Goal: Task Accomplishment & Management: Complete application form

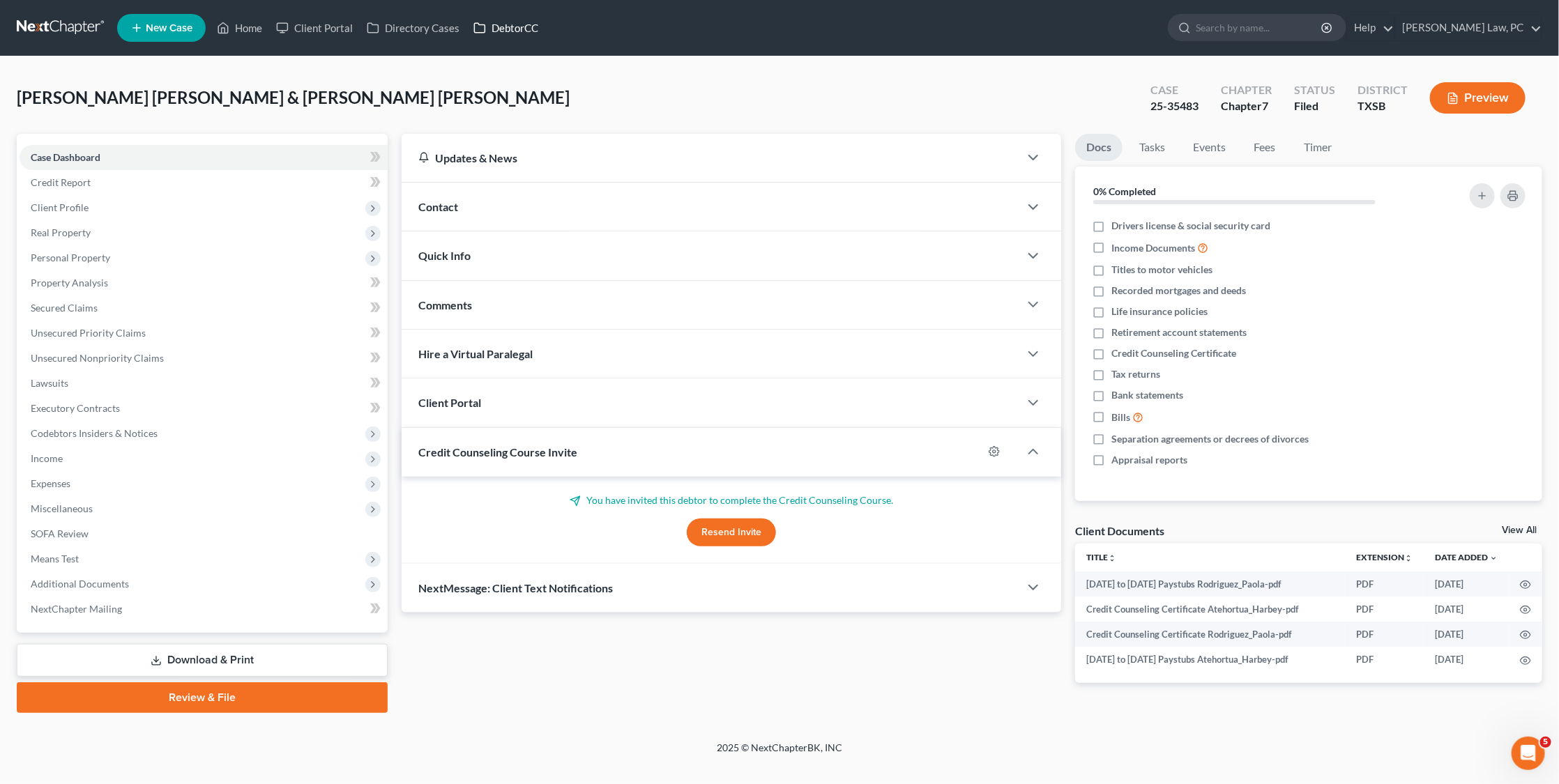
click at [505, 30] on link "DebtorCC" at bounding box center [506, 28] width 79 height 25
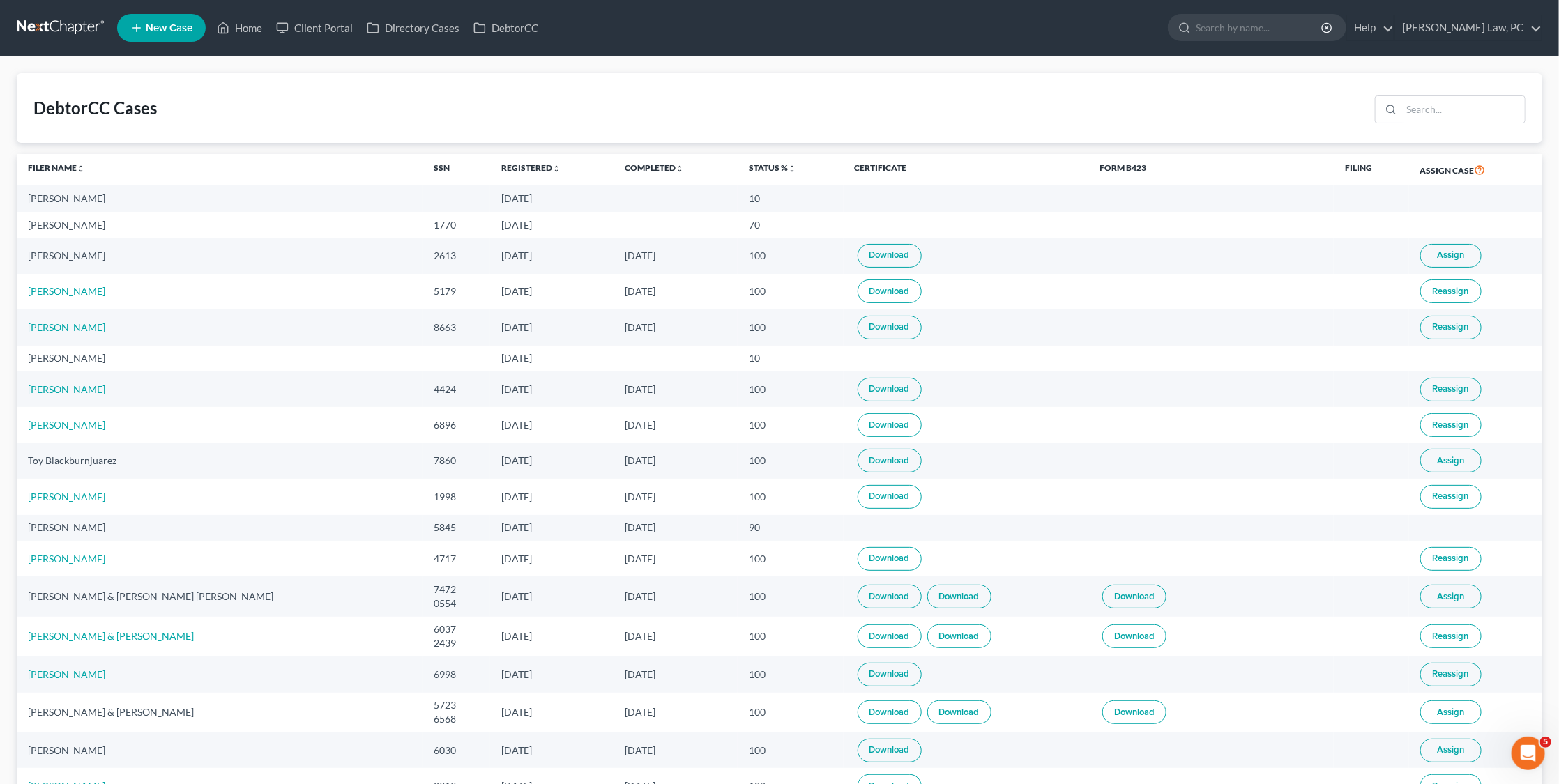
click at [44, 16] on link at bounding box center [61, 28] width 89 height 25
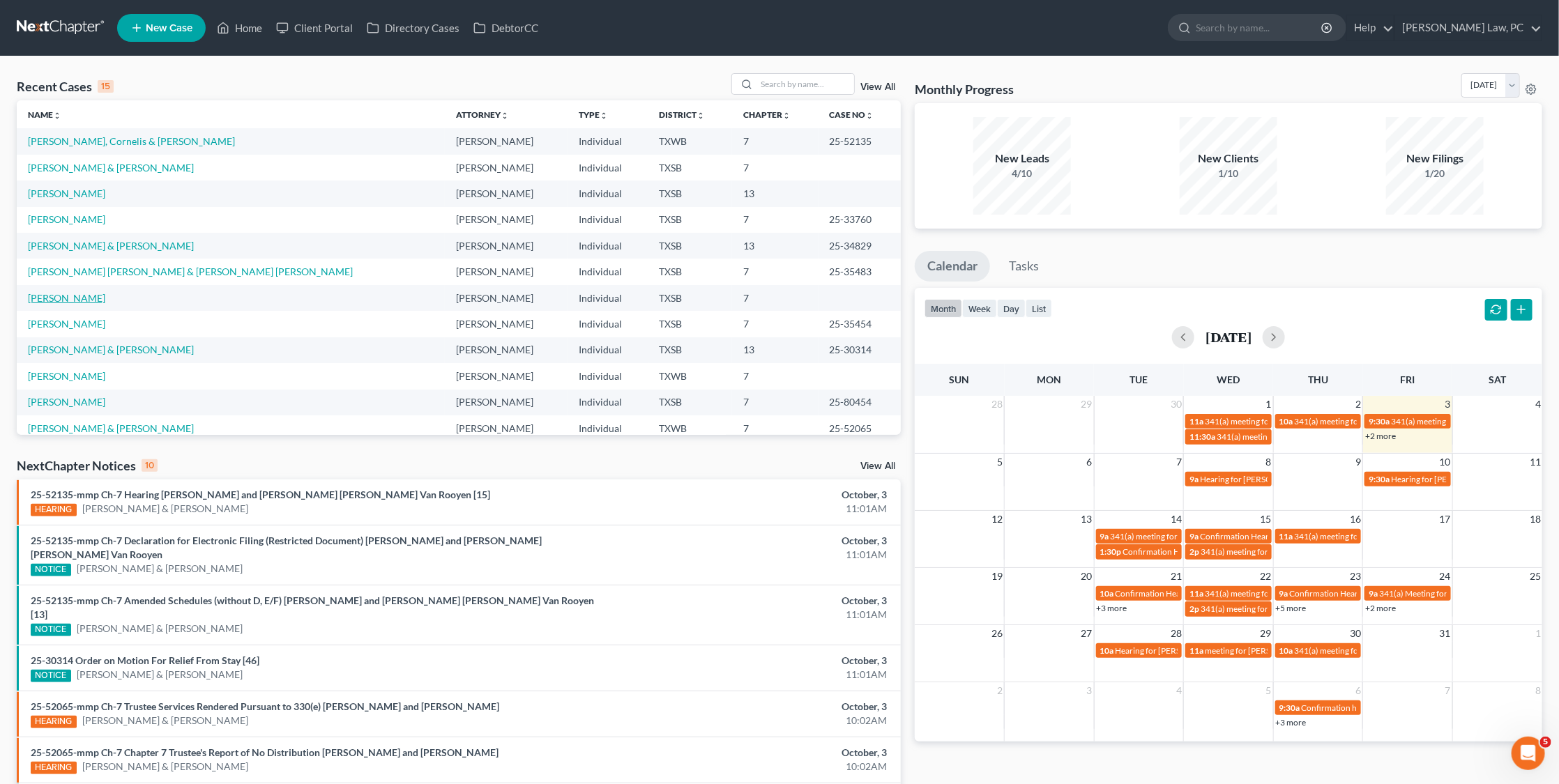
click at [83, 292] on link "[PERSON_NAME]" at bounding box center [66, 298] width 77 height 12
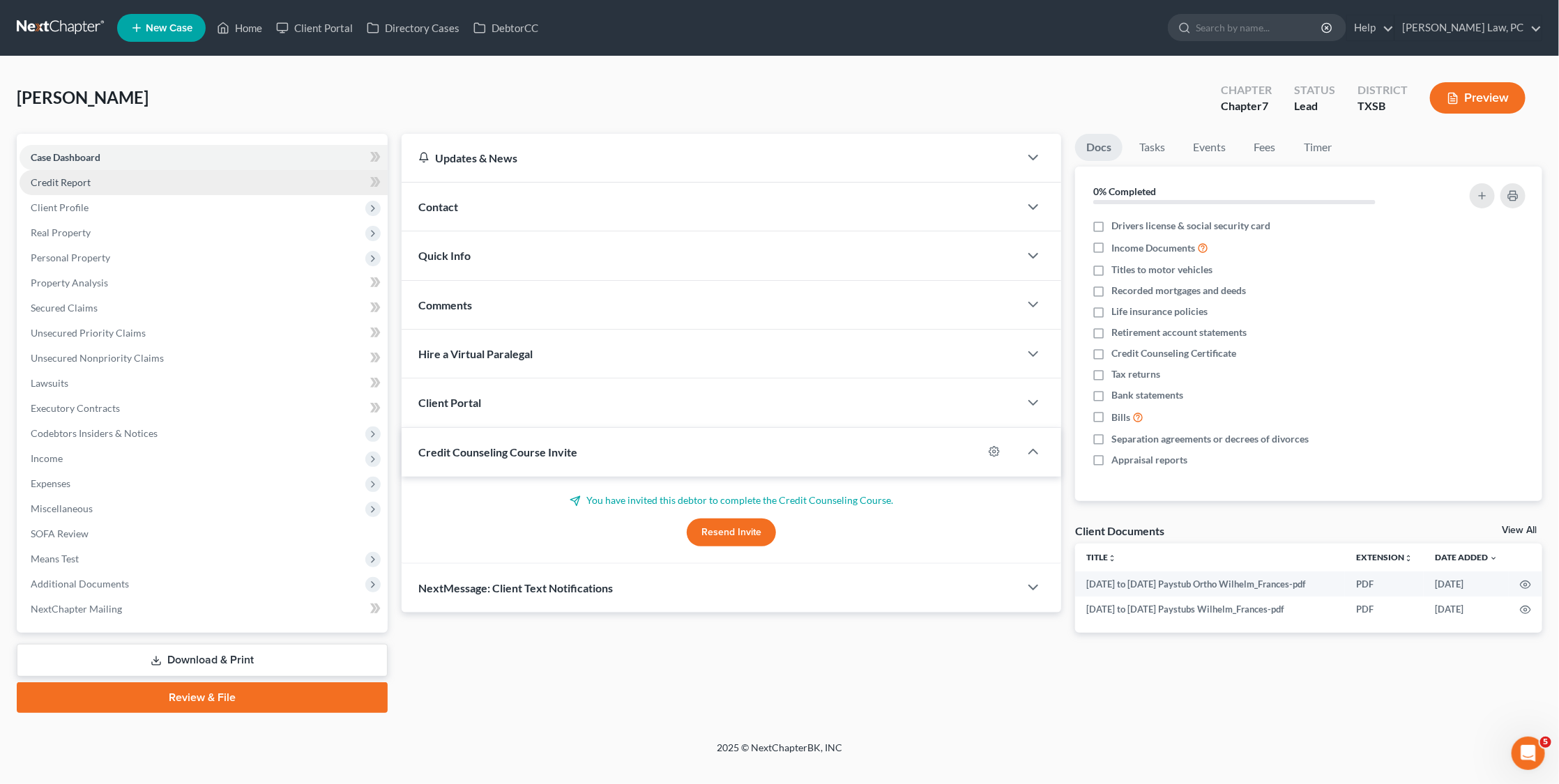
click at [164, 186] on link "Credit Report" at bounding box center [203, 183] width 368 height 25
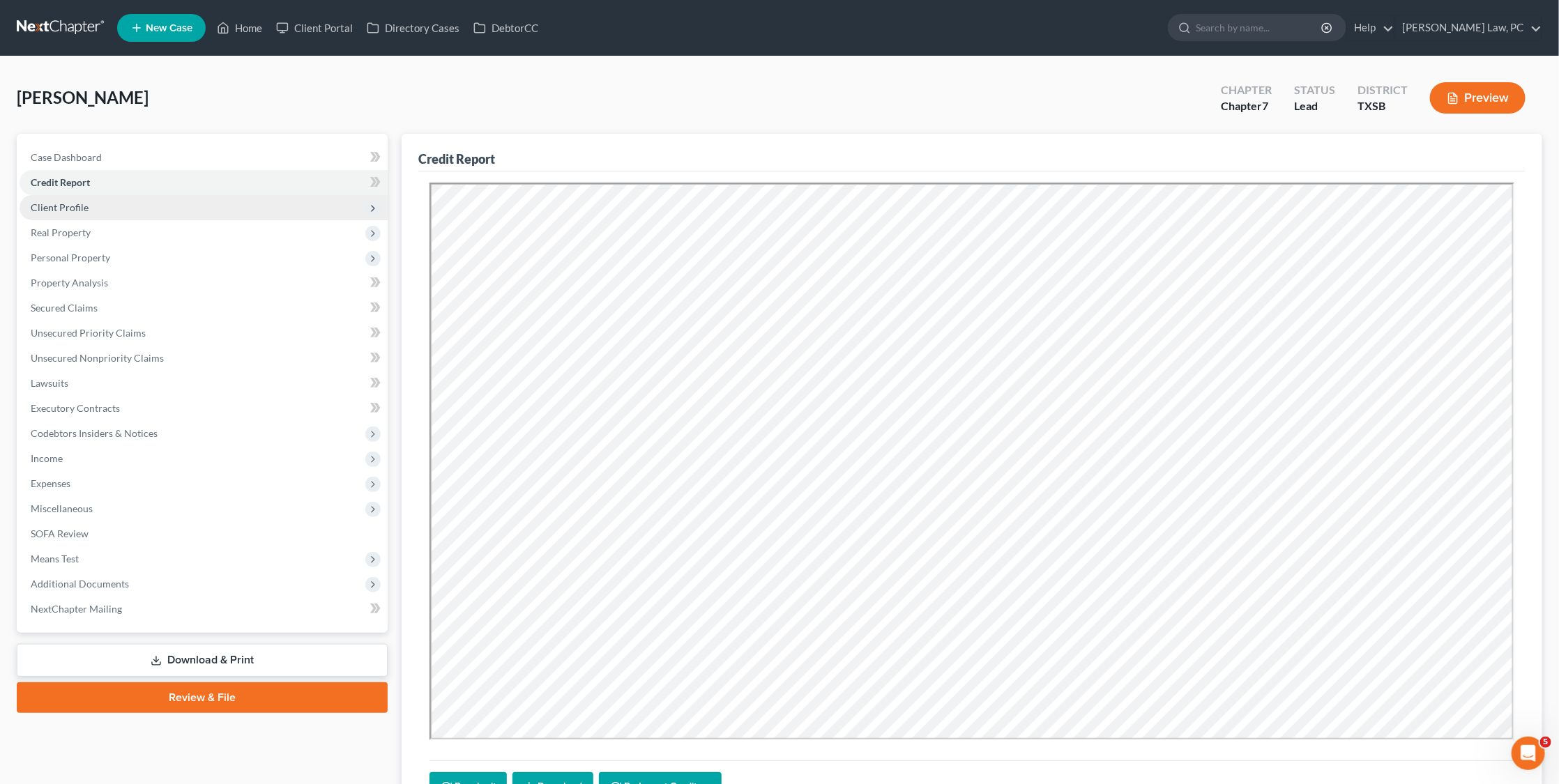
click at [154, 203] on span "Client Profile" at bounding box center [203, 208] width 368 height 25
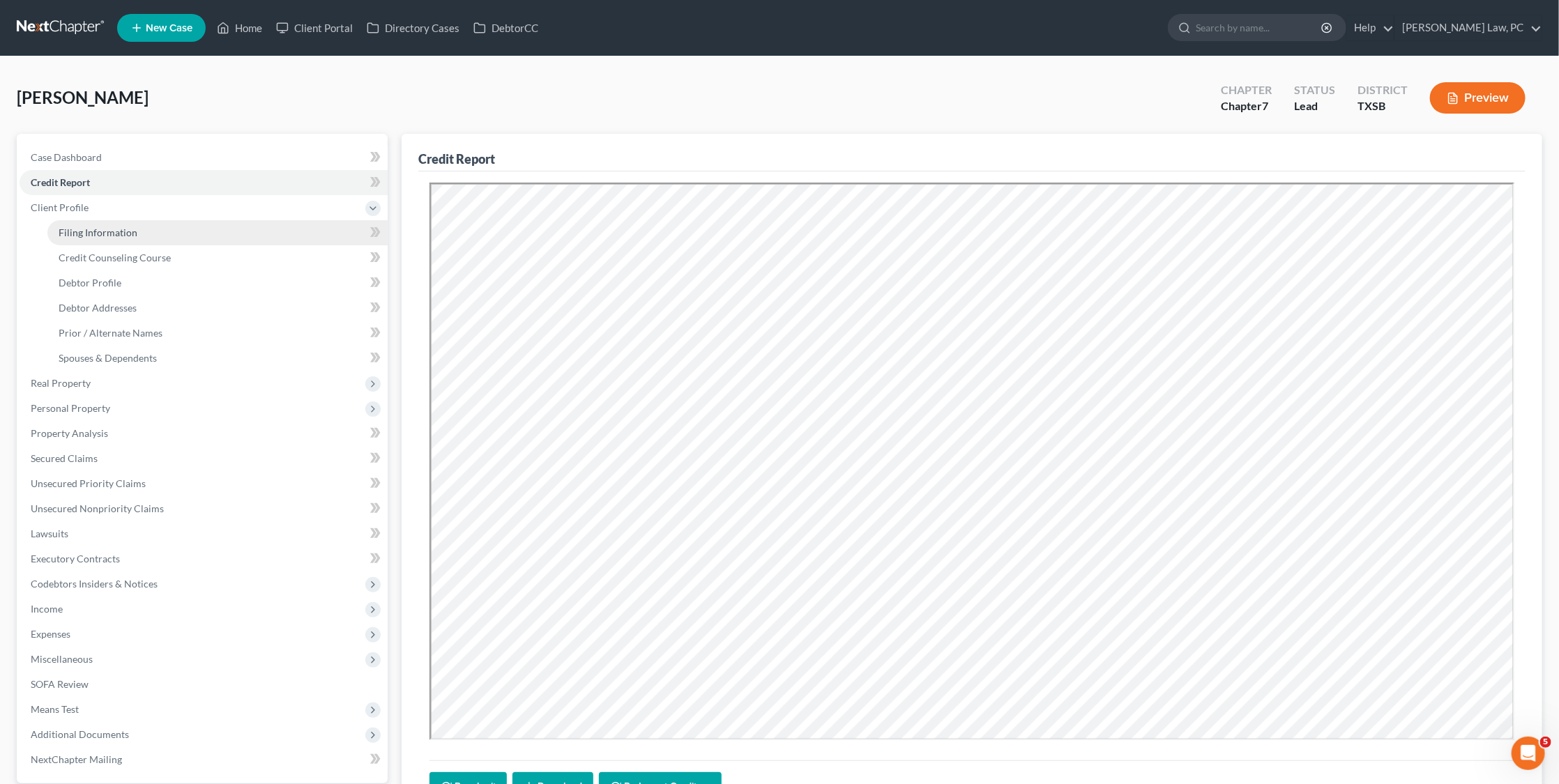
click at [146, 224] on link "Filing Information" at bounding box center [217, 233] width 340 height 25
select select "1"
select select "0"
select select "79"
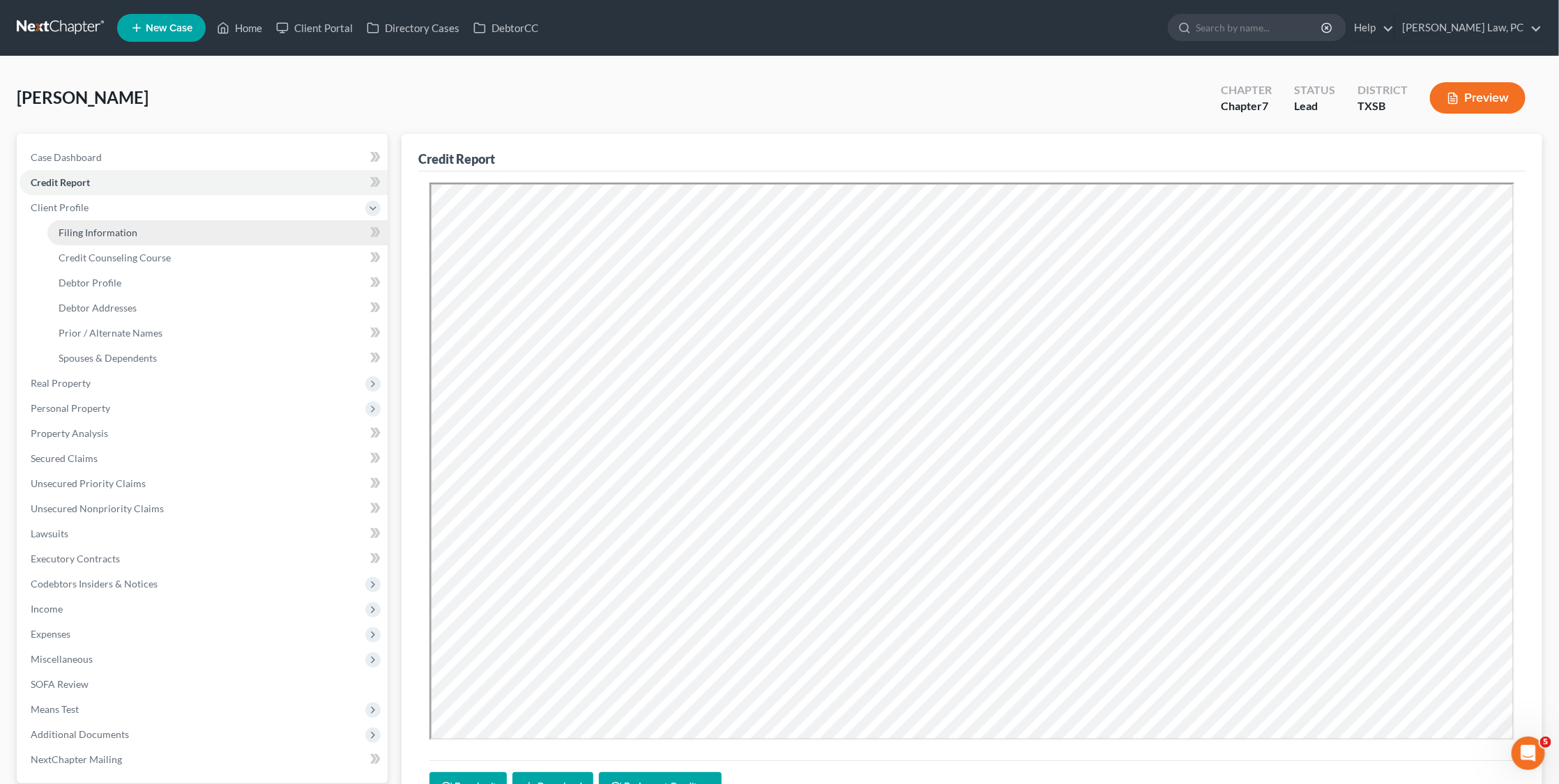
select select "2"
select select "45"
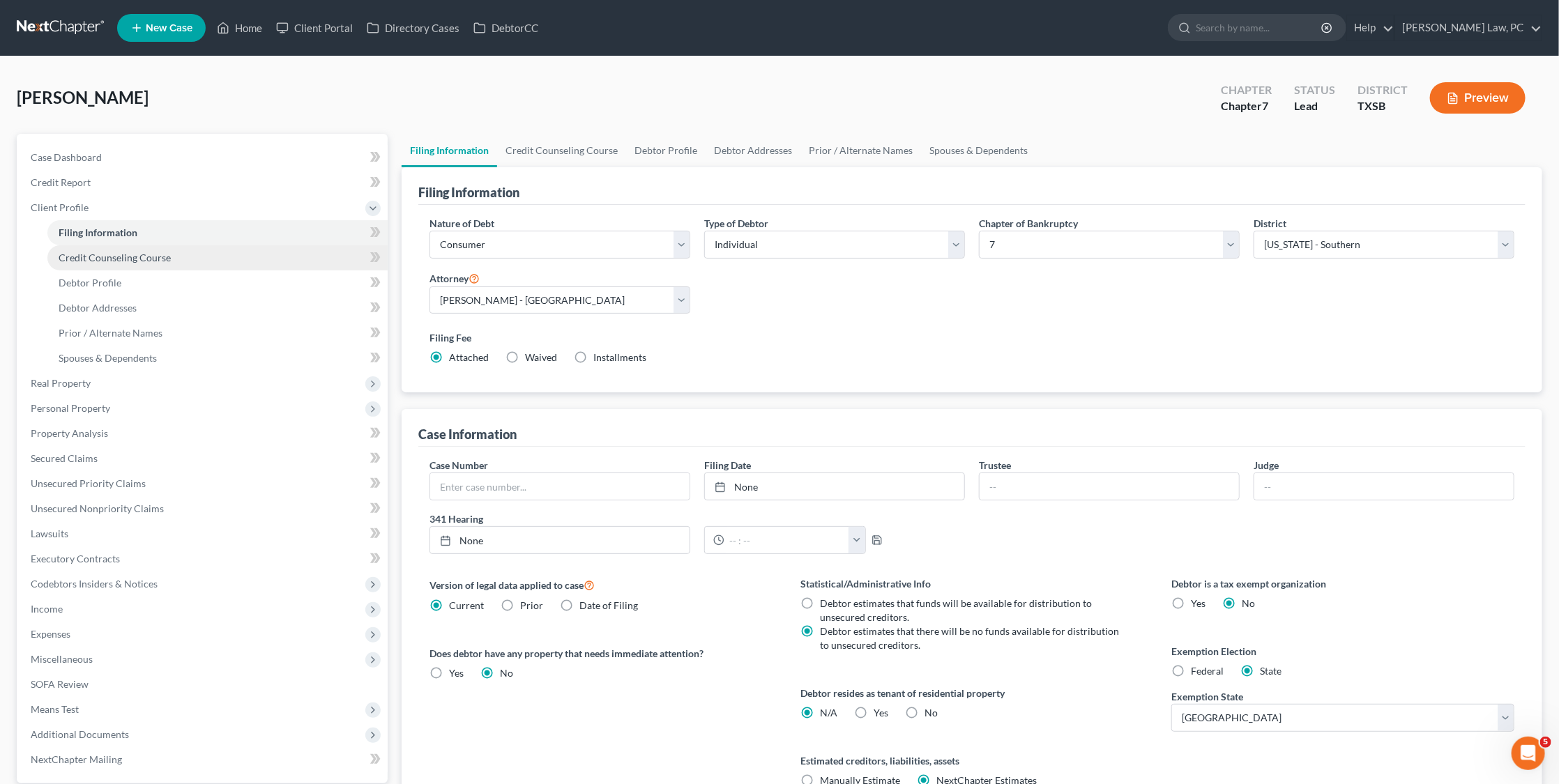
click at [141, 259] on span "Credit Counseling Course" at bounding box center [115, 257] width 113 height 12
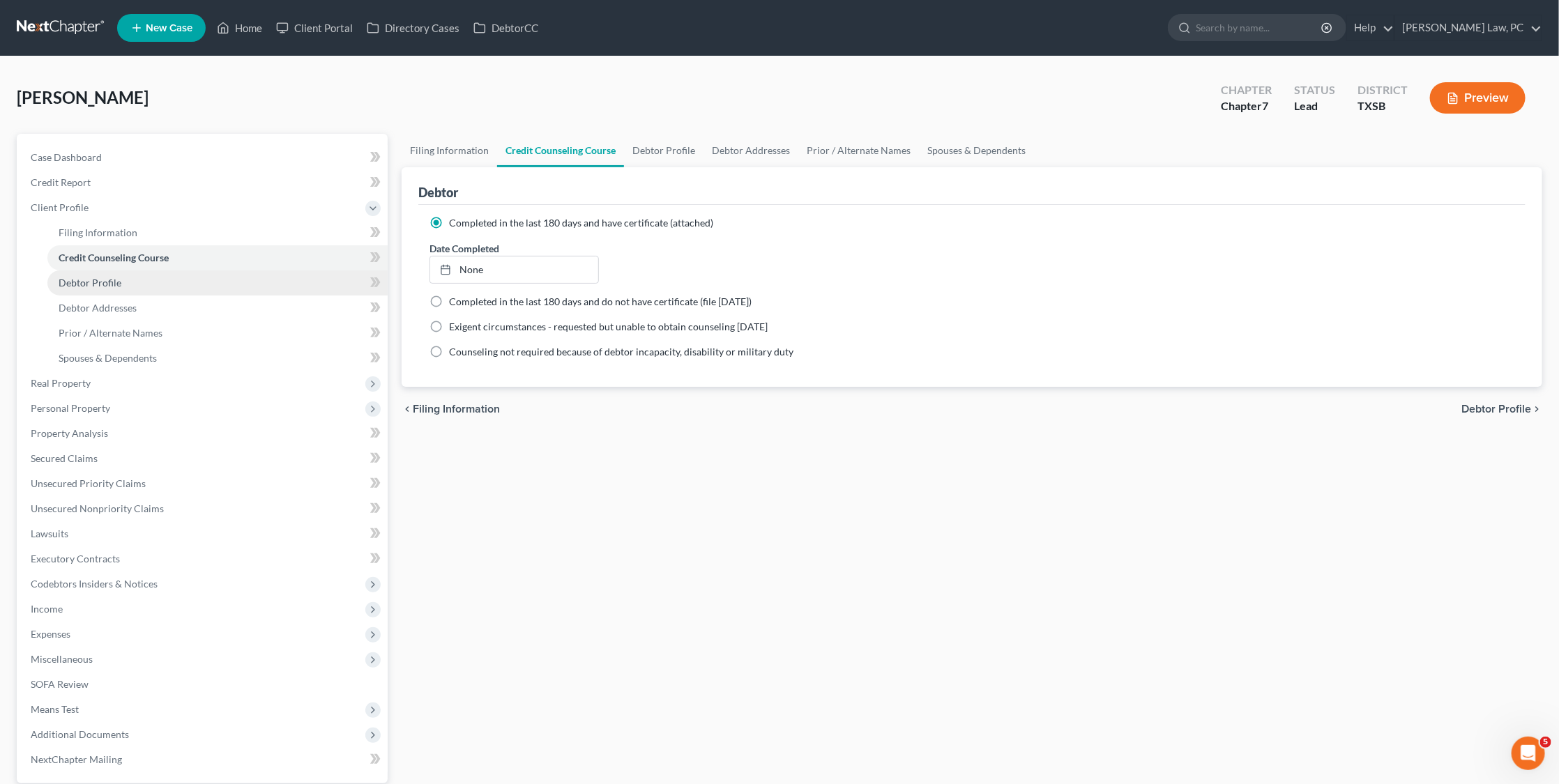
click at [128, 286] on link "Debtor Profile" at bounding box center [217, 283] width 340 height 25
select select "0"
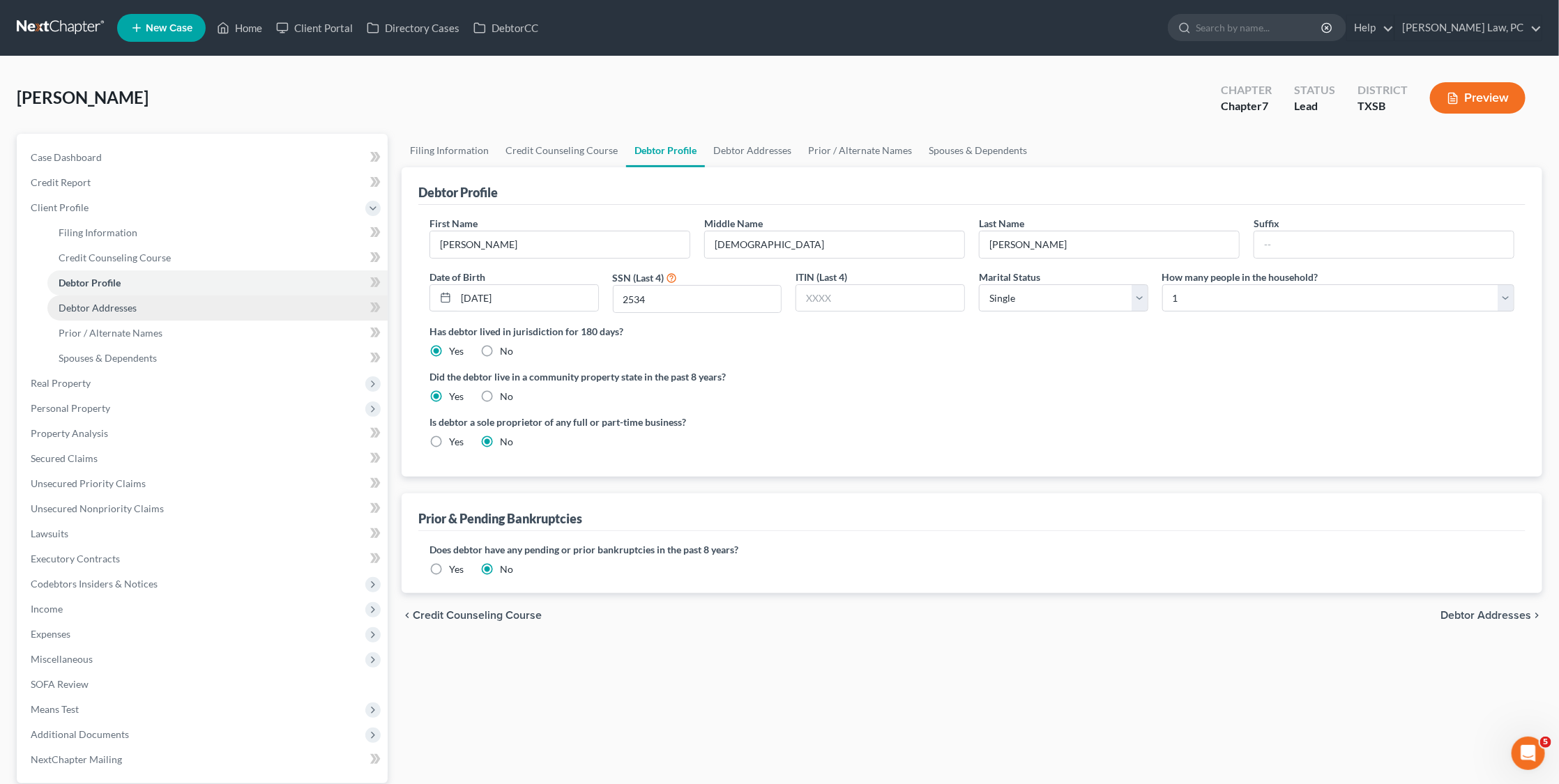
click at [122, 302] on span "Debtor Addresses" at bounding box center [98, 307] width 78 height 12
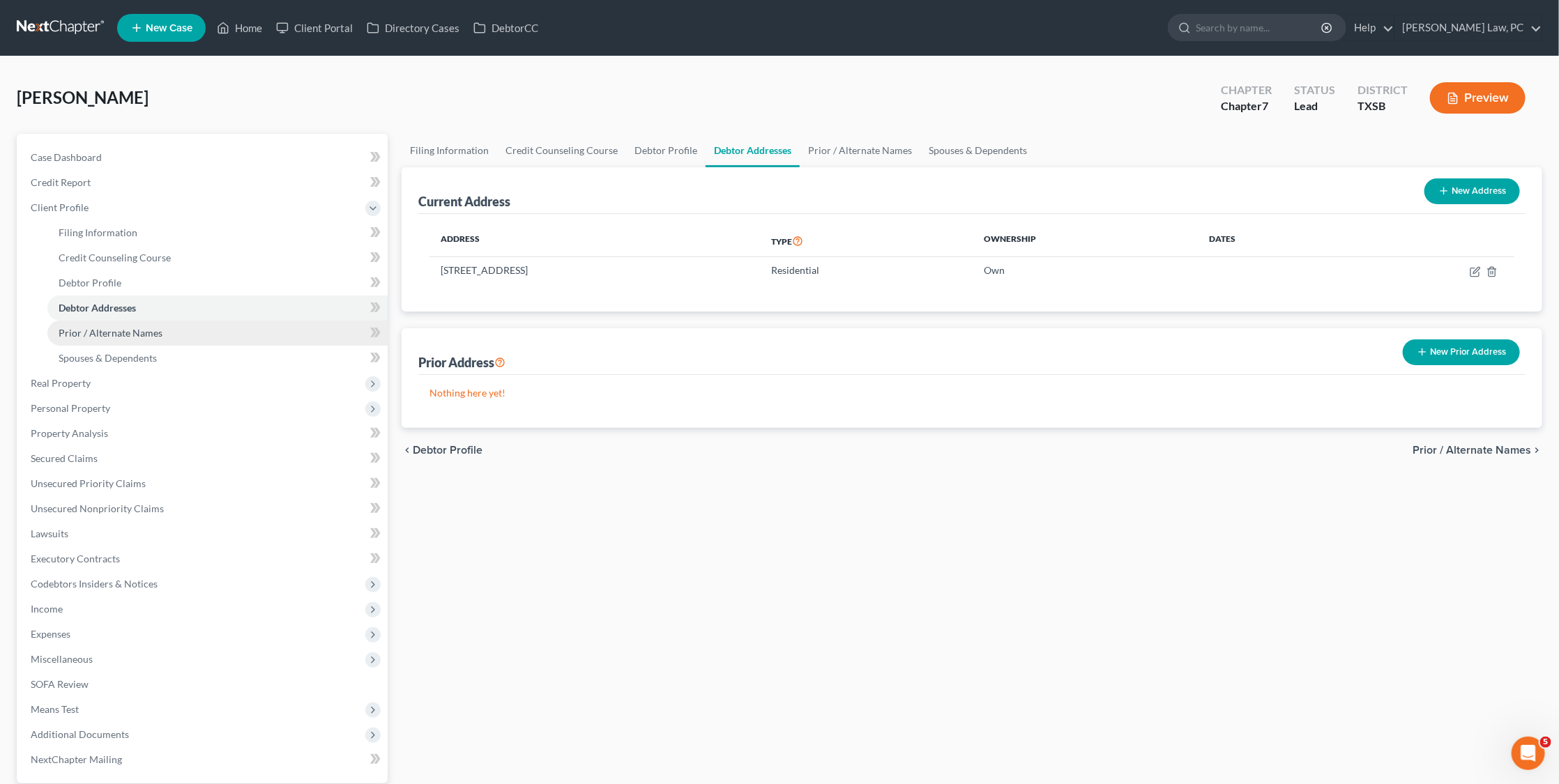
click at [122, 329] on span "Prior / Alternate Names" at bounding box center [110, 332] width 104 height 12
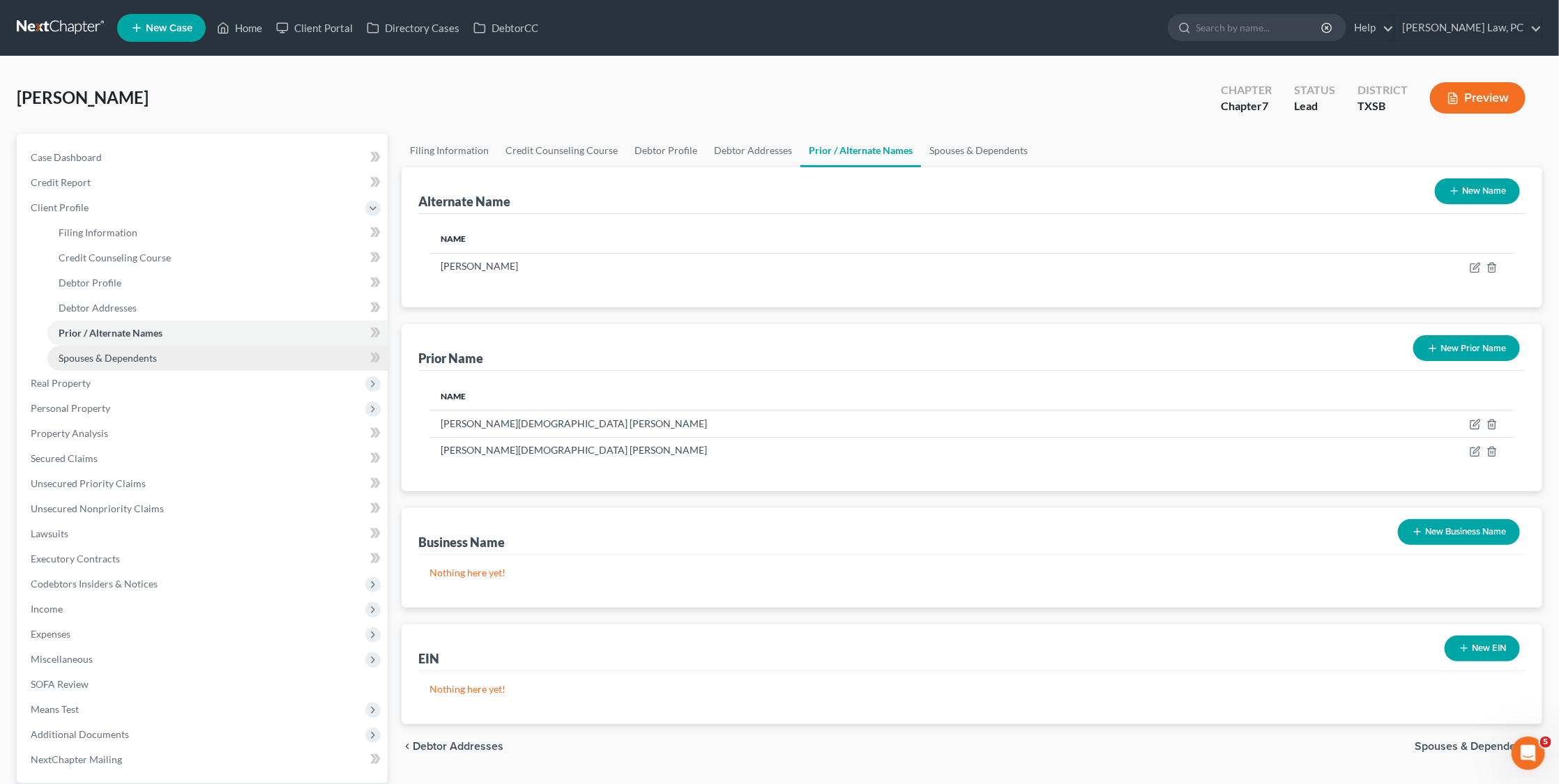
click at [118, 352] on span "Spouses & Dependents" at bounding box center [108, 357] width 99 height 12
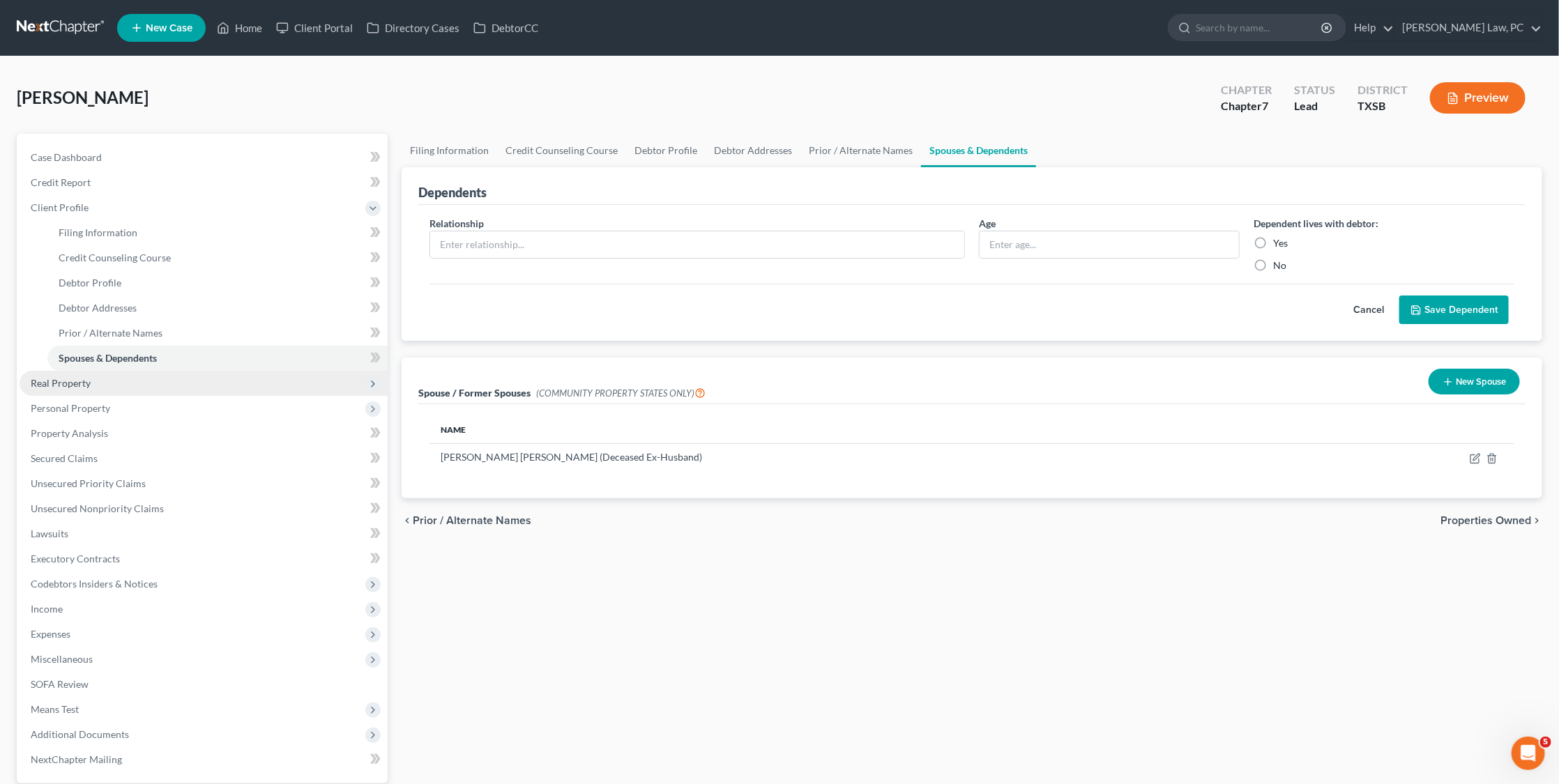
click at [103, 375] on span "Real Property" at bounding box center [203, 383] width 368 height 25
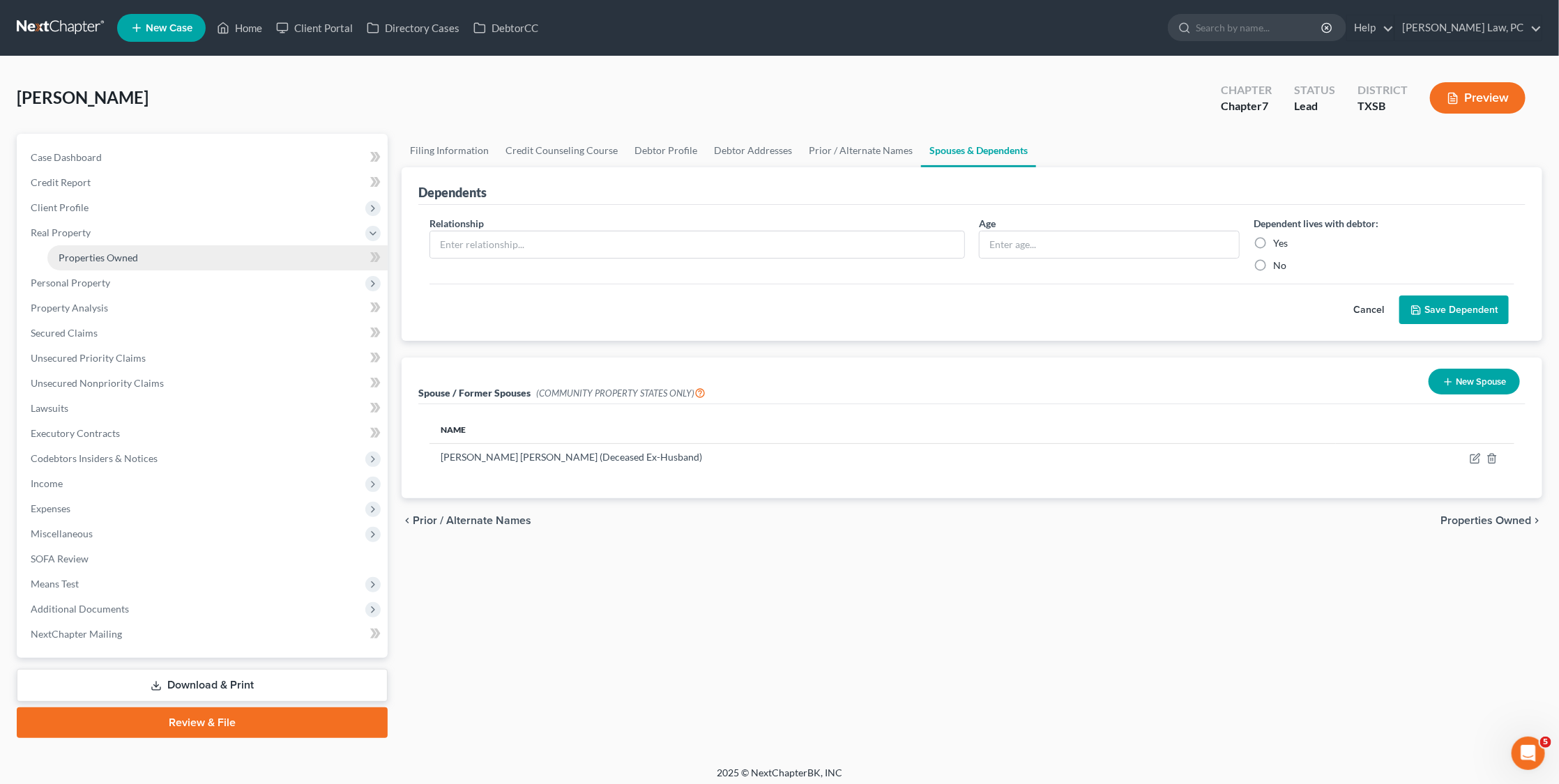
click at [104, 252] on span "Properties Owned" at bounding box center [99, 257] width 80 height 12
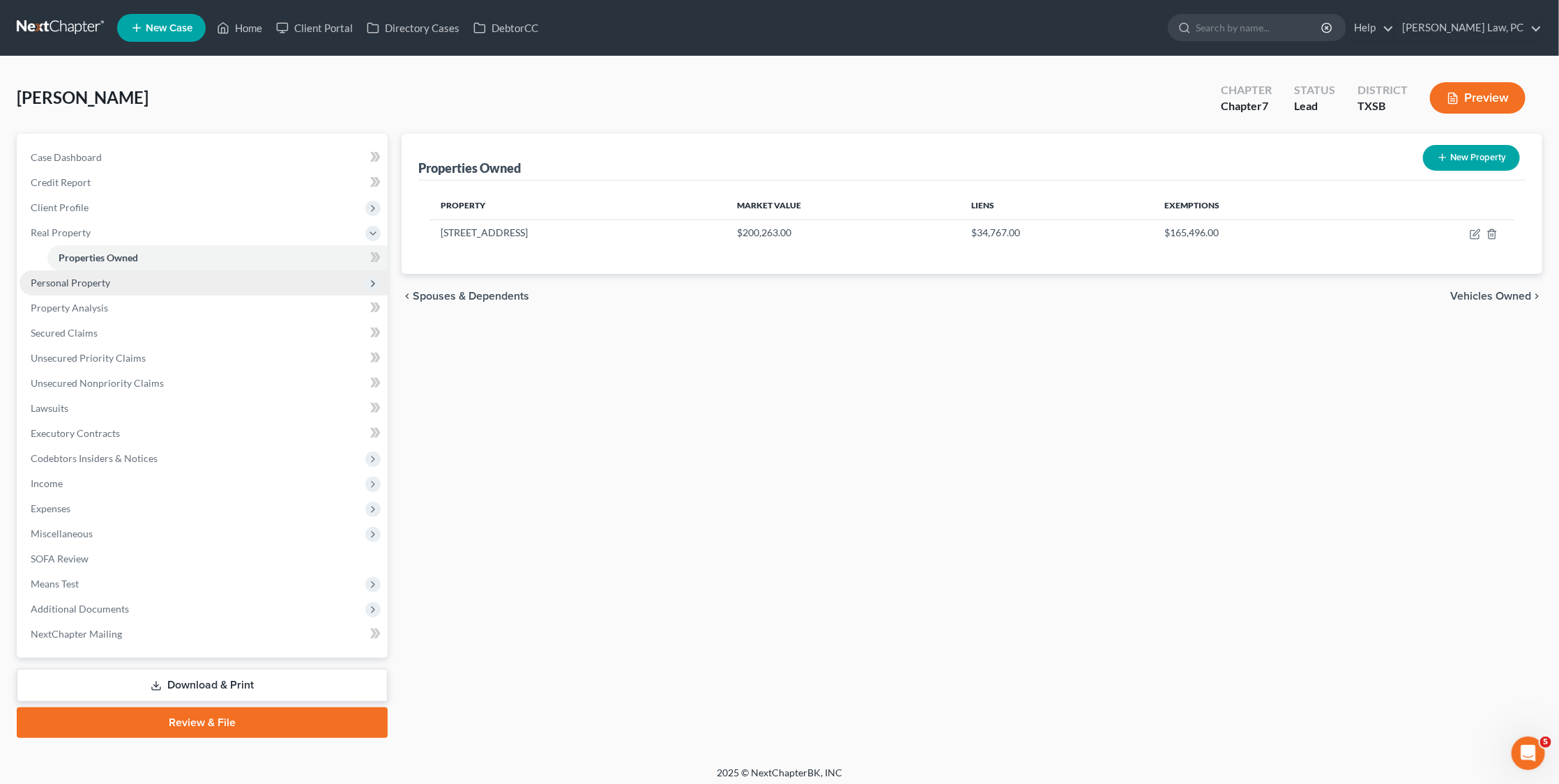
click at [95, 277] on span "Personal Property" at bounding box center [70, 282] width 80 height 12
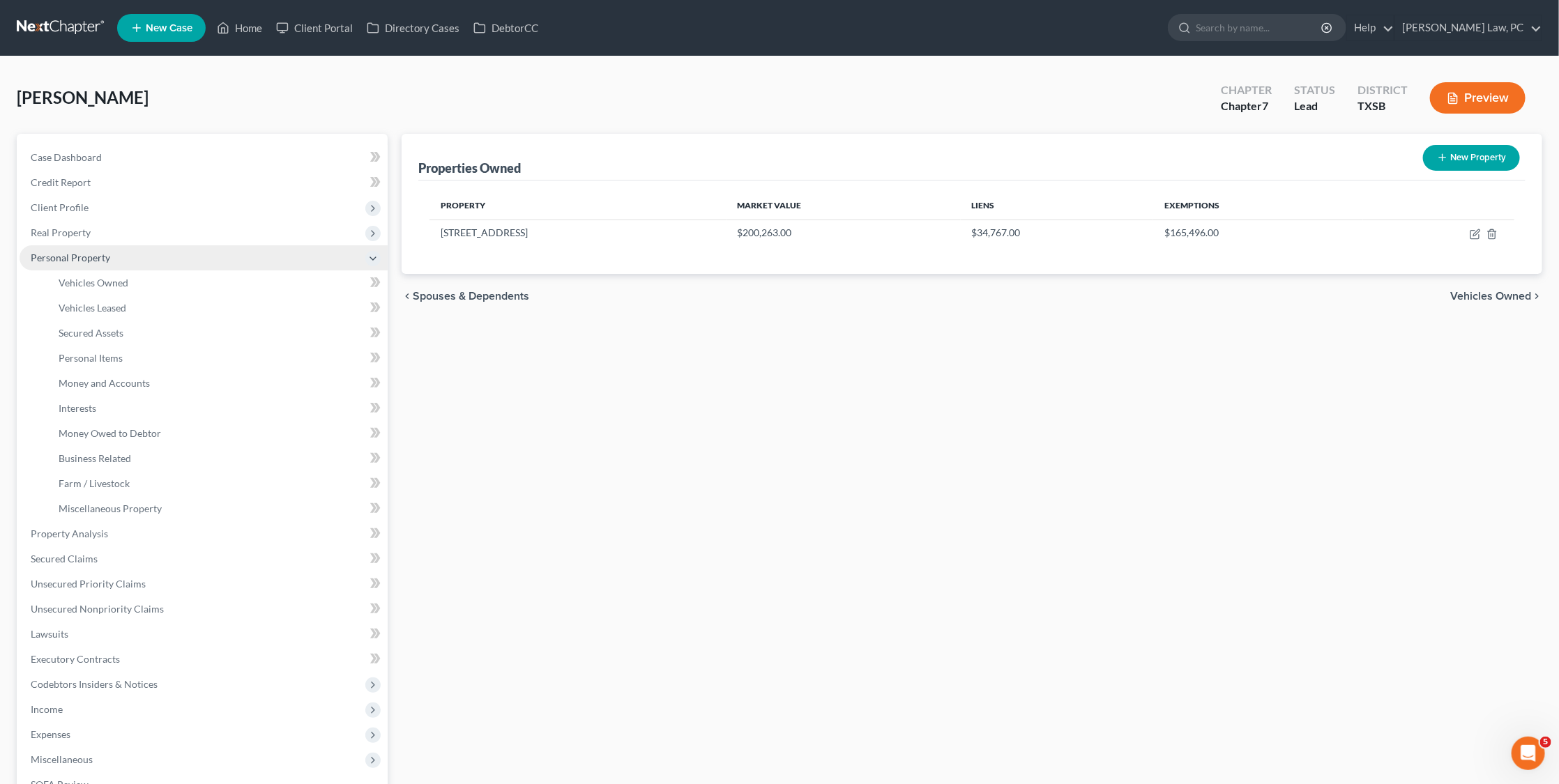
click at [95, 277] on span "Vehicles Owned" at bounding box center [93, 282] width 70 height 12
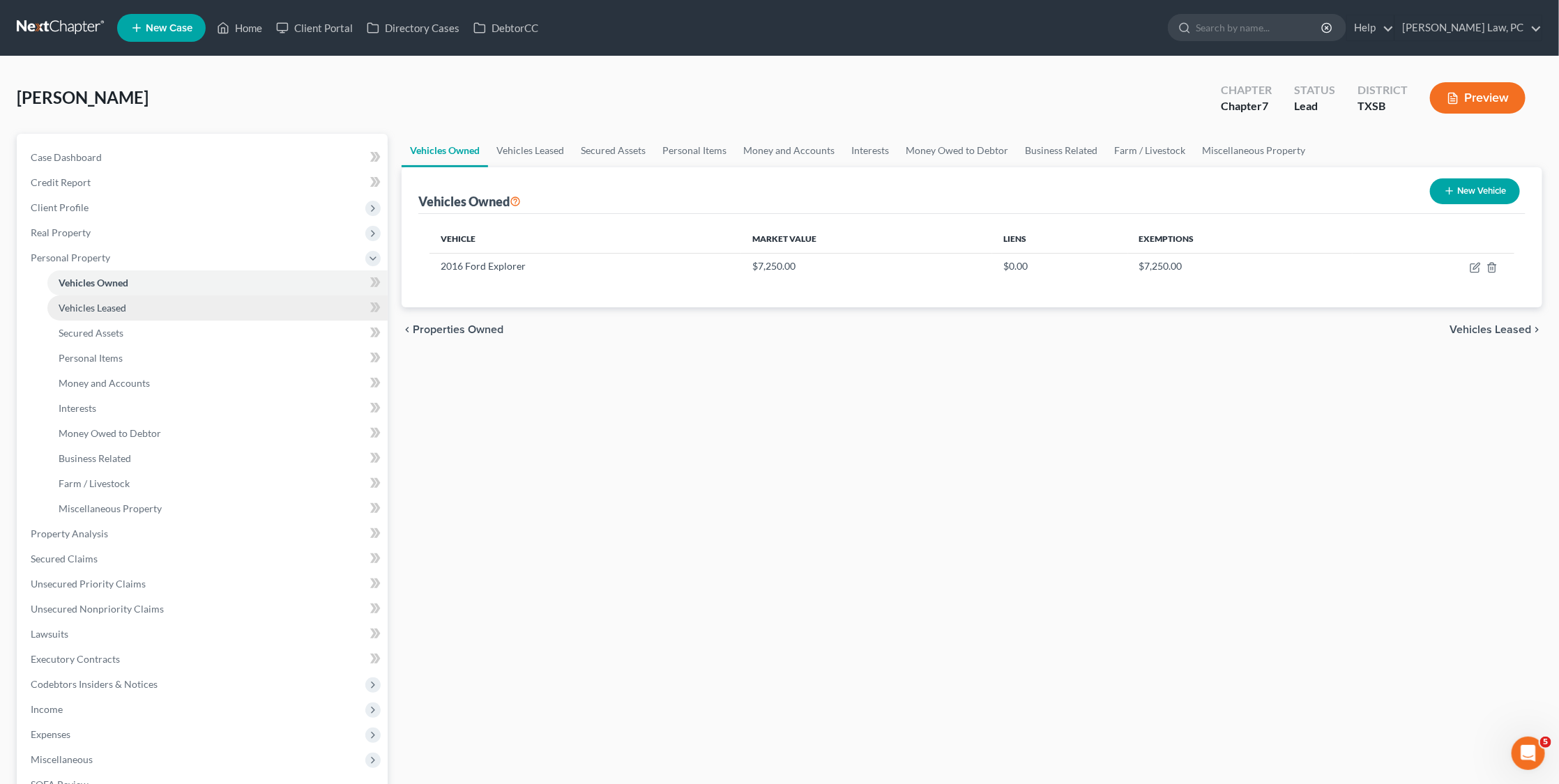
click at [95, 303] on span "Vehicles Leased" at bounding box center [92, 307] width 68 height 12
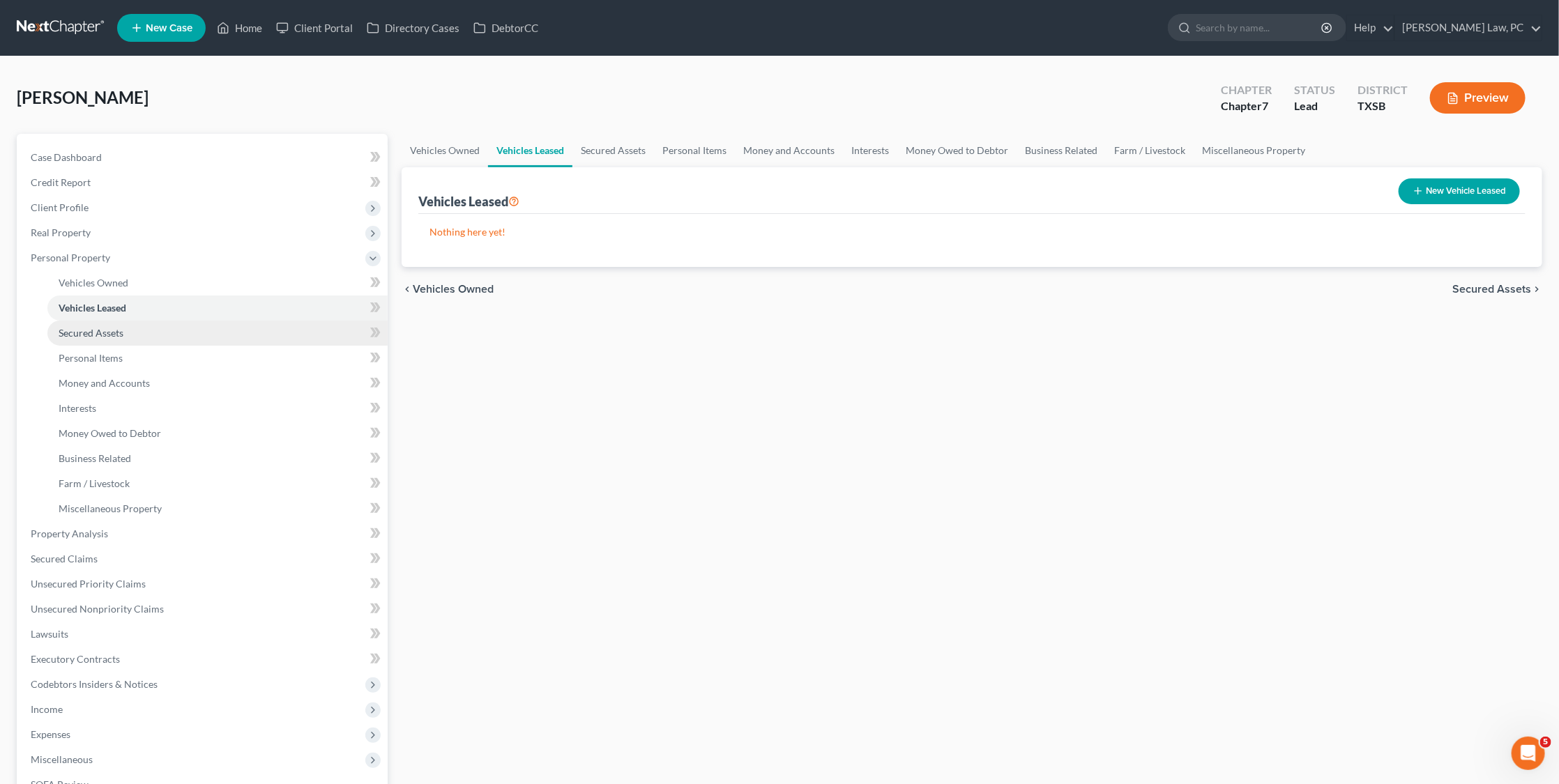
click at [94, 327] on span "Secured Assets" at bounding box center [91, 332] width 65 height 12
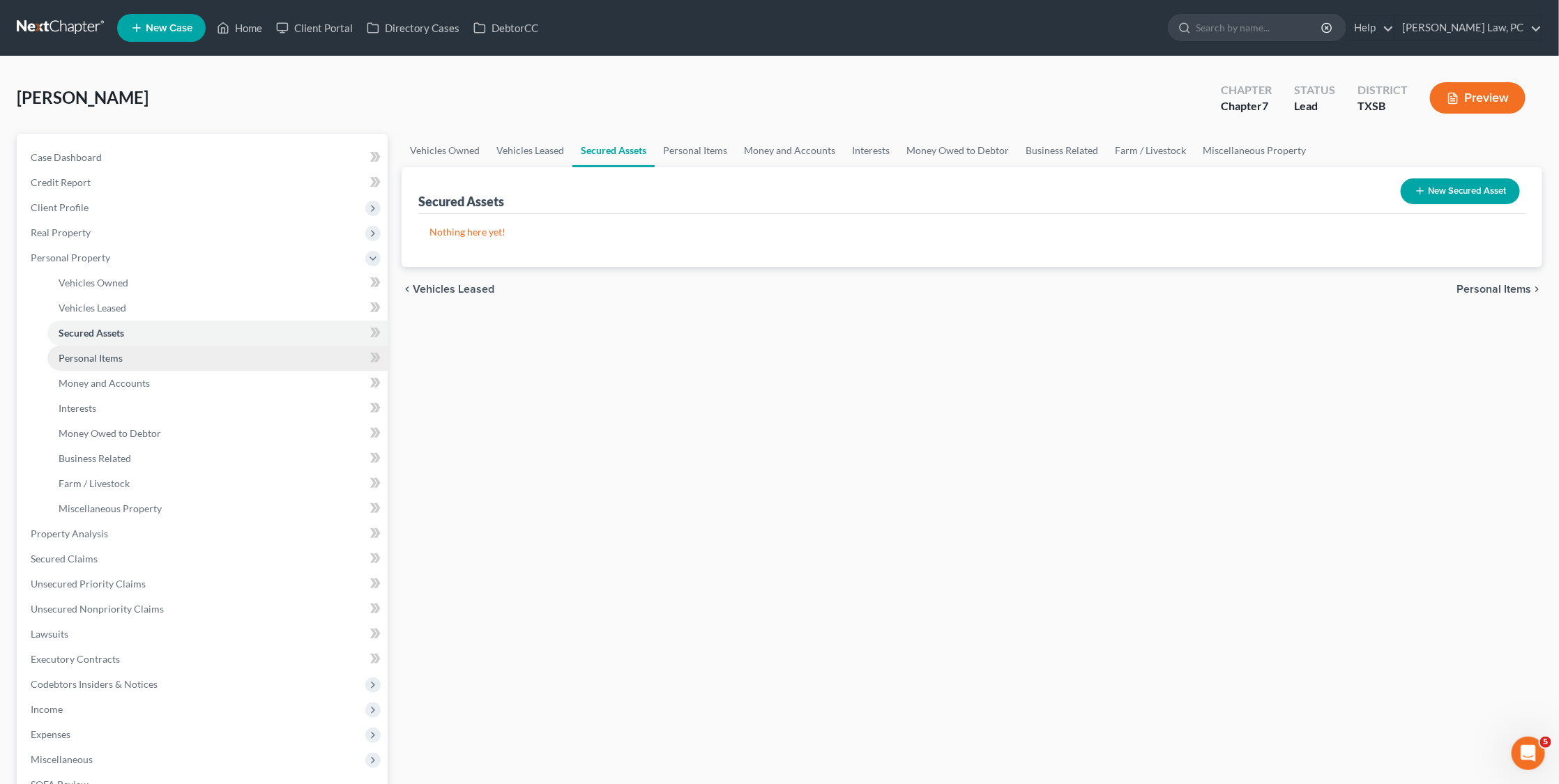
click at [91, 345] on link "Personal Items" at bounding box center [217, 358] width 340 height 25
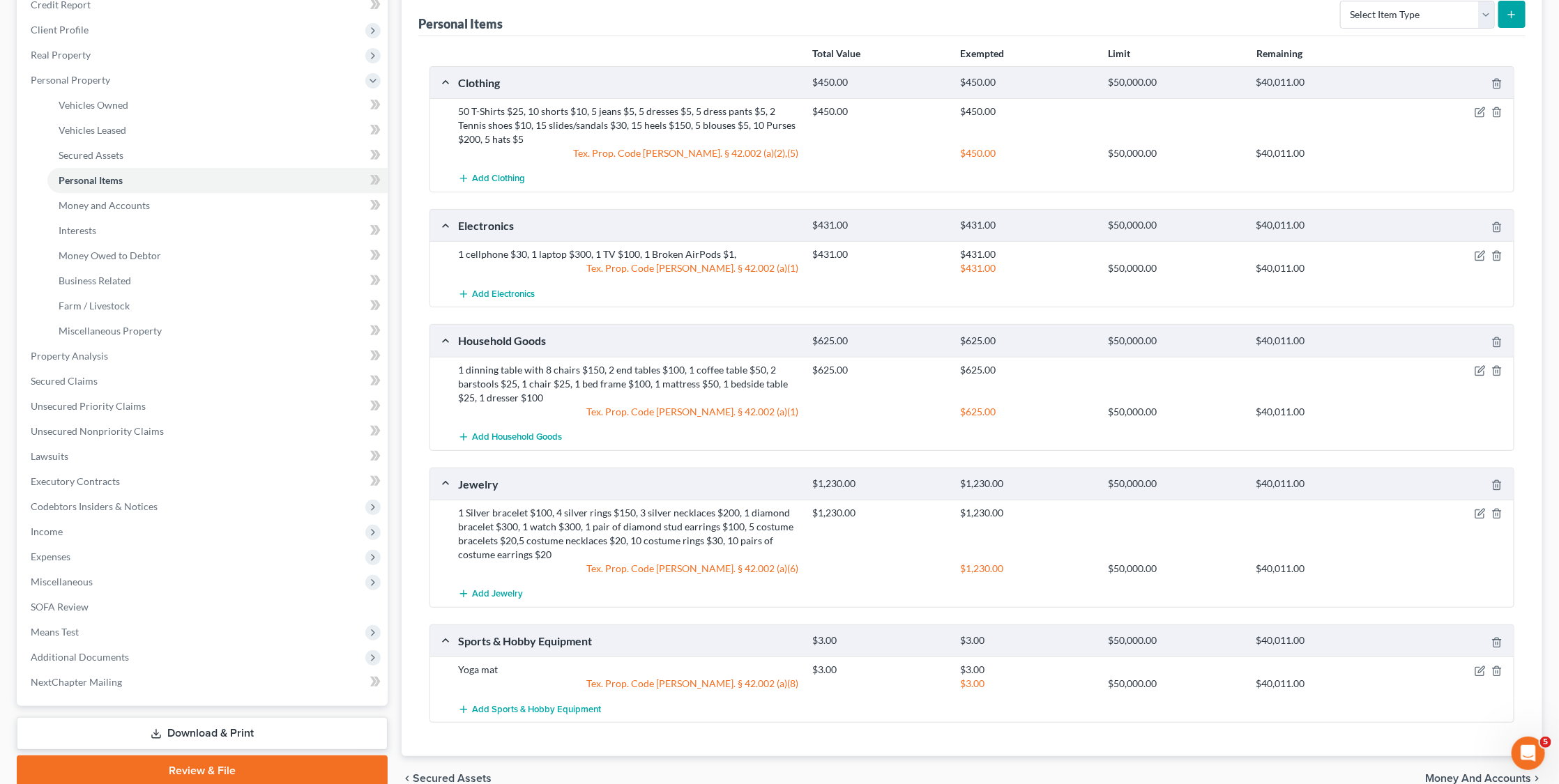
scroll to position [178, 0]
click at [171, 197] on link "Money and Accounts" at bounding box center [217, 205] width 340 height 25
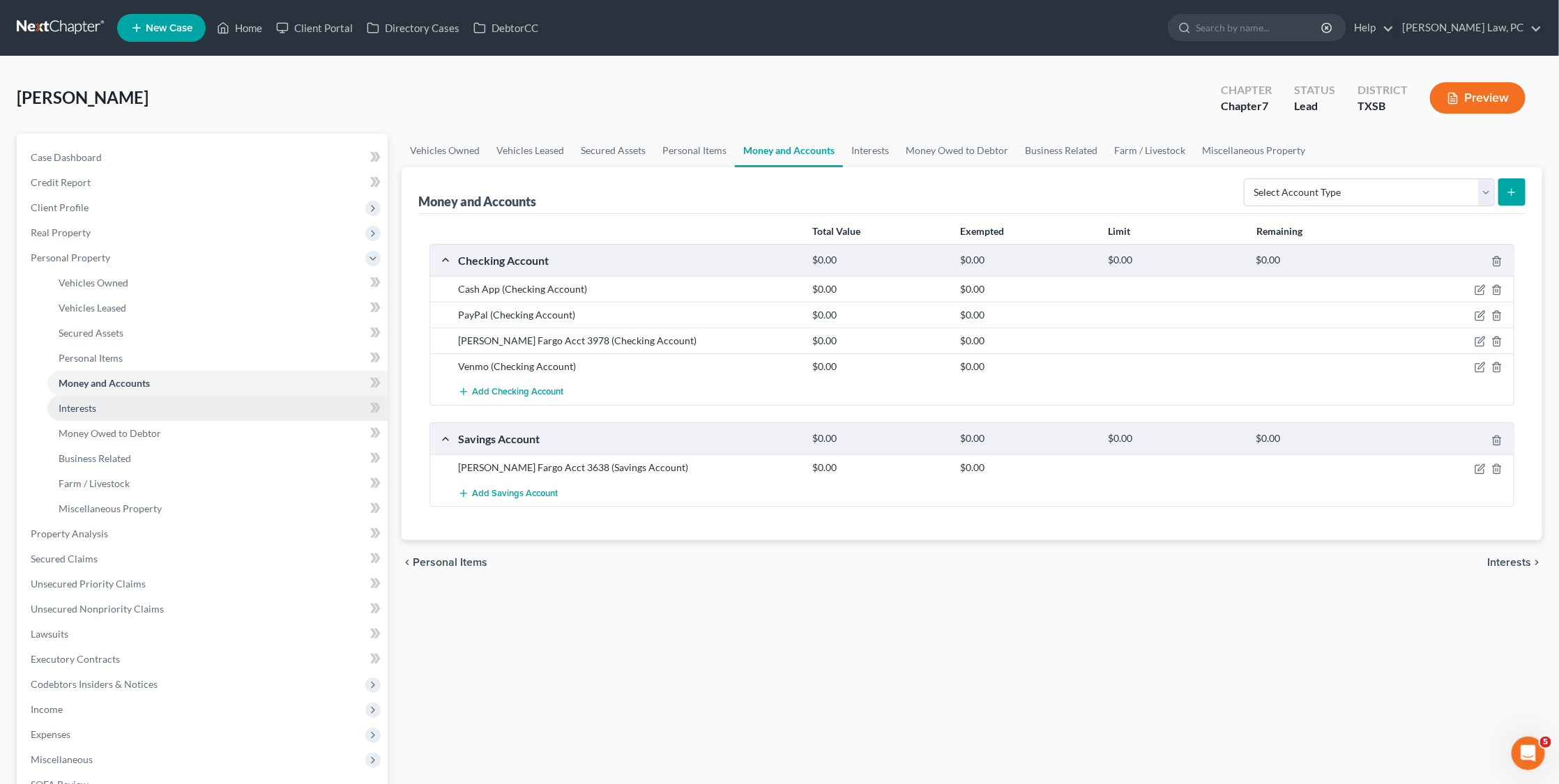
click at [141, 396] on link "Interests" at bounding box center [217, 409] width 340 height 25
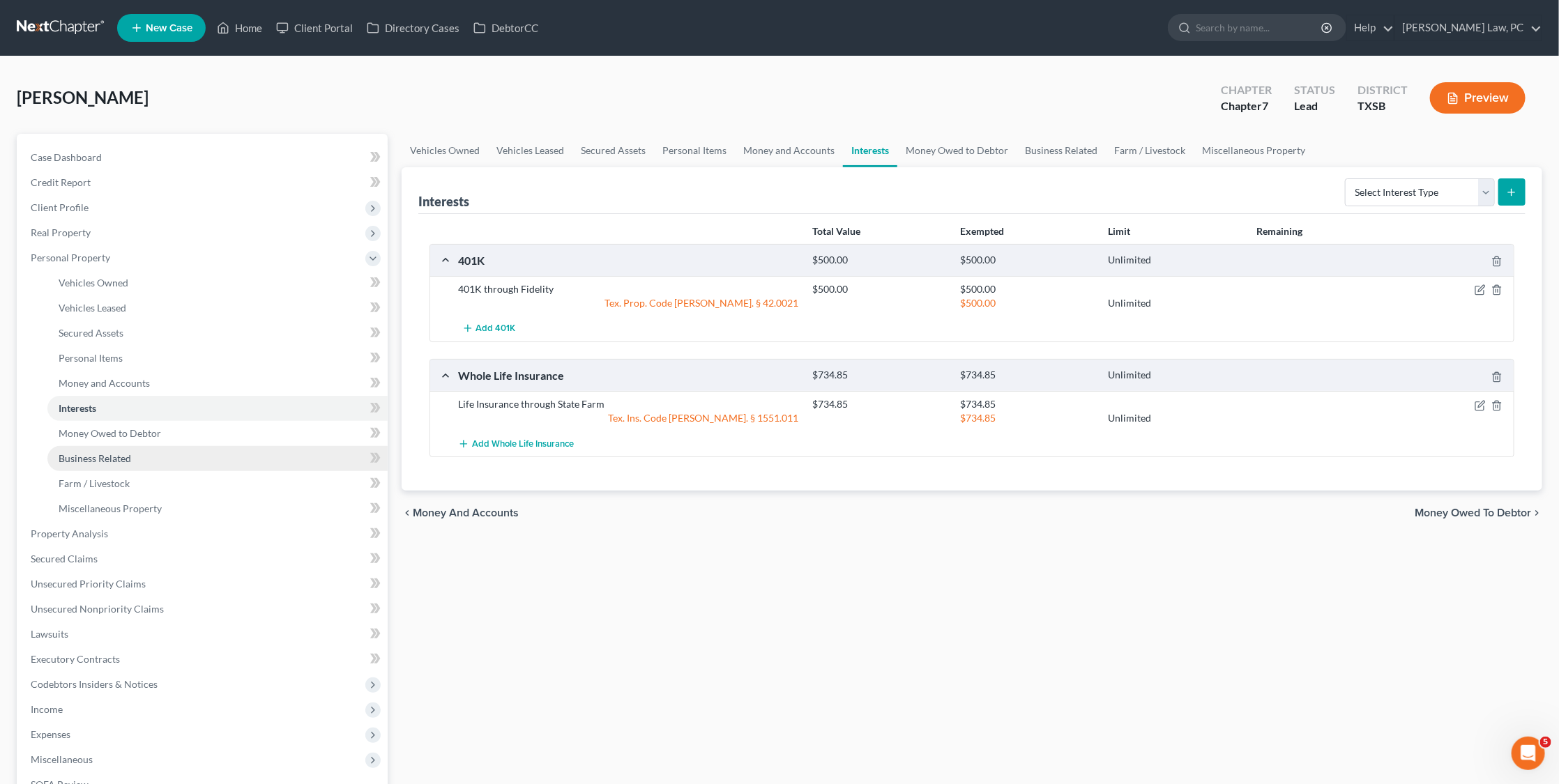
click at [106, 453] on span "Business Related" at bounding box center [95, 458] width 73 height 12
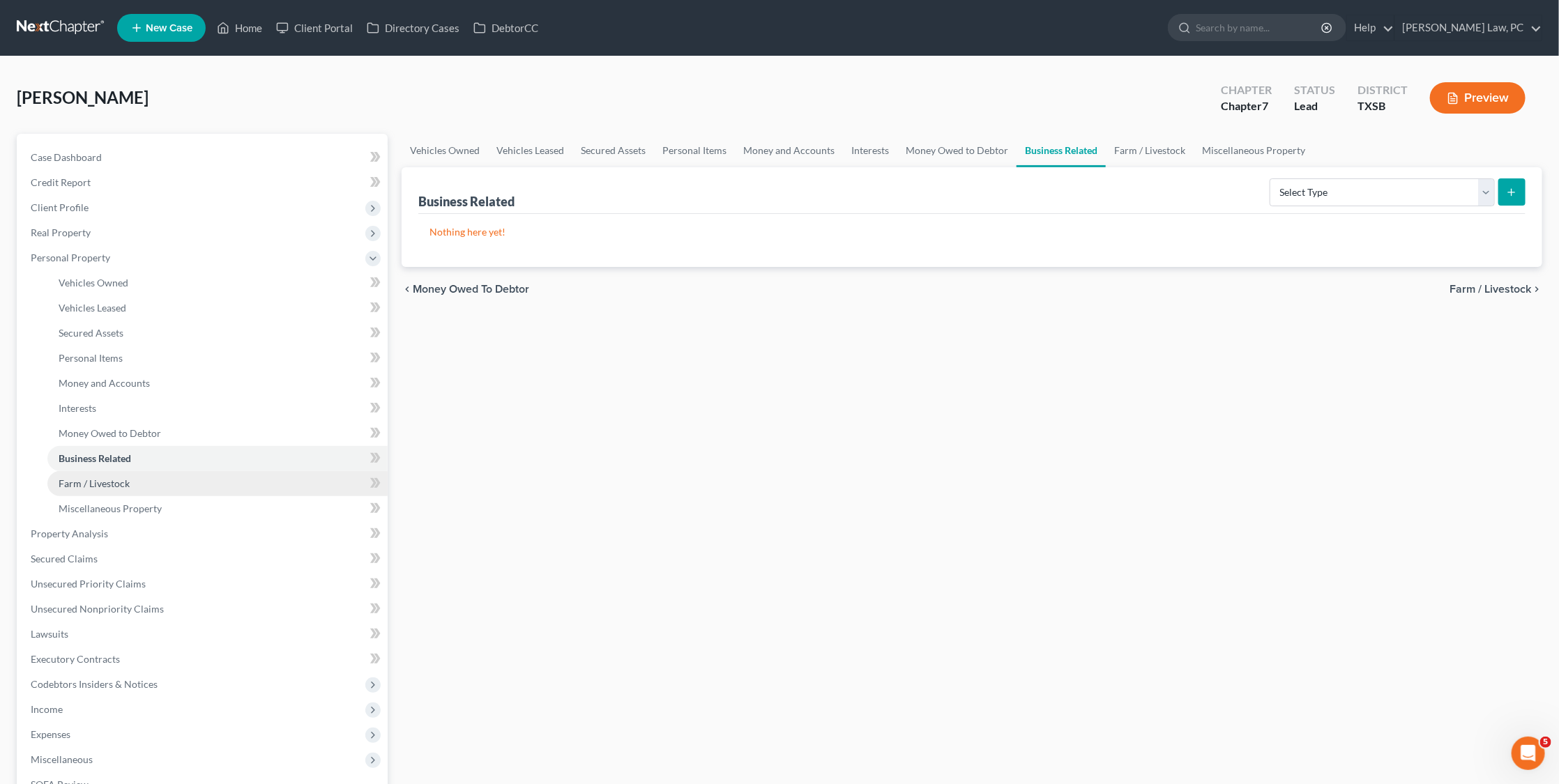
click at [95, 478] on span "Farm / Livestock" at bounding box center [94, 483] width 71 height 12
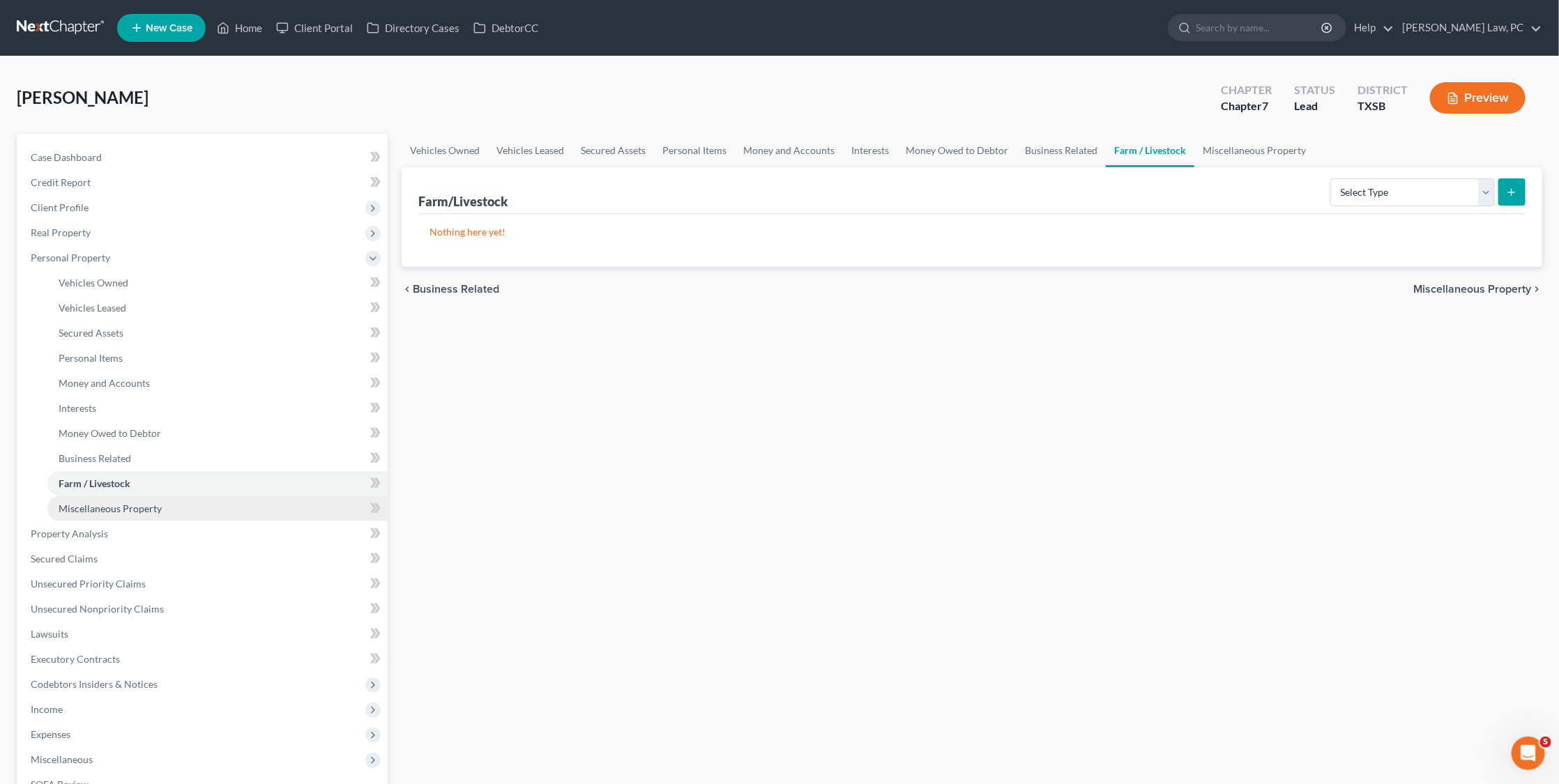
click at [96, 496] on link "Miscellaneous Property" at bounding box center [217, 509] width 340 height 25
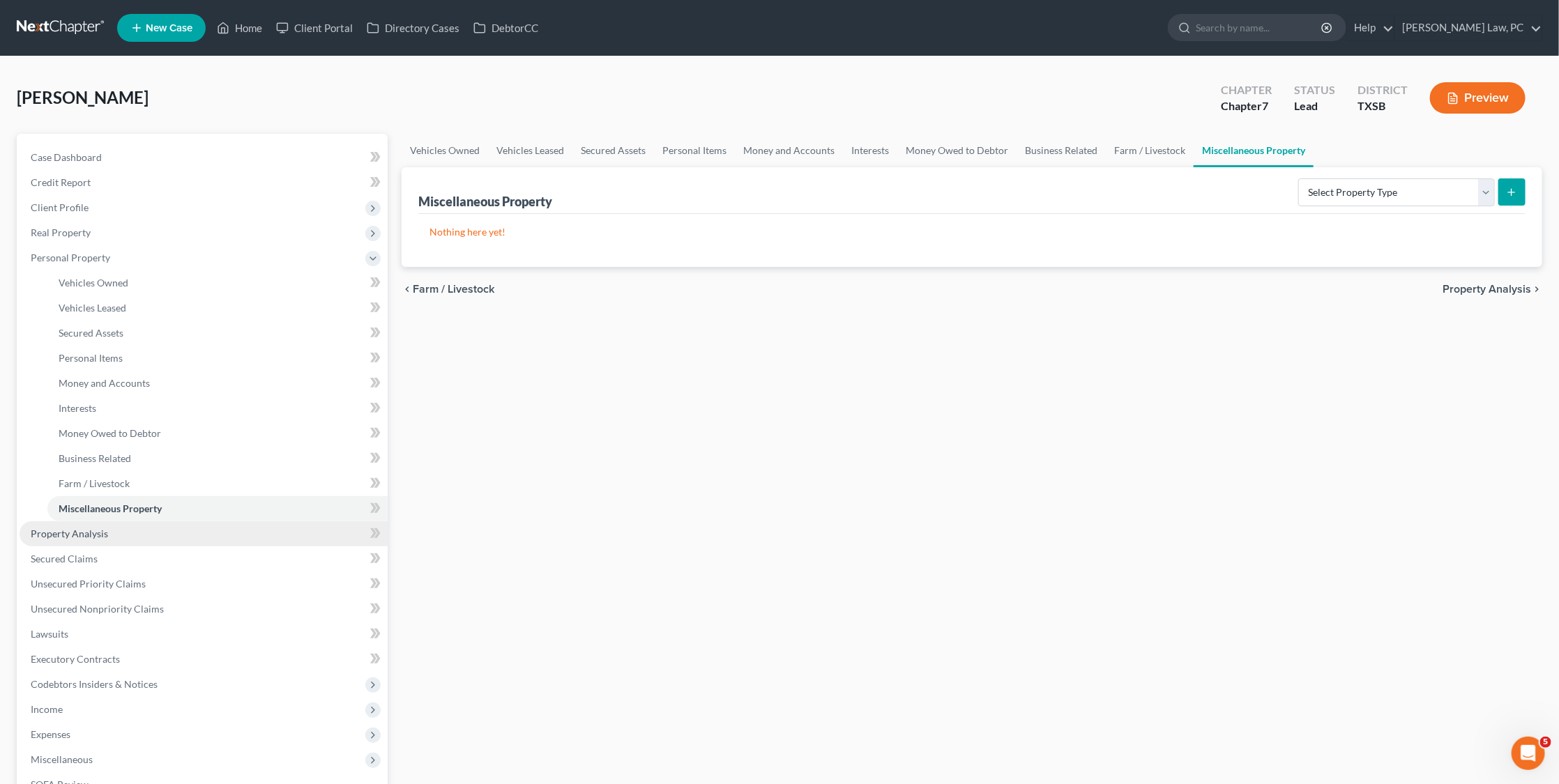
click at [116, 521] on link "Property Analysis" at bounding box center [203, 534] width 368 height 25
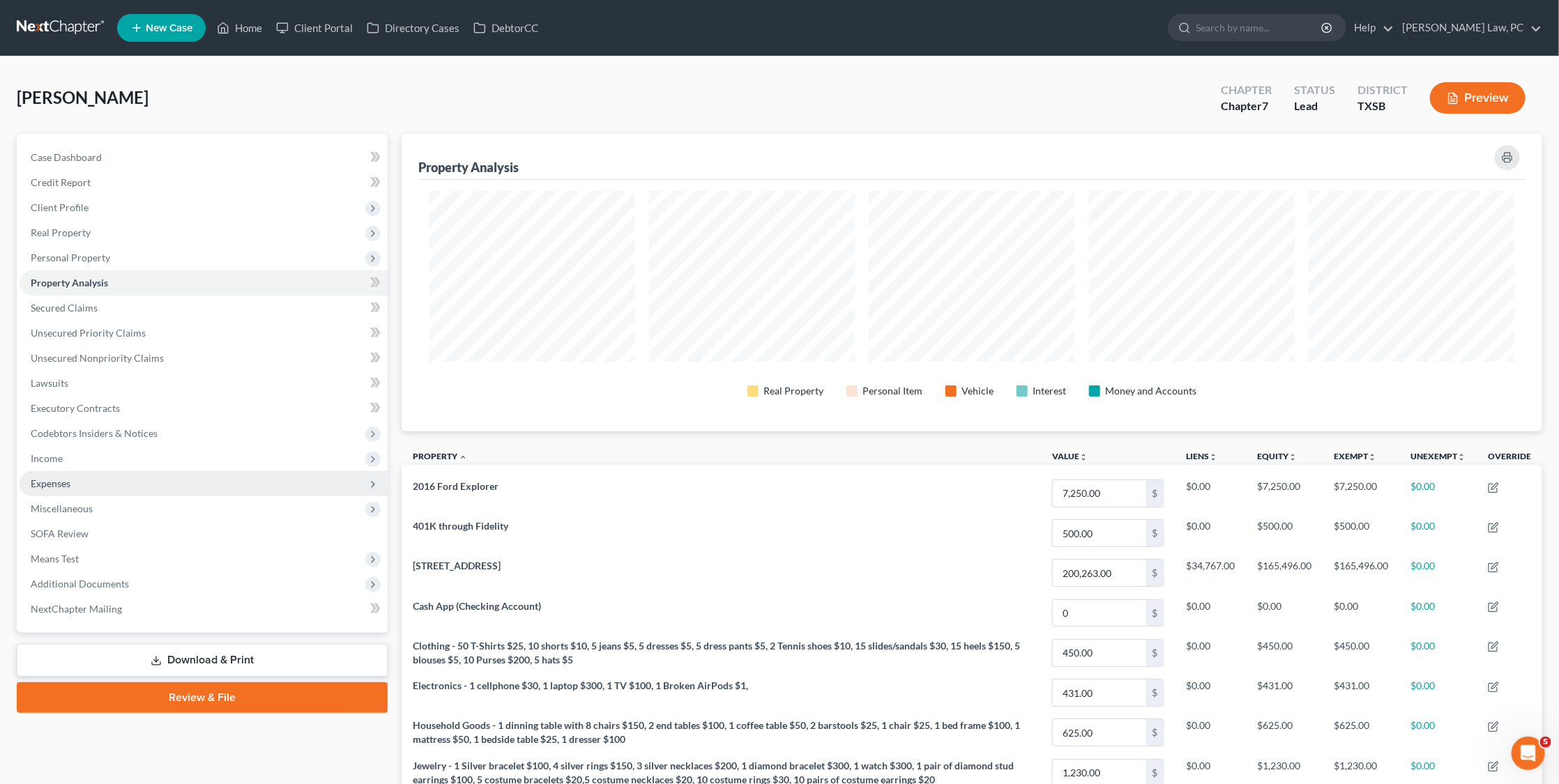
scroll to position [296, 1141]
click at [94, 306] on span "Secured Claims" at bounding box center [64, 307] width 67 height 12
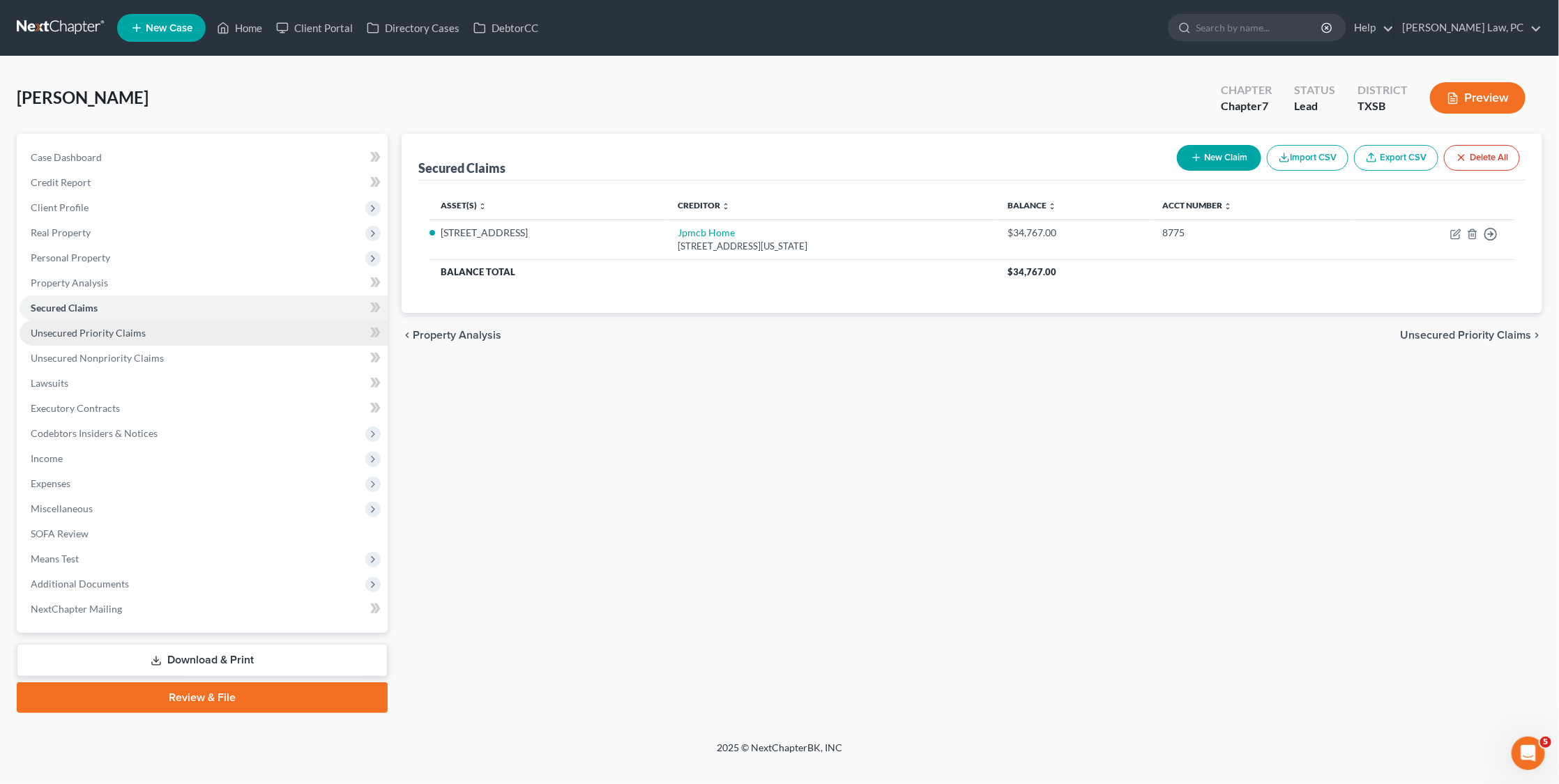
click at [92, 328] on span "Unsecured Priority Claims" at bounding box center [88, 332] width 115 height 12
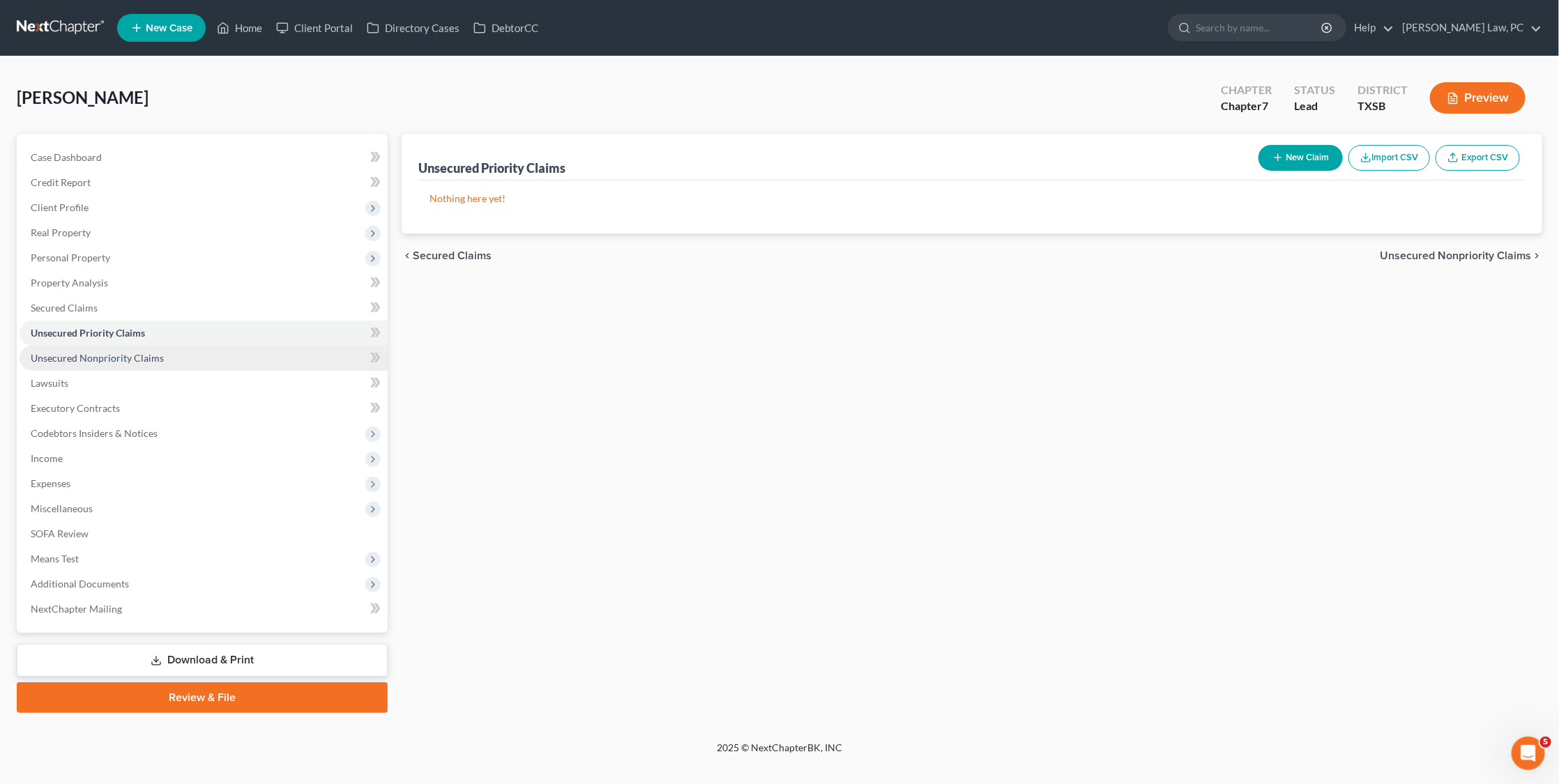
click at [88, 352] on span "Unsecured Nonpriority Claims" at bounding box center [97, 357] width 133 height 12
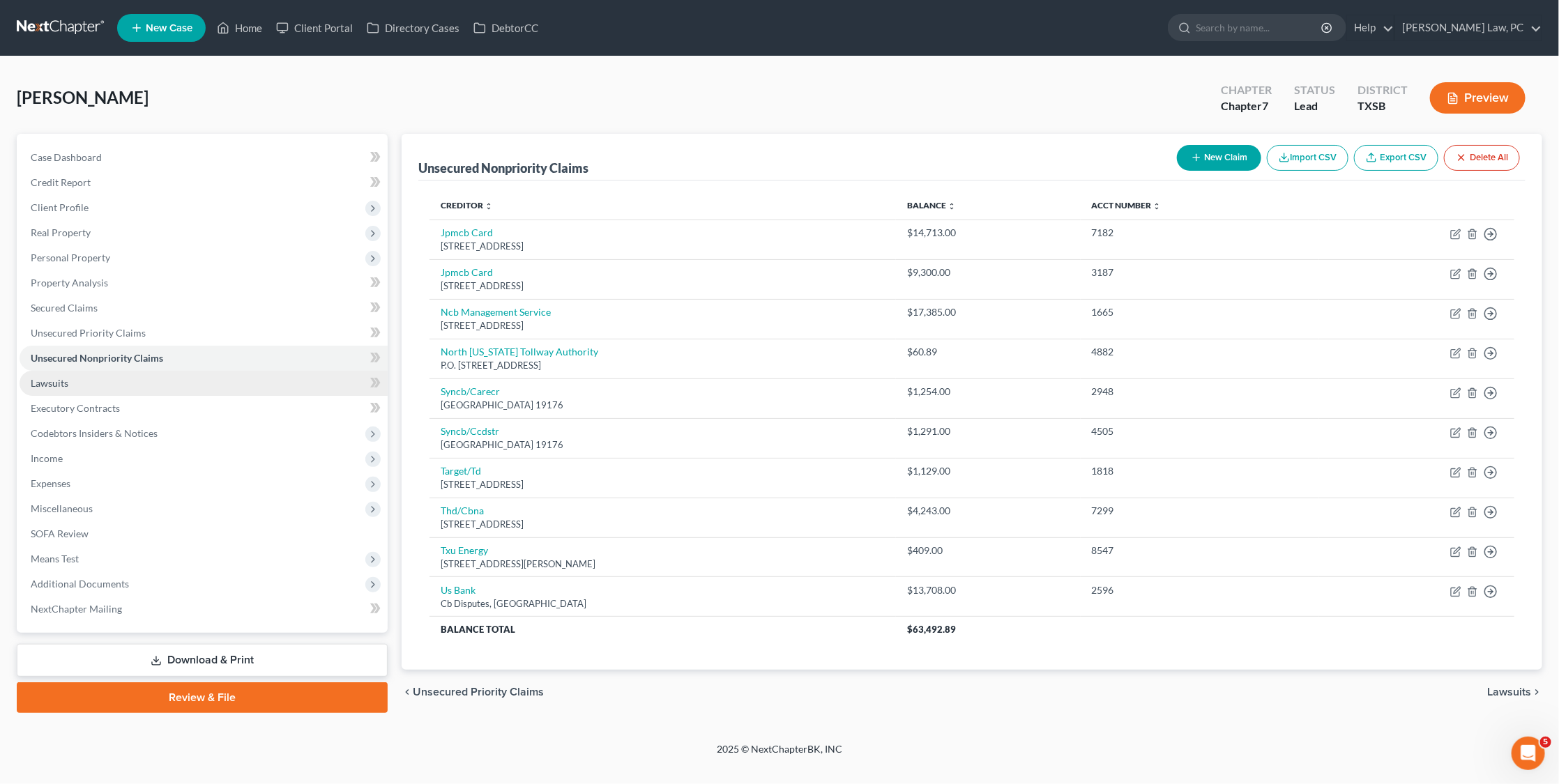
click at [249, 371] on link "Lawsuits" at bounding box center [203, 383] width 368 height 25
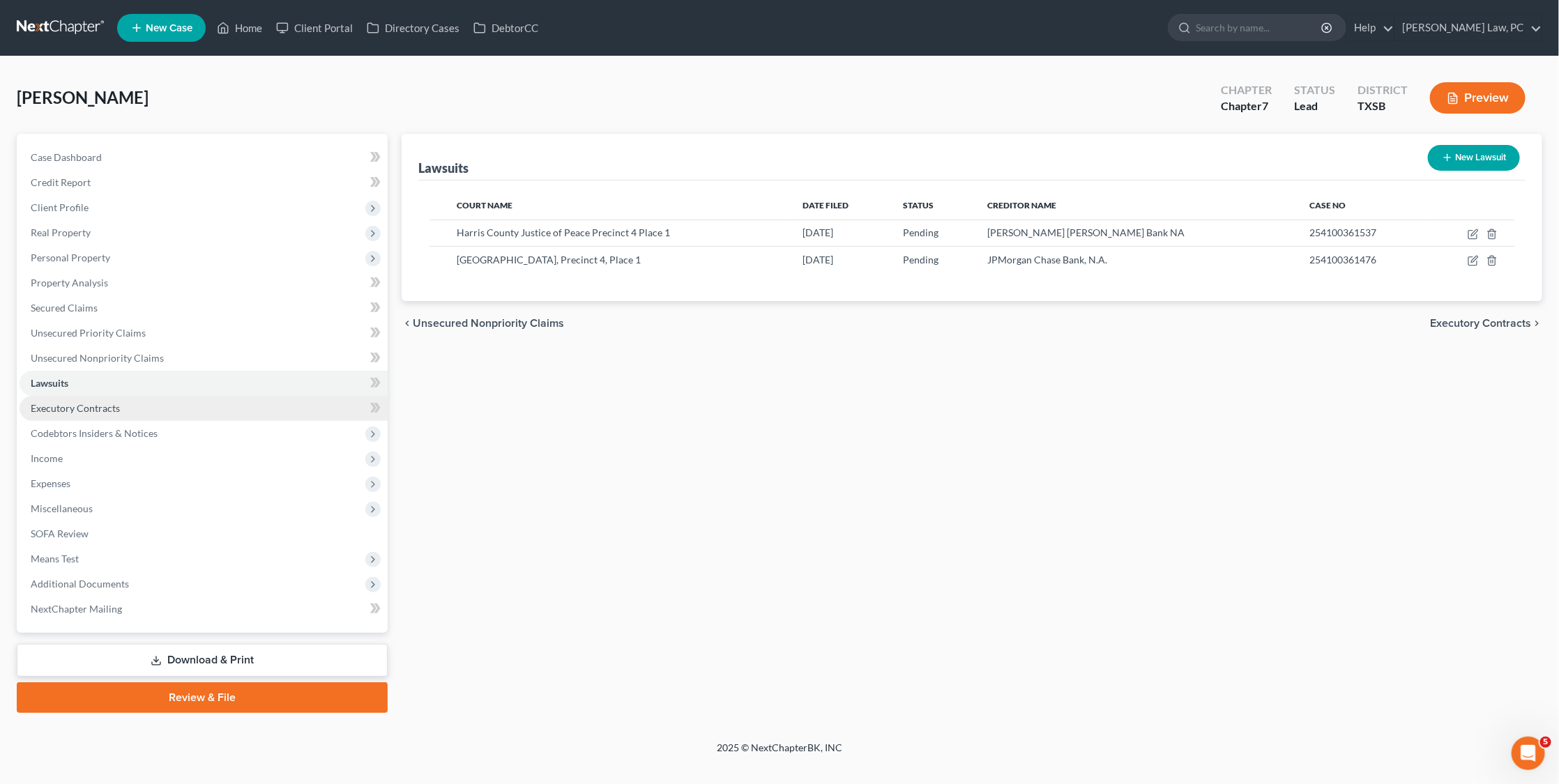
click at [92, 405] on link "Executory Contracts" at bounding box center [203, 409] width 368 height 25
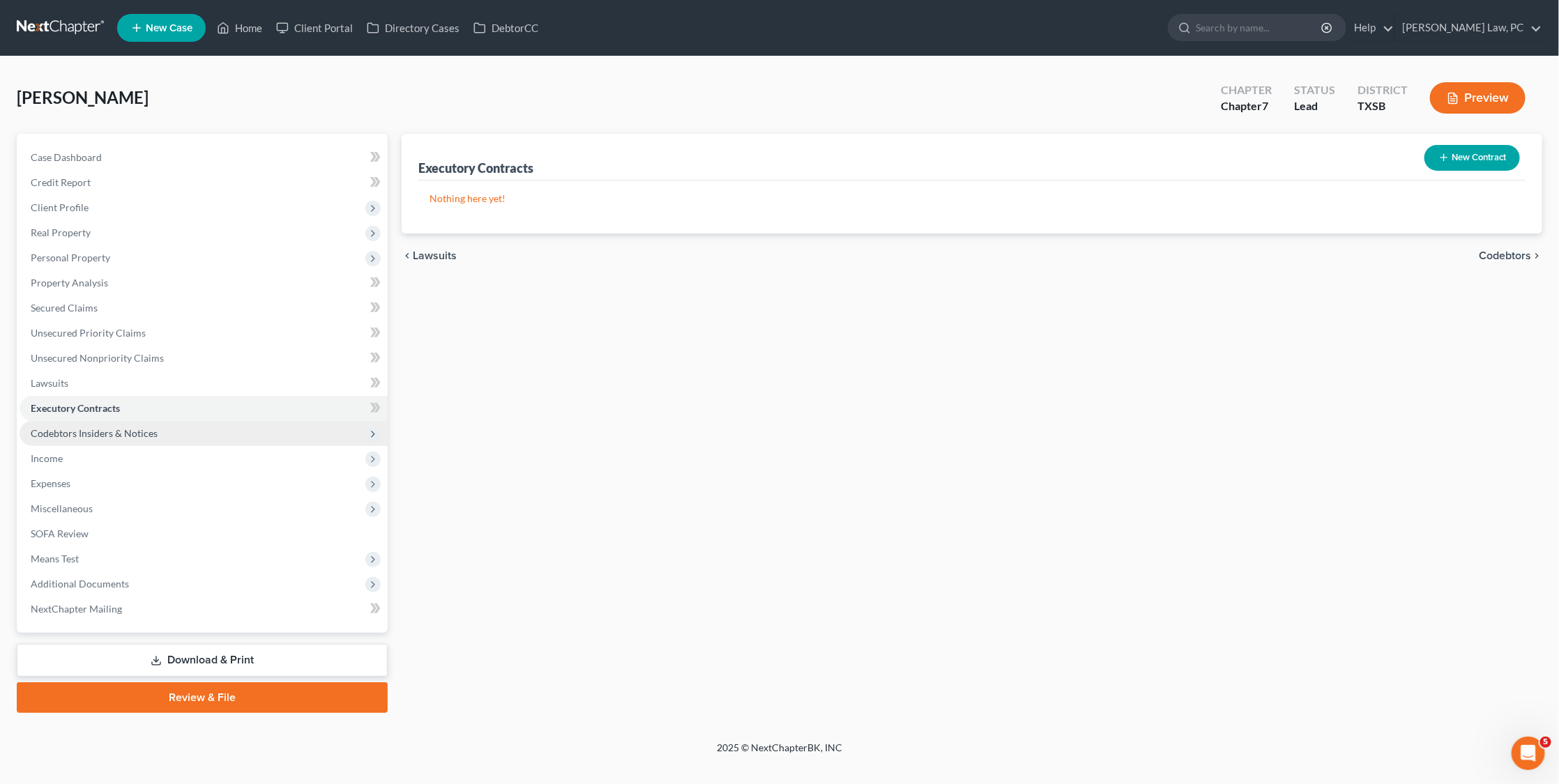
click at [100, 428] on span "Codebtors Insiders & Notices" at bounding box center [94, 433] width 127 height 12
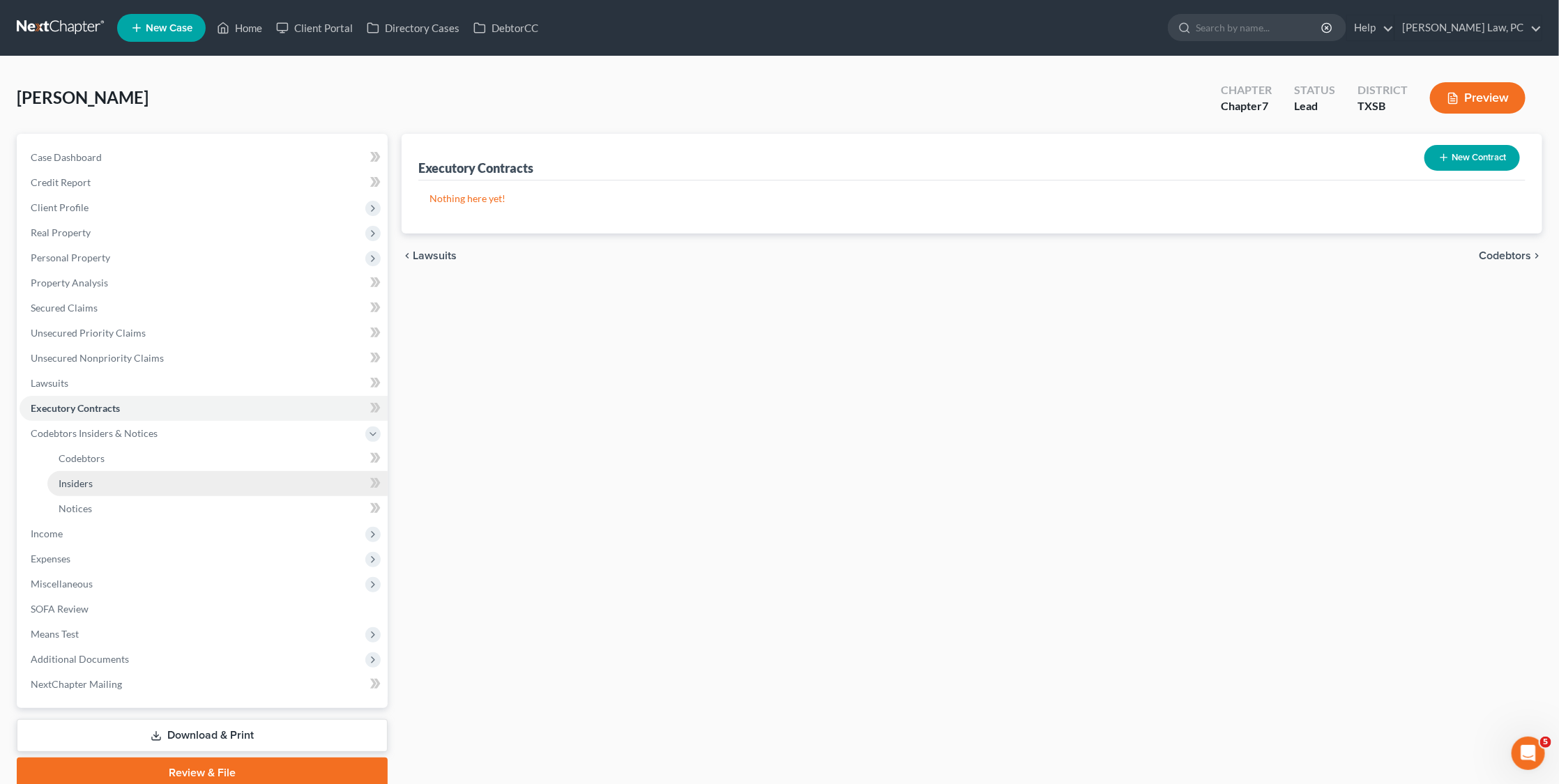
click at [86, 478] on span "Insiders" at bounding box center [76, 483] width 34 height 12
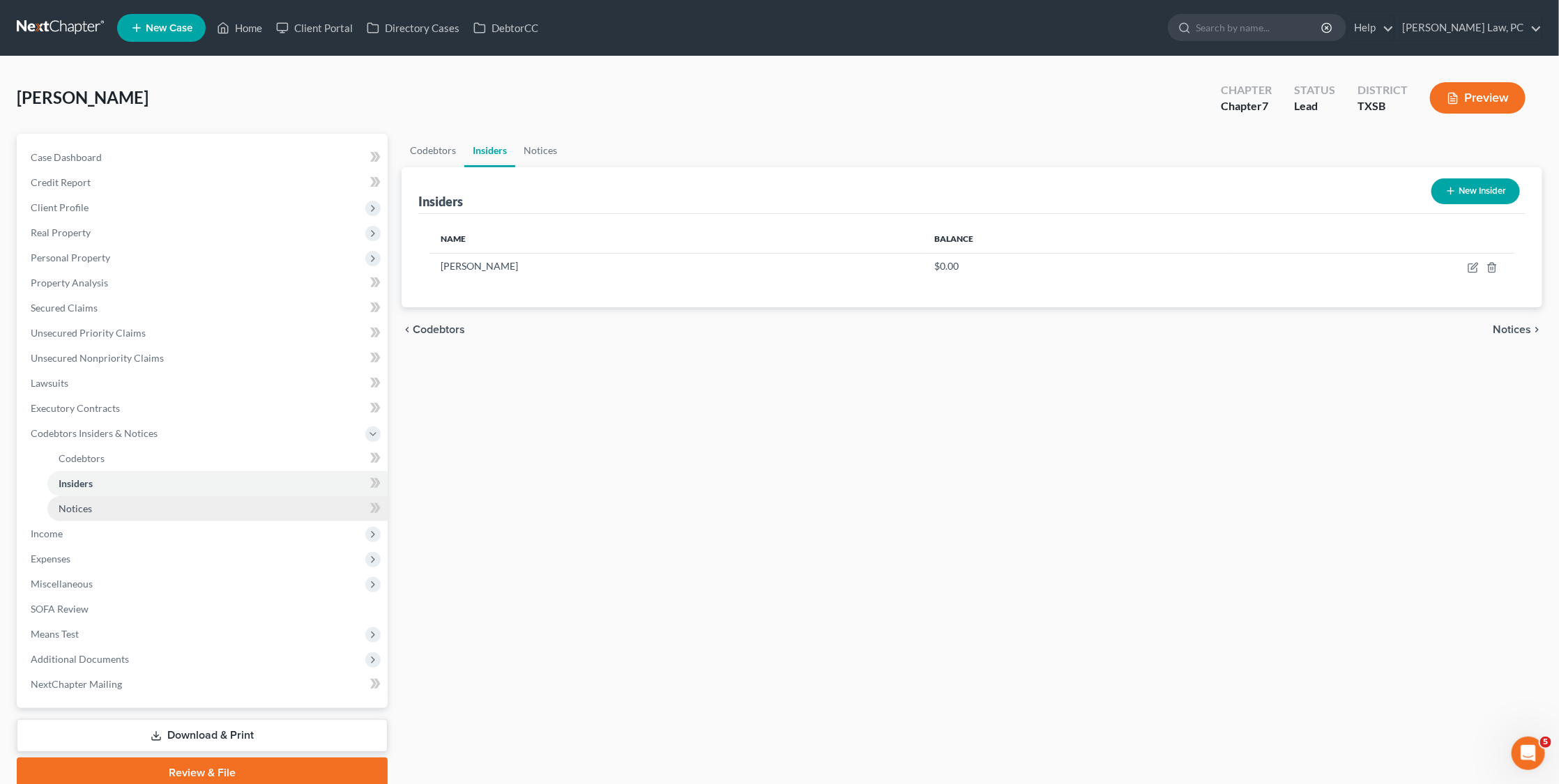
click at [121, 496] on link "Notices" at bounding box center [217, 509] width 340 height 25
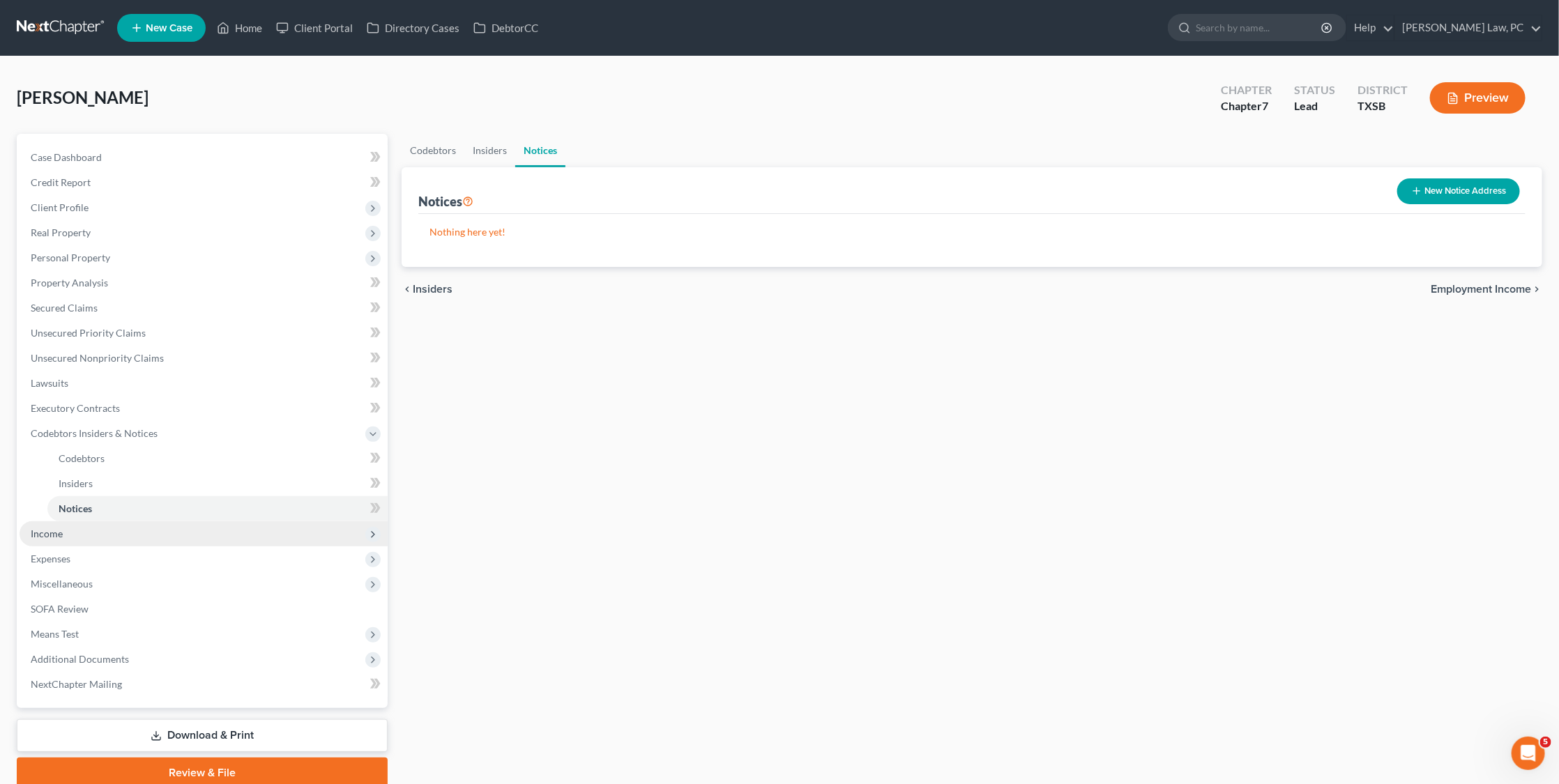
click at [94, 526] on span "Income" at bounding box center [203, 534] width 368 height 25
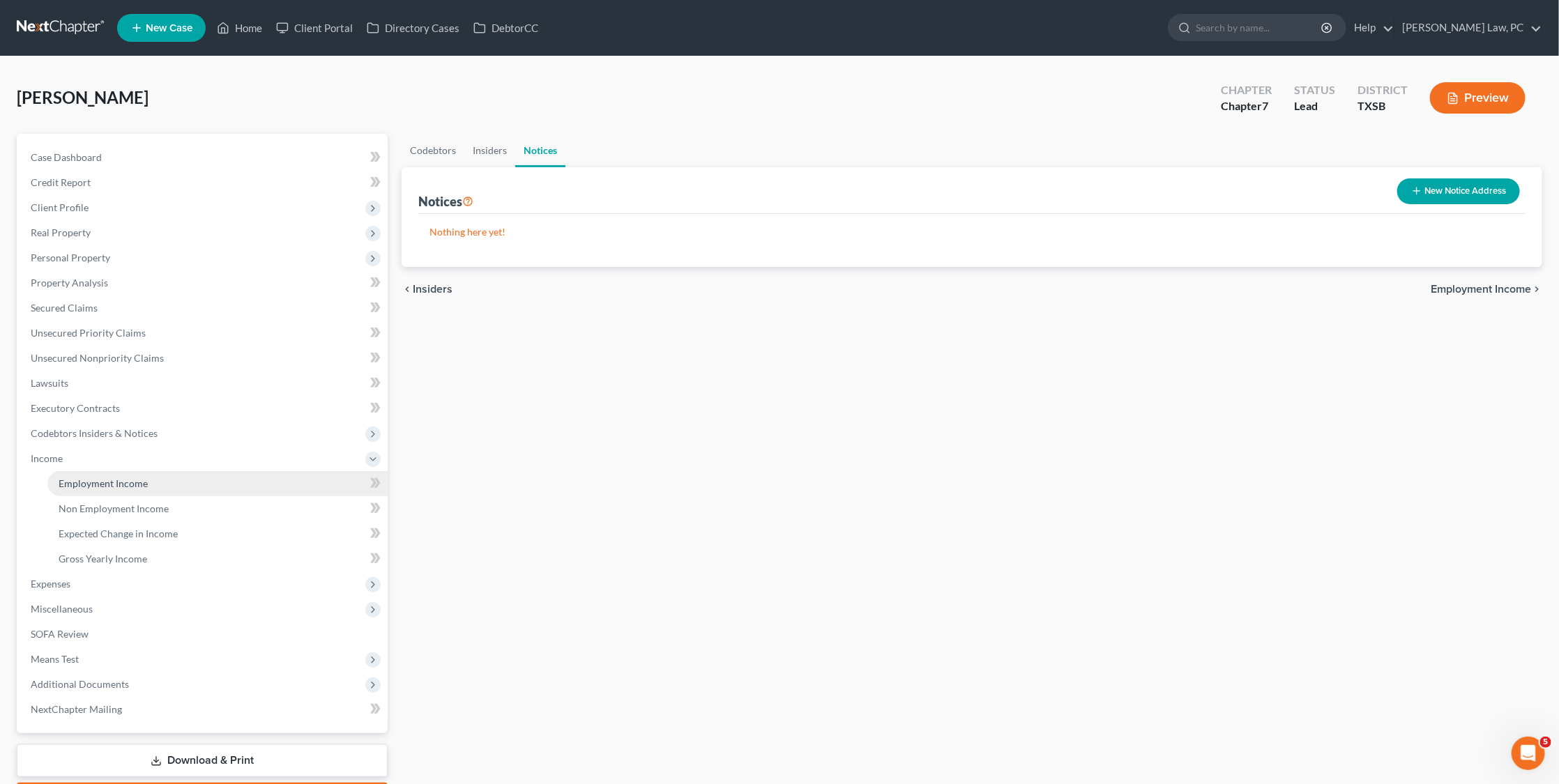
click at [126, 478] on span "Employment Income" at bounding box center [103, 483] width 89 height 12
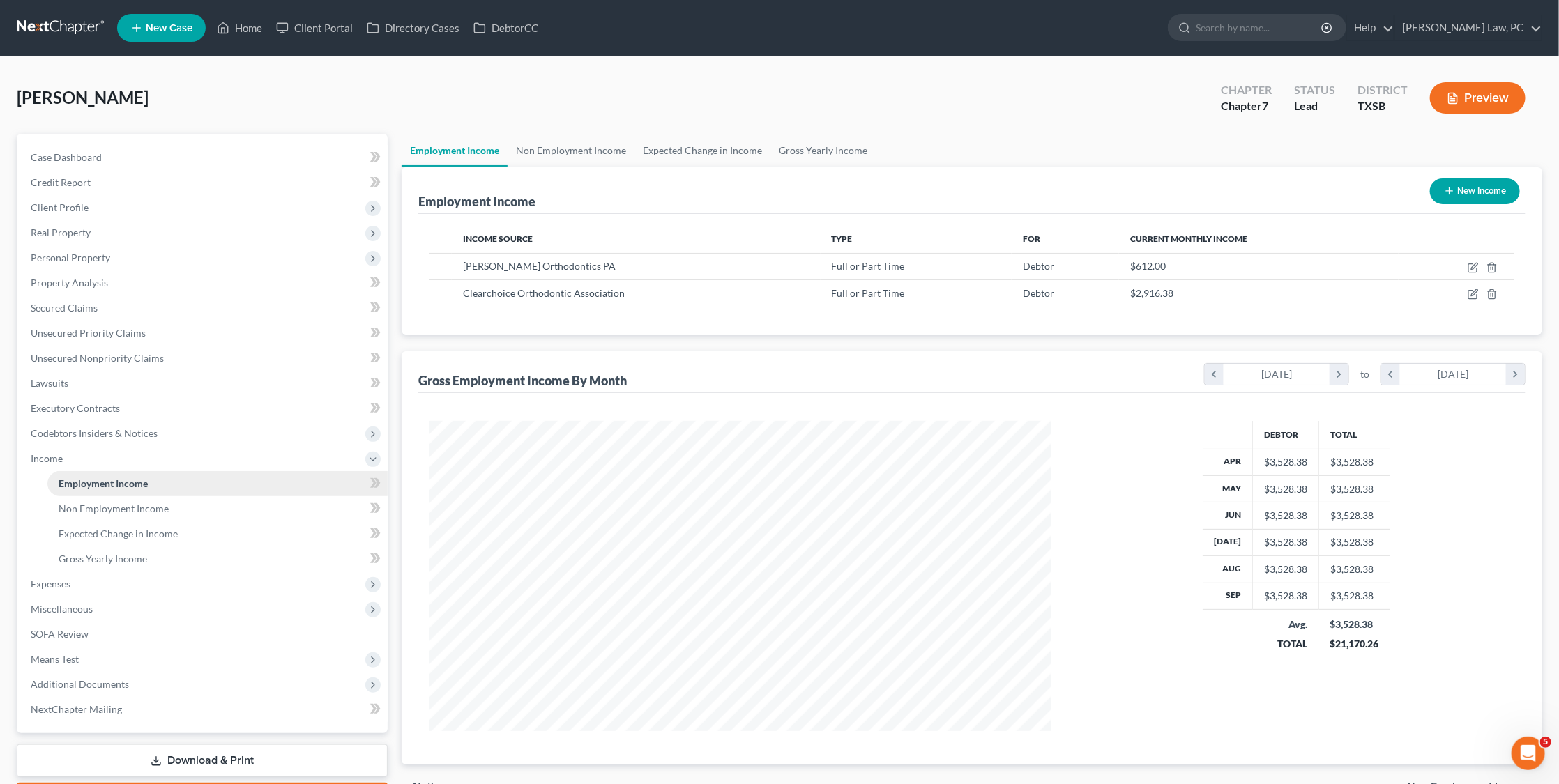
scroll to position [310, 648]
click at [117, 503] on span "Non Employment Income" at bounding box center [113, 508] width 110 height 12
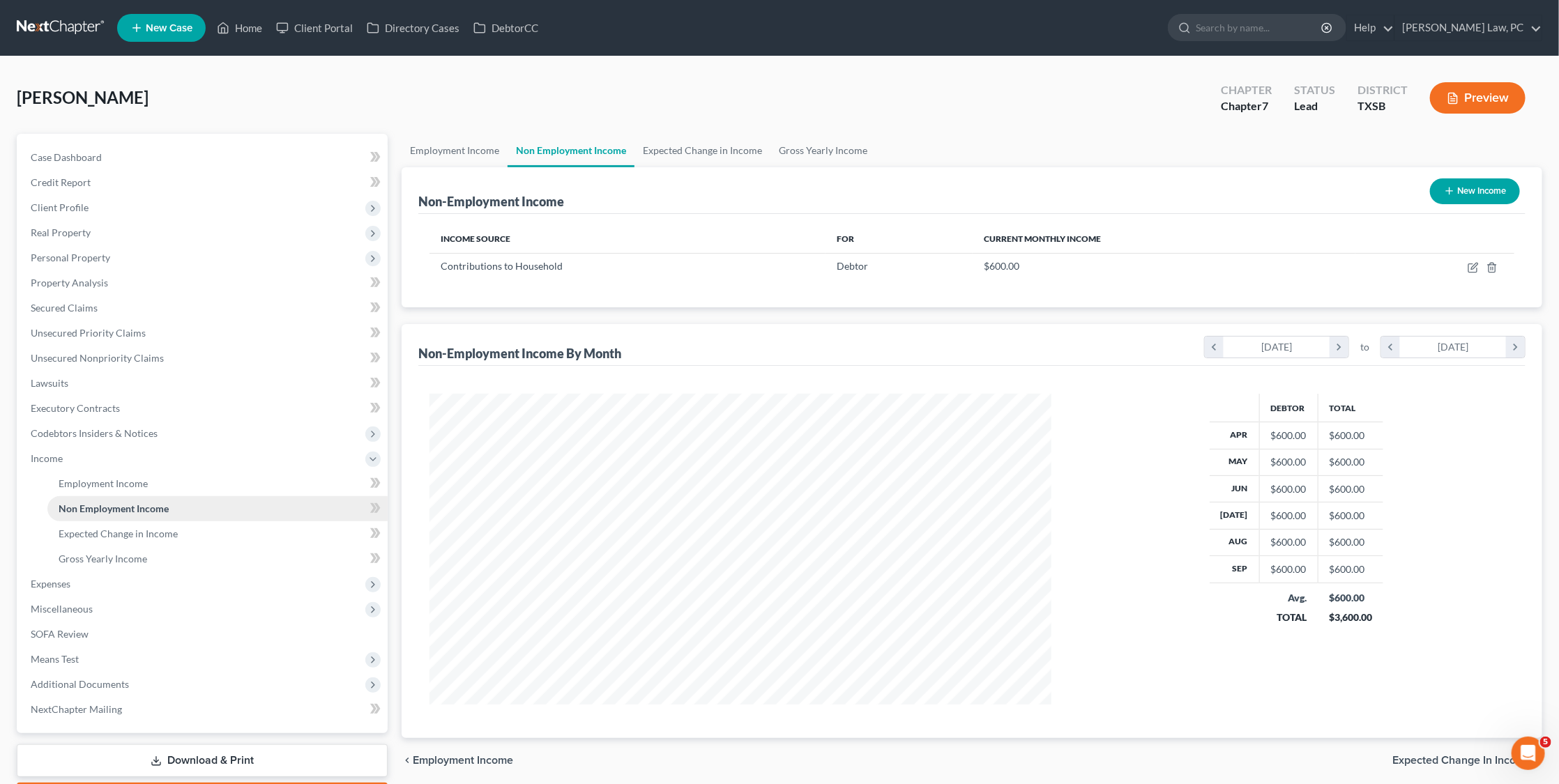
scroll to position [310, 648]
click at [113, 478] on span "Employment Income" at bounding box center [103, 483] width 89 height 12
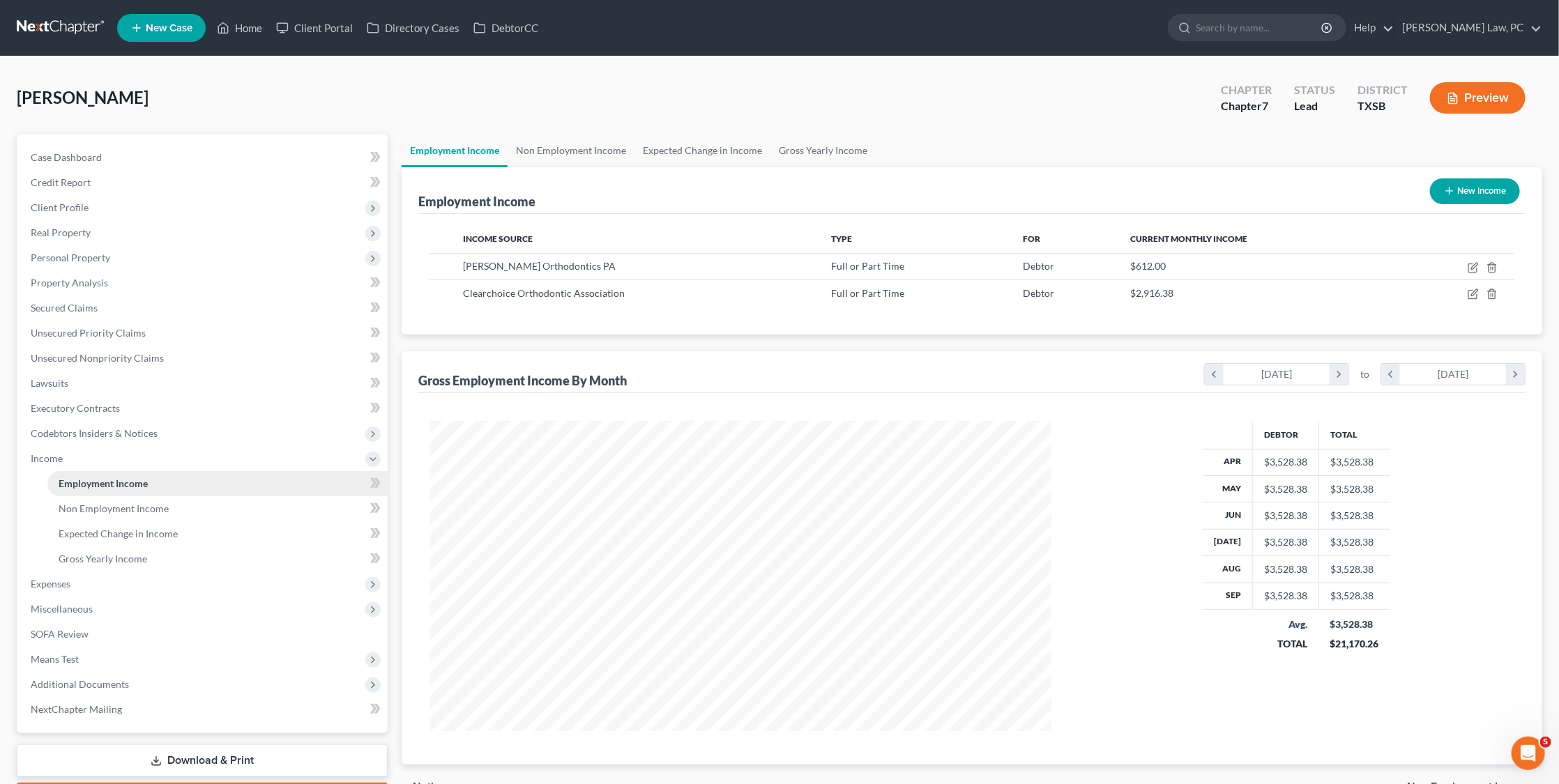
scroll to position [310, 648]
click at [109, 503] on span "Non Employment Income" at bounding box center [113, 508] width 110 height 12
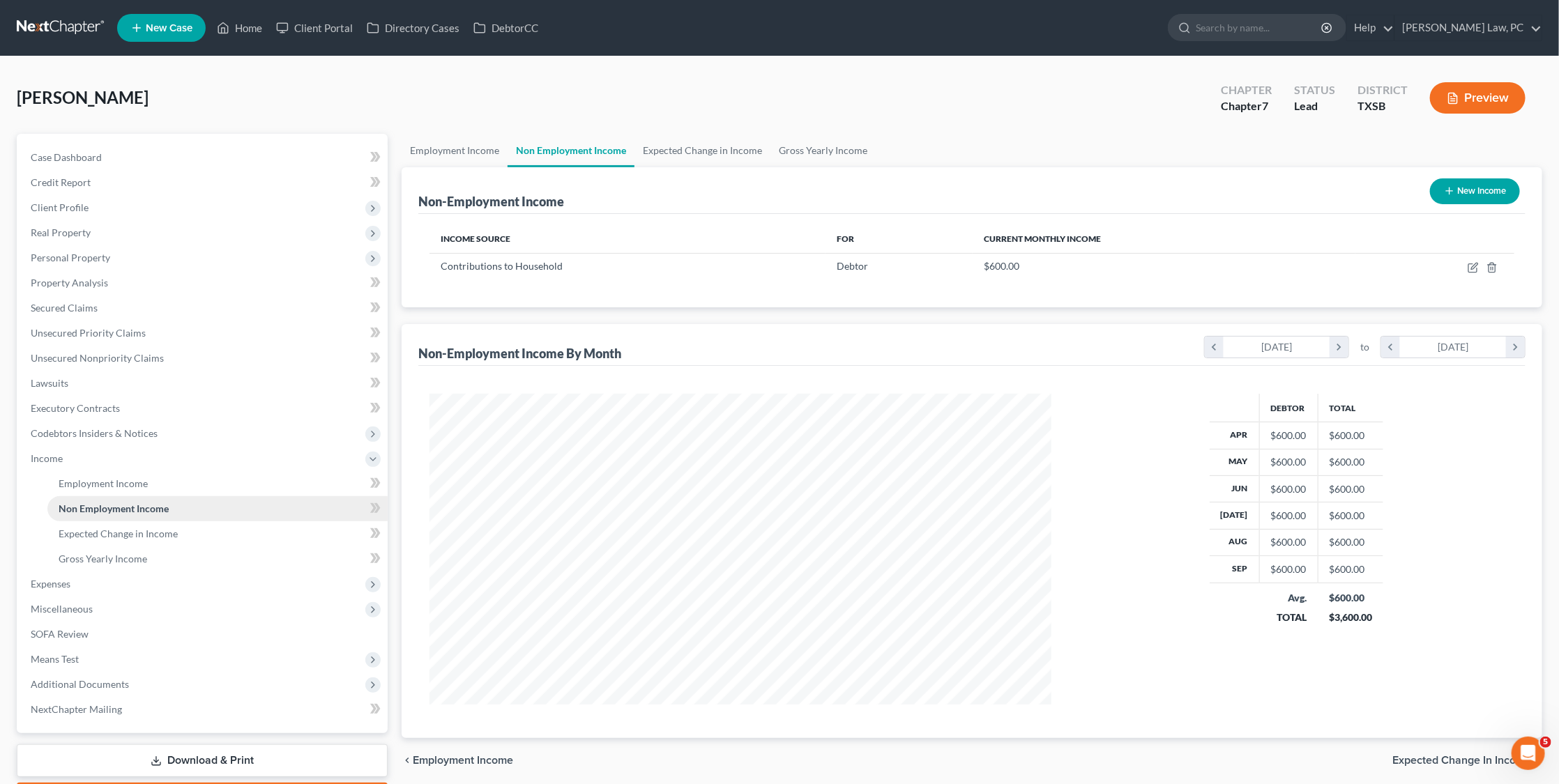
scroll to position [310, 648]
click at [100, 528] on span "Expected Change in Income" at bounding box center [118, 533] width 120 height 12
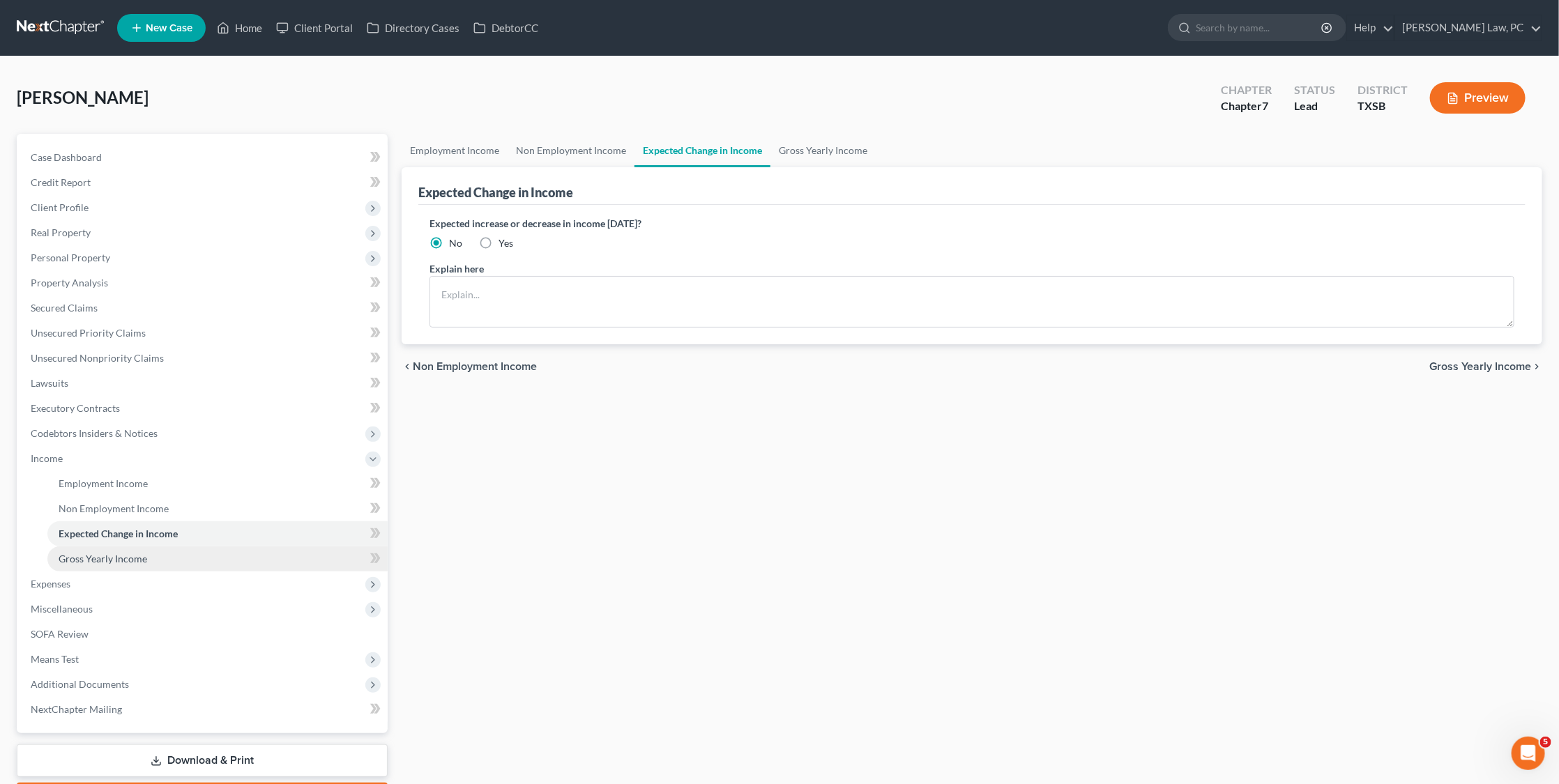
click at [101, 553] on span "Gross Yearly Income" at bounding box center [102, 558] width 88 height 12
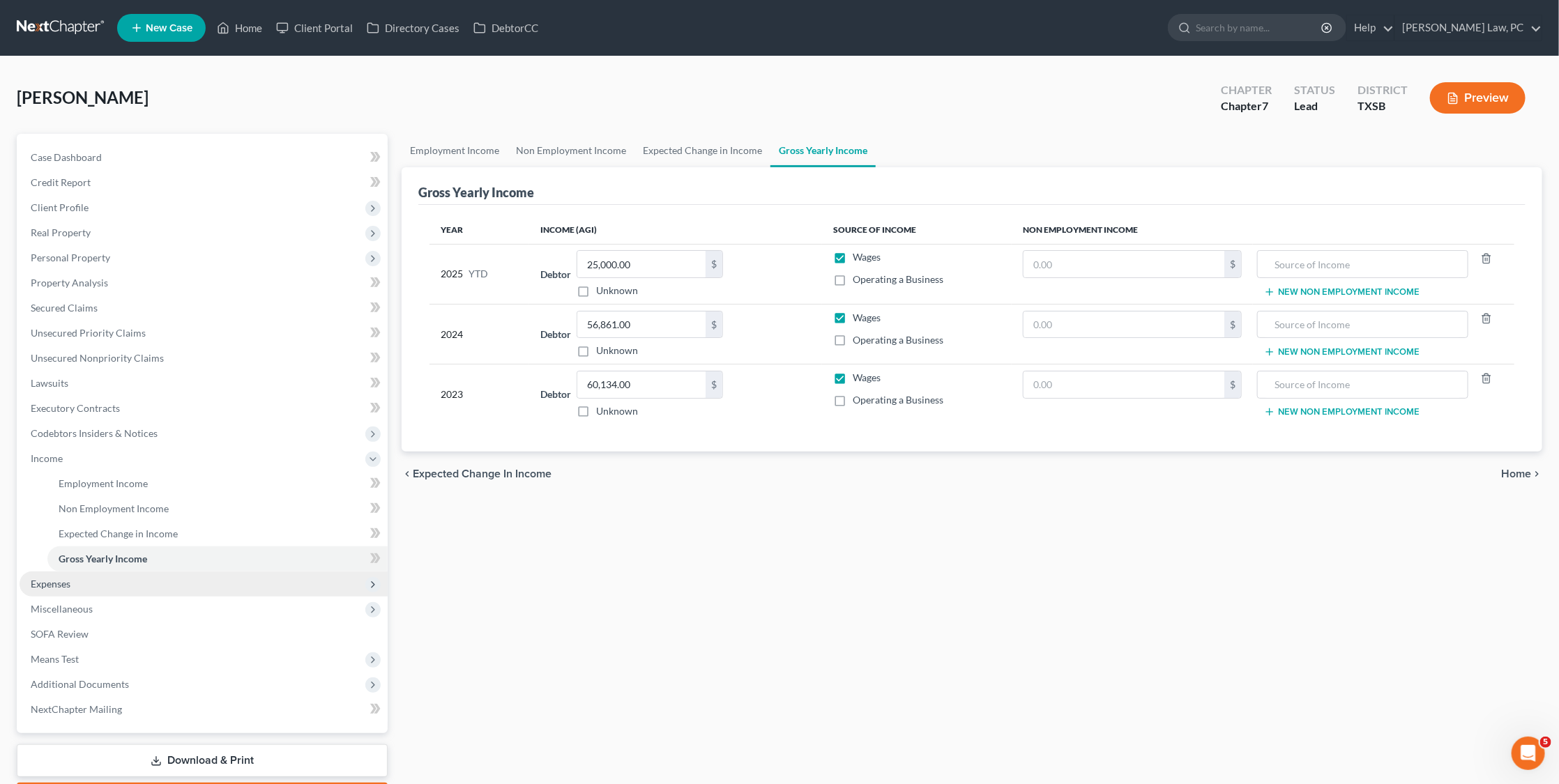
click at [92, 571] on span "Expenses" at bounding box center [203, 584] width 368 height 25
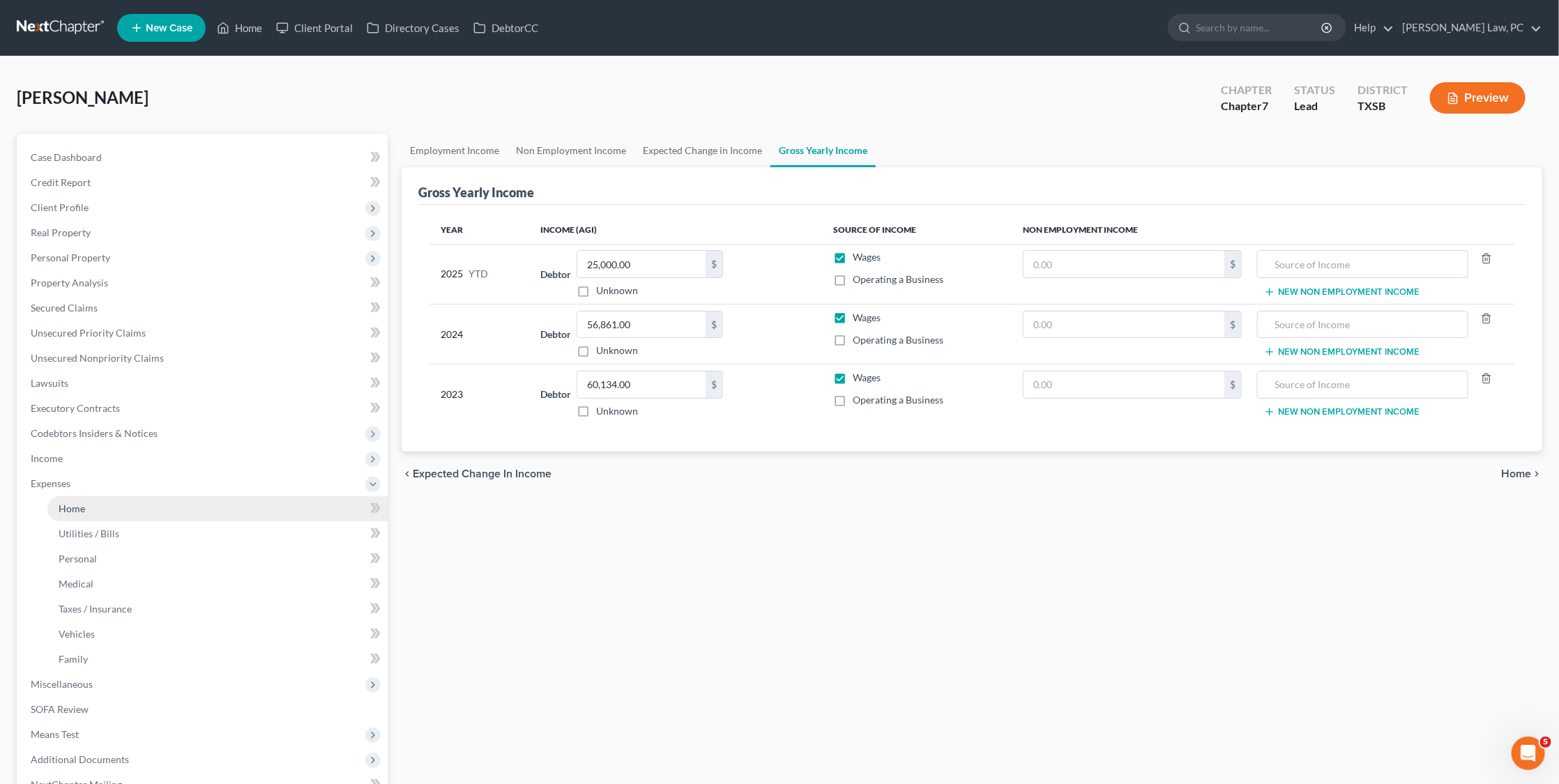
click at [101, 498] on link "Home" at bounding box center [217, 509] width 340 height 25
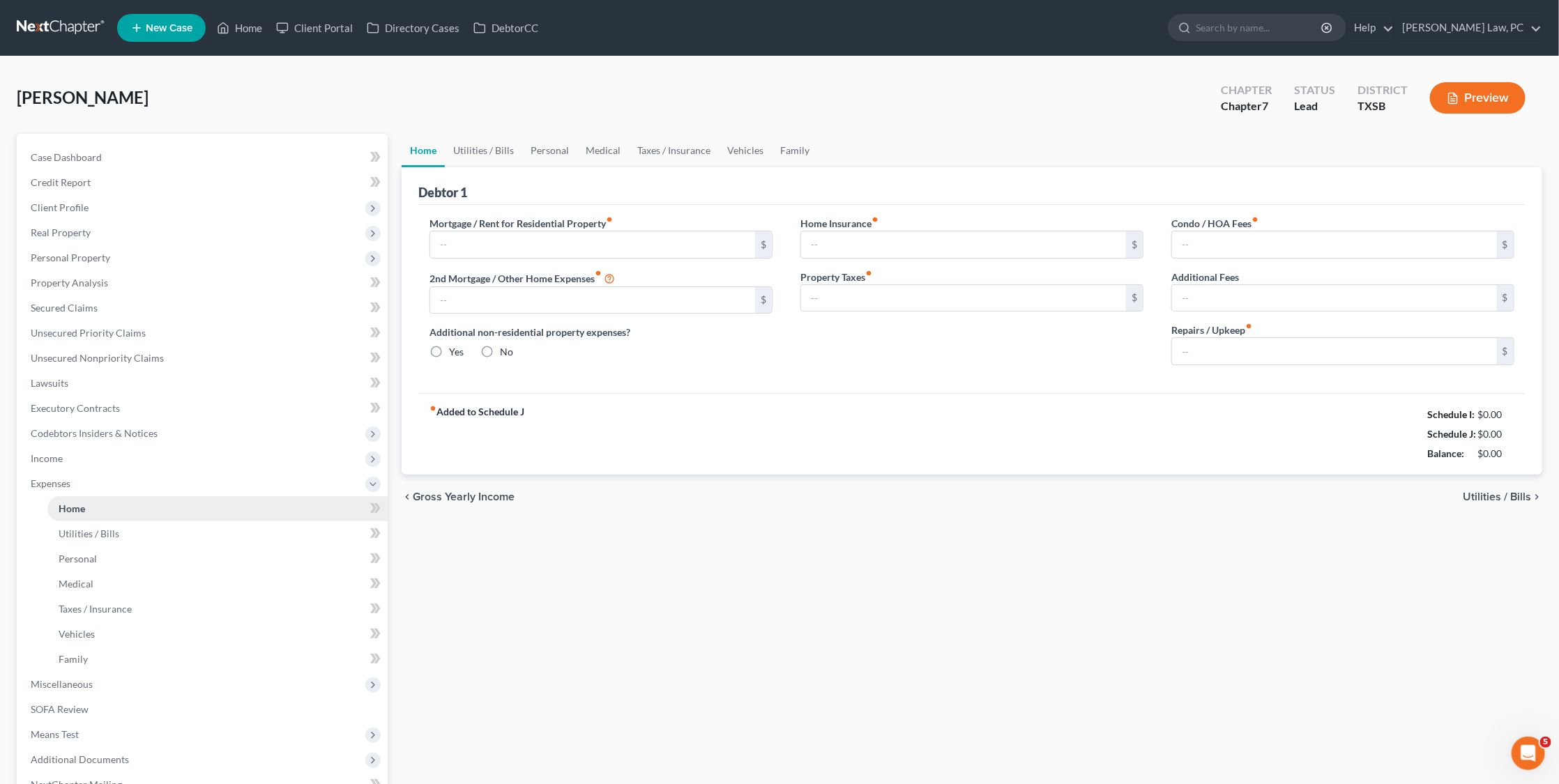
type input "1,003.00"
type input "0.00"
radio input "true"
type input "0.00"
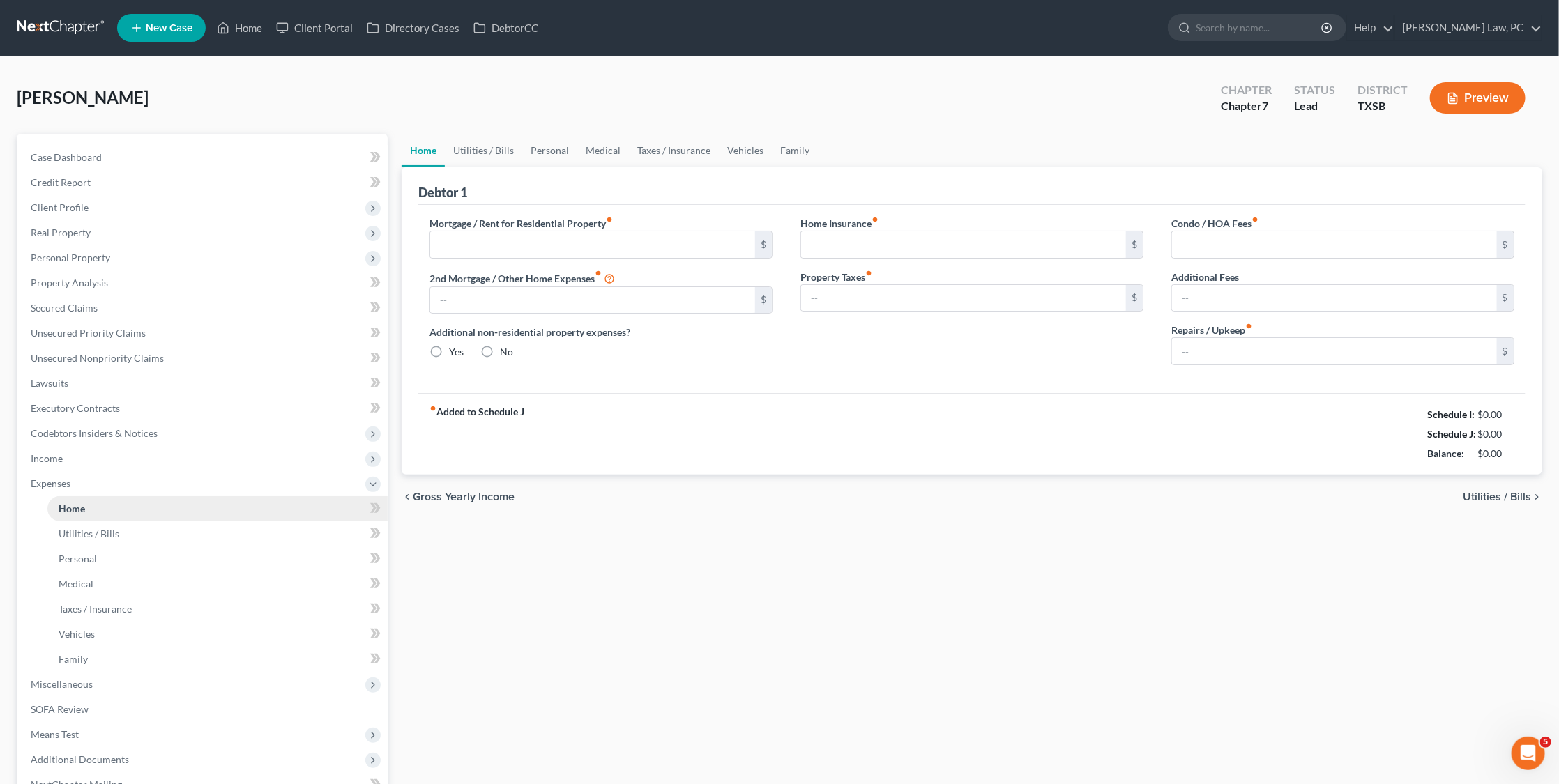
type input "32.00"
type input "0.00"
type input "100.00"
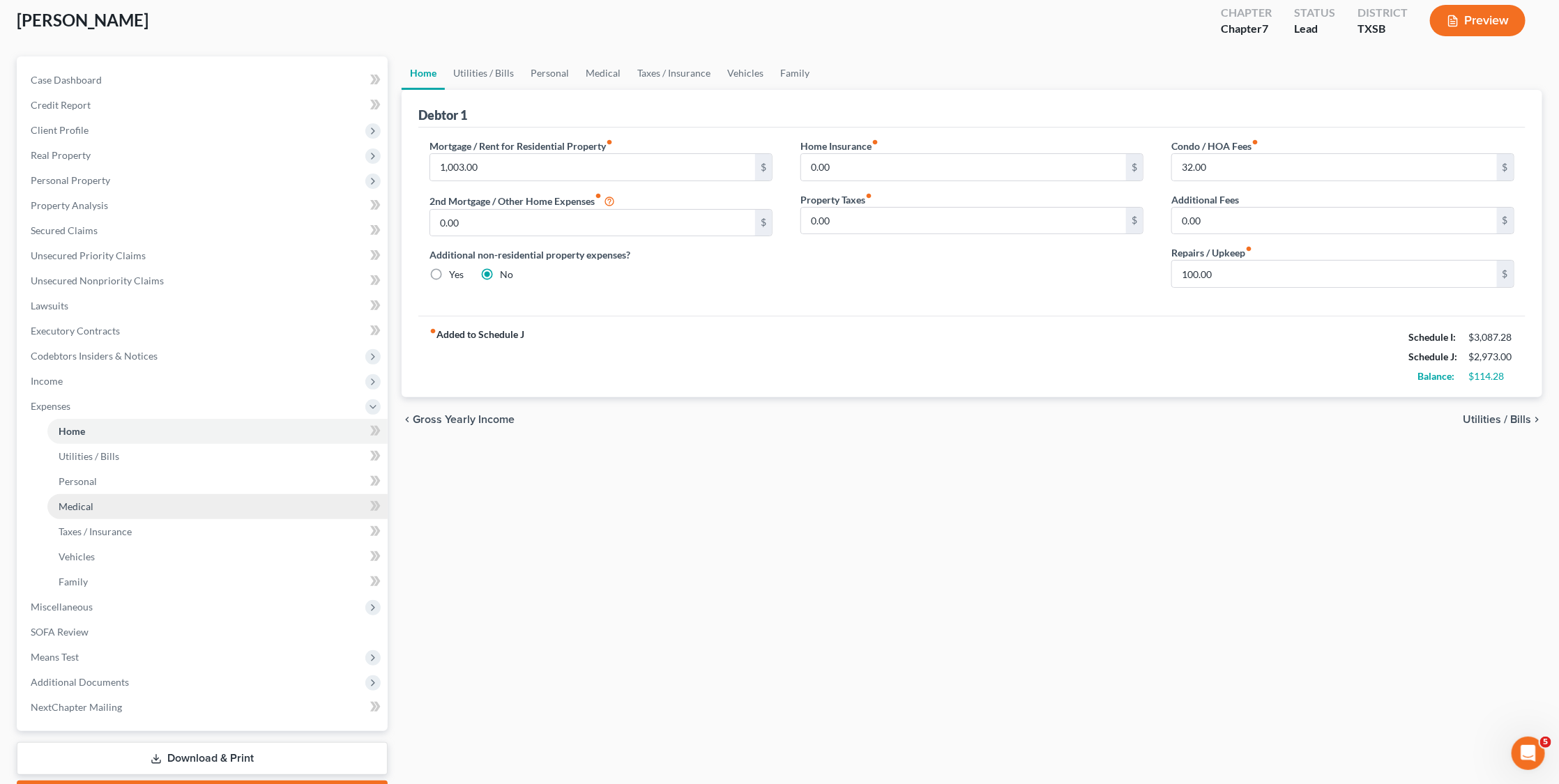
scroll to position [78, 0]
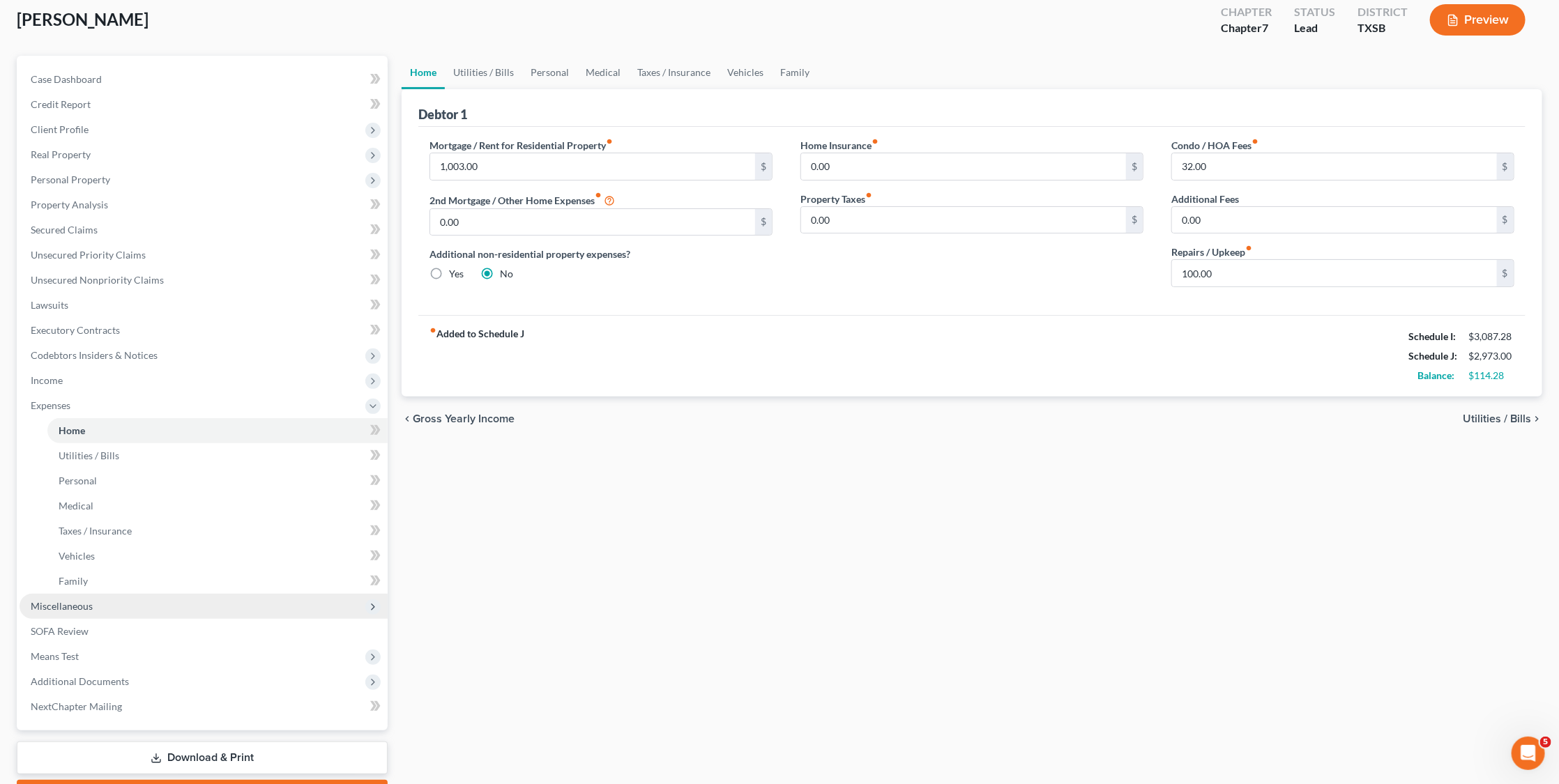
click at [87, 600] on span "Miscellaneous" at bounding box center [61, 606] width 62 height 12
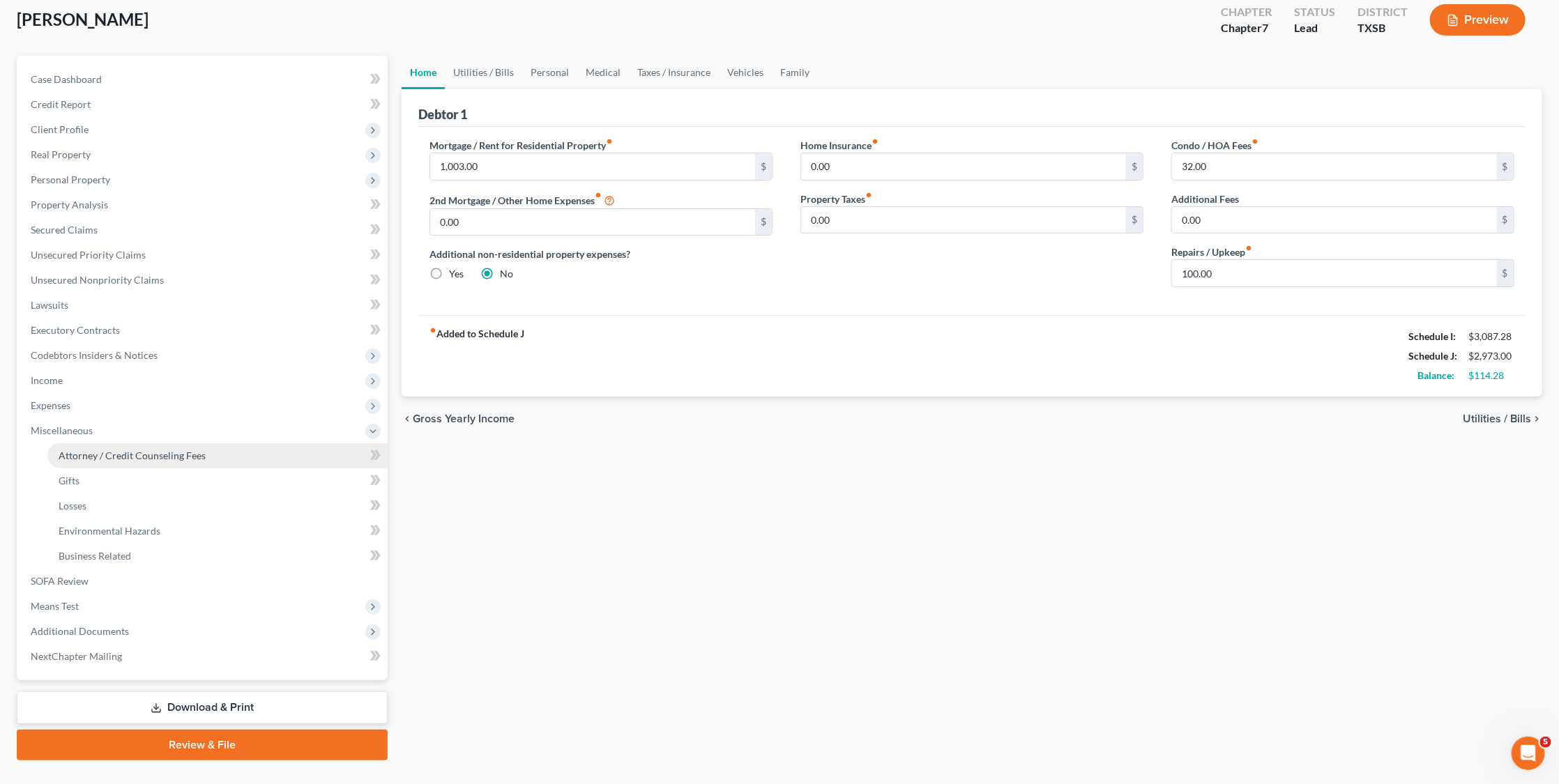
click at [90, 449] on span "Attorney / Credit Counseling Fees" at bounding box center [132, 455] width 147 height 12
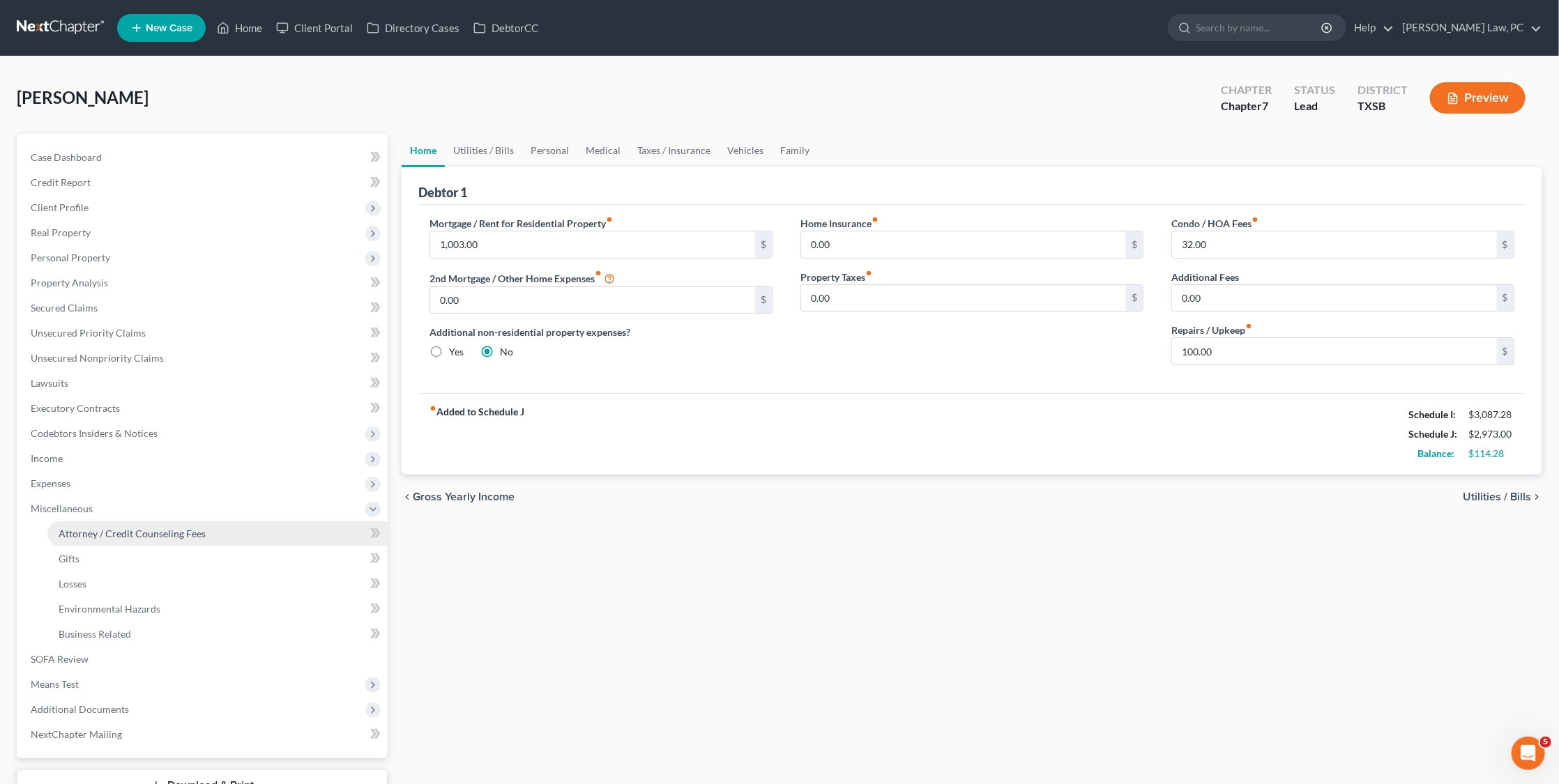
select select "4"
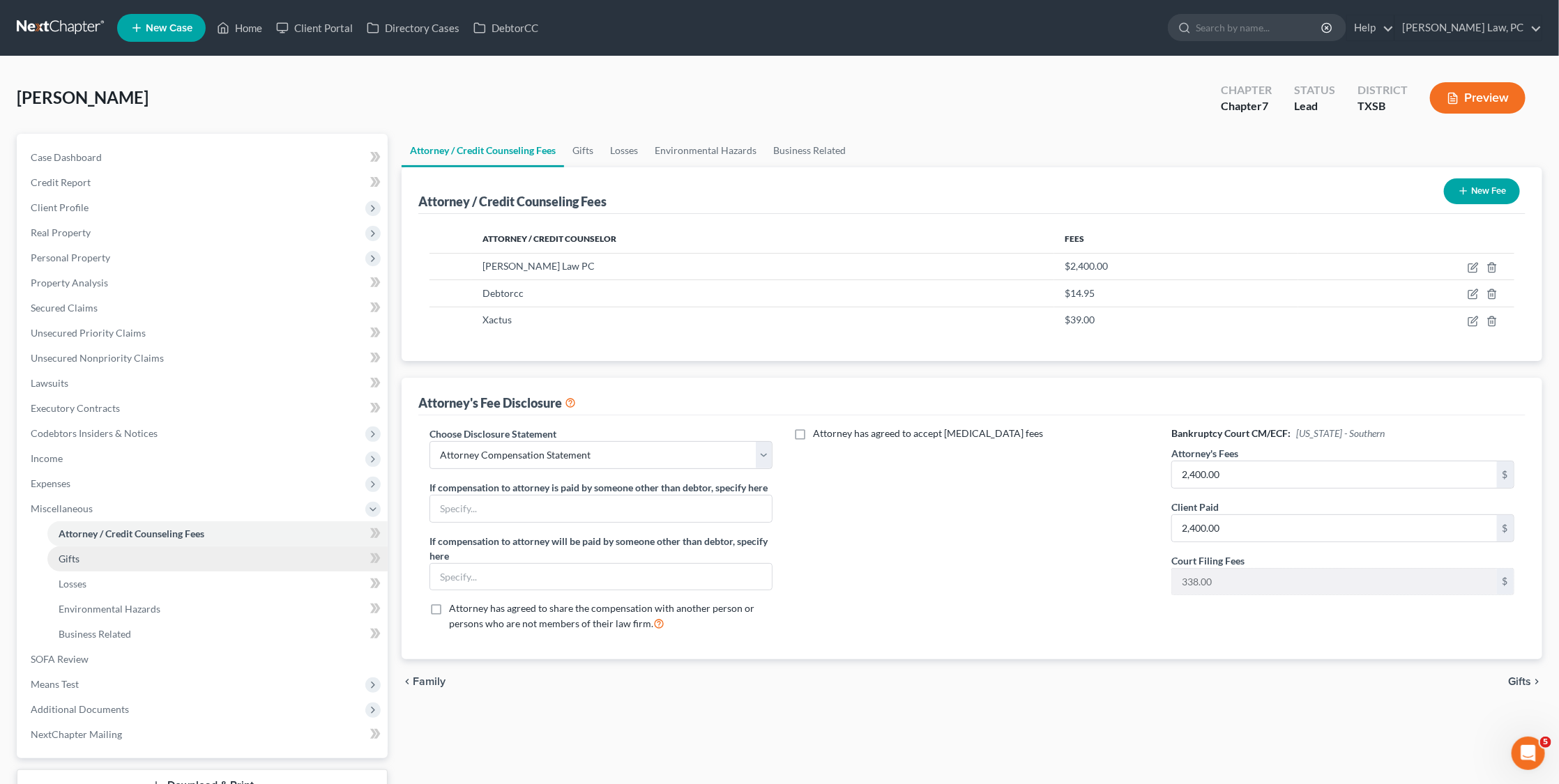
click at [81, 546] on link "Gifts" at bounding box center [217, 559] width 340 height 25
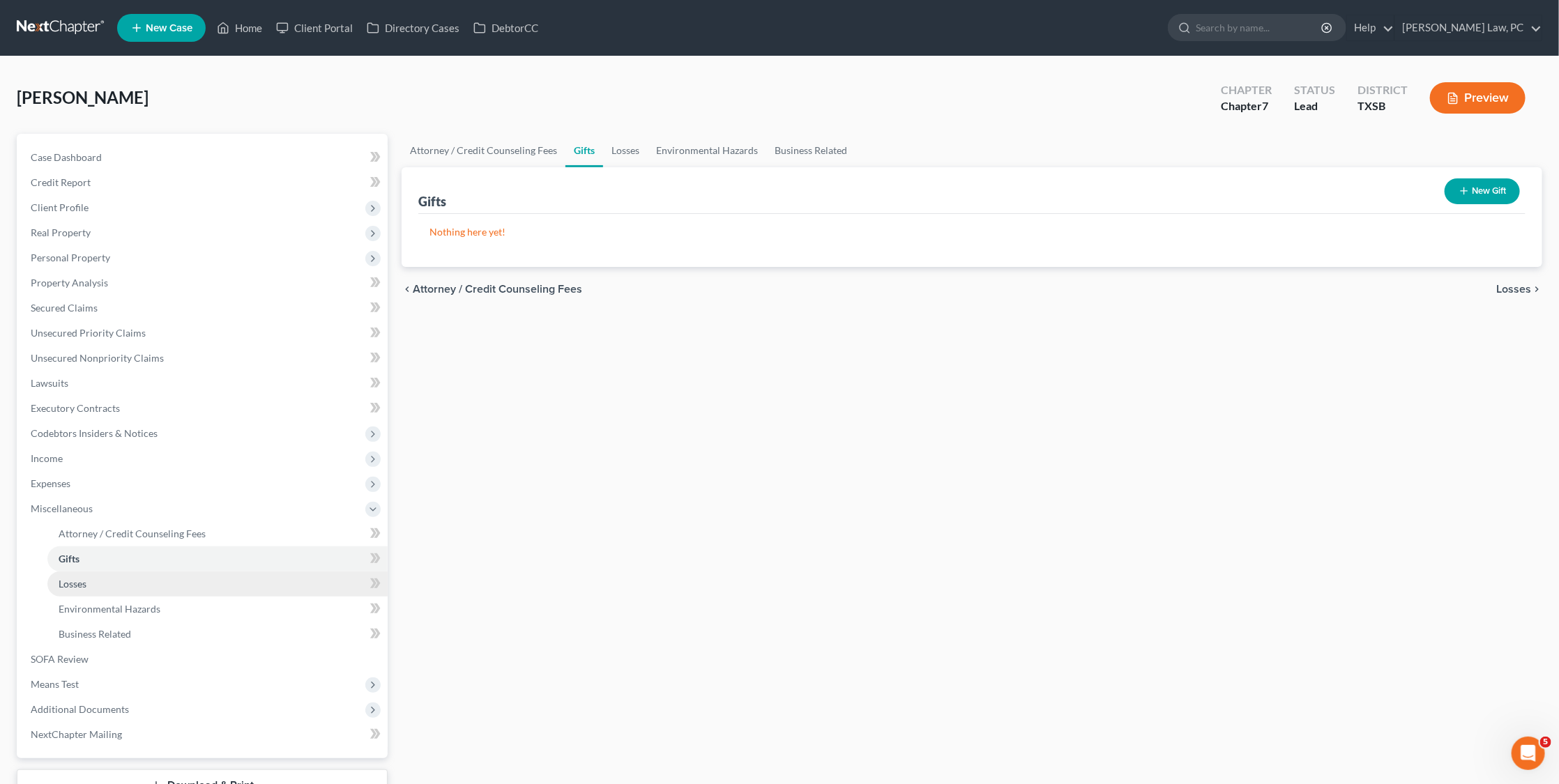
click at [82, 578] on span "Losses" at bounding box center [73, 583] width 28 height 12
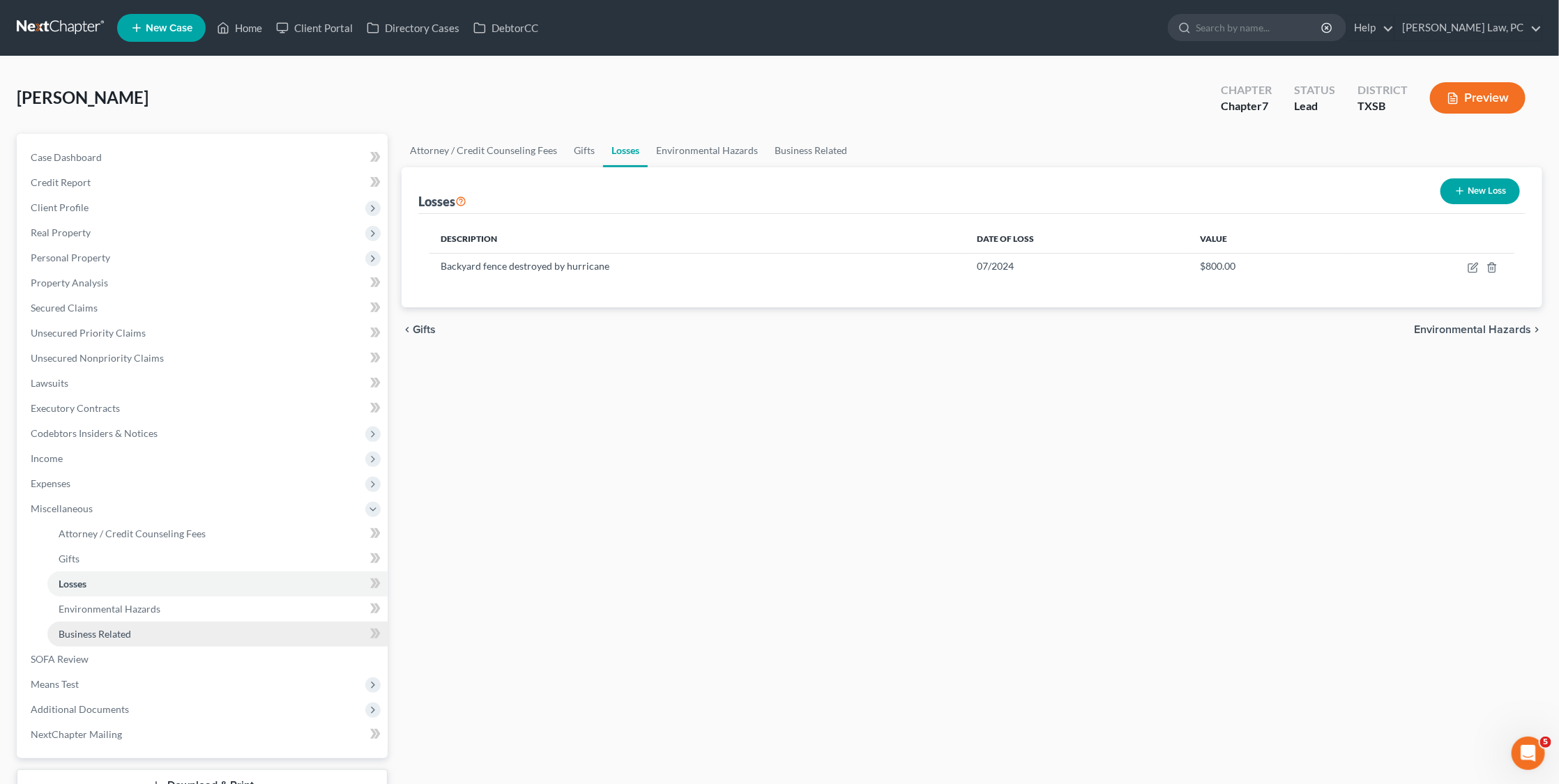
click at [69, 628] on span "Business Related" at bounding box center [95, 634] width 73 height 12
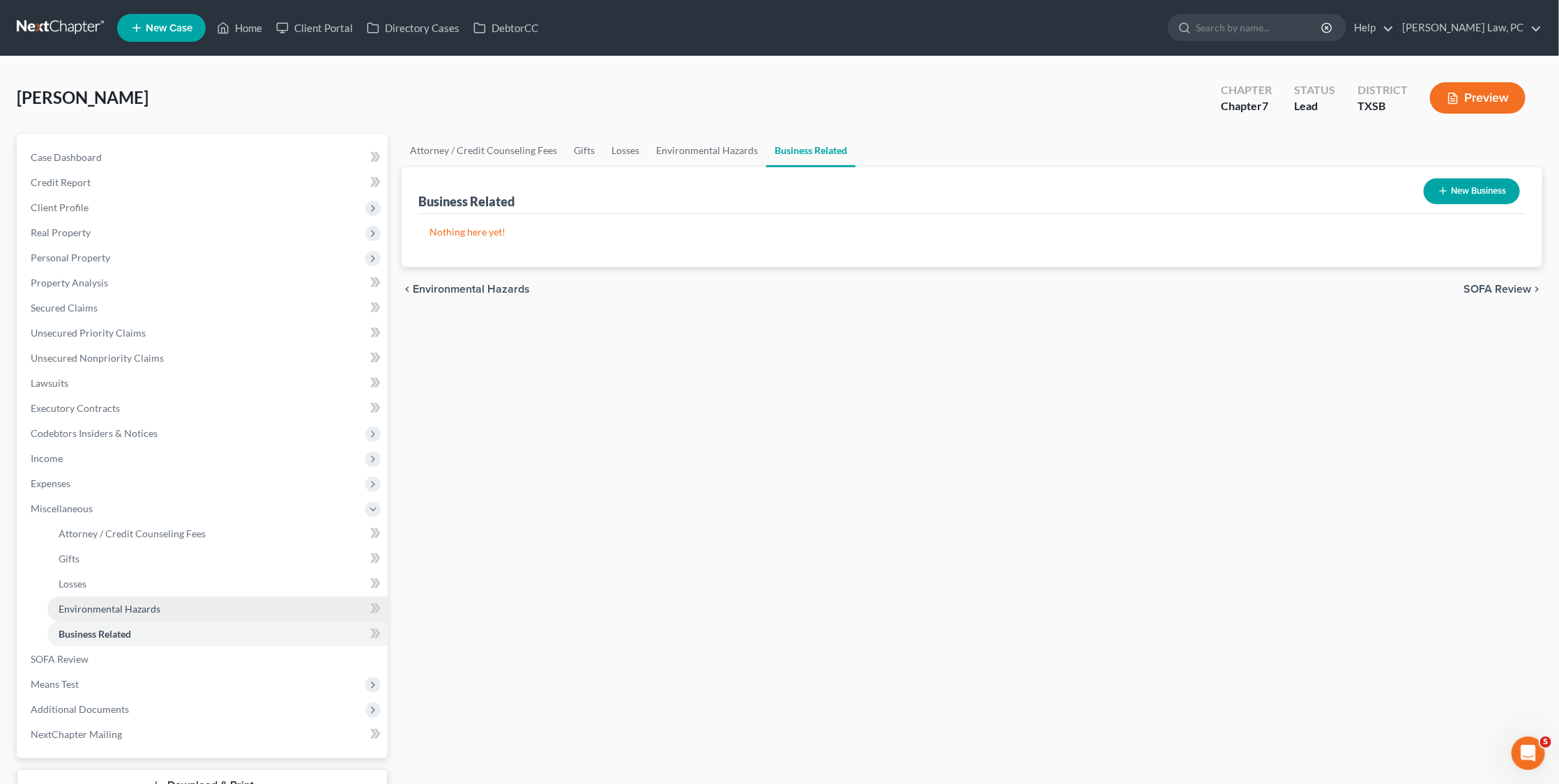
click at [81, 603] on span "Environmental Hazards" at bounding box center [109, 608] width 102 height 12
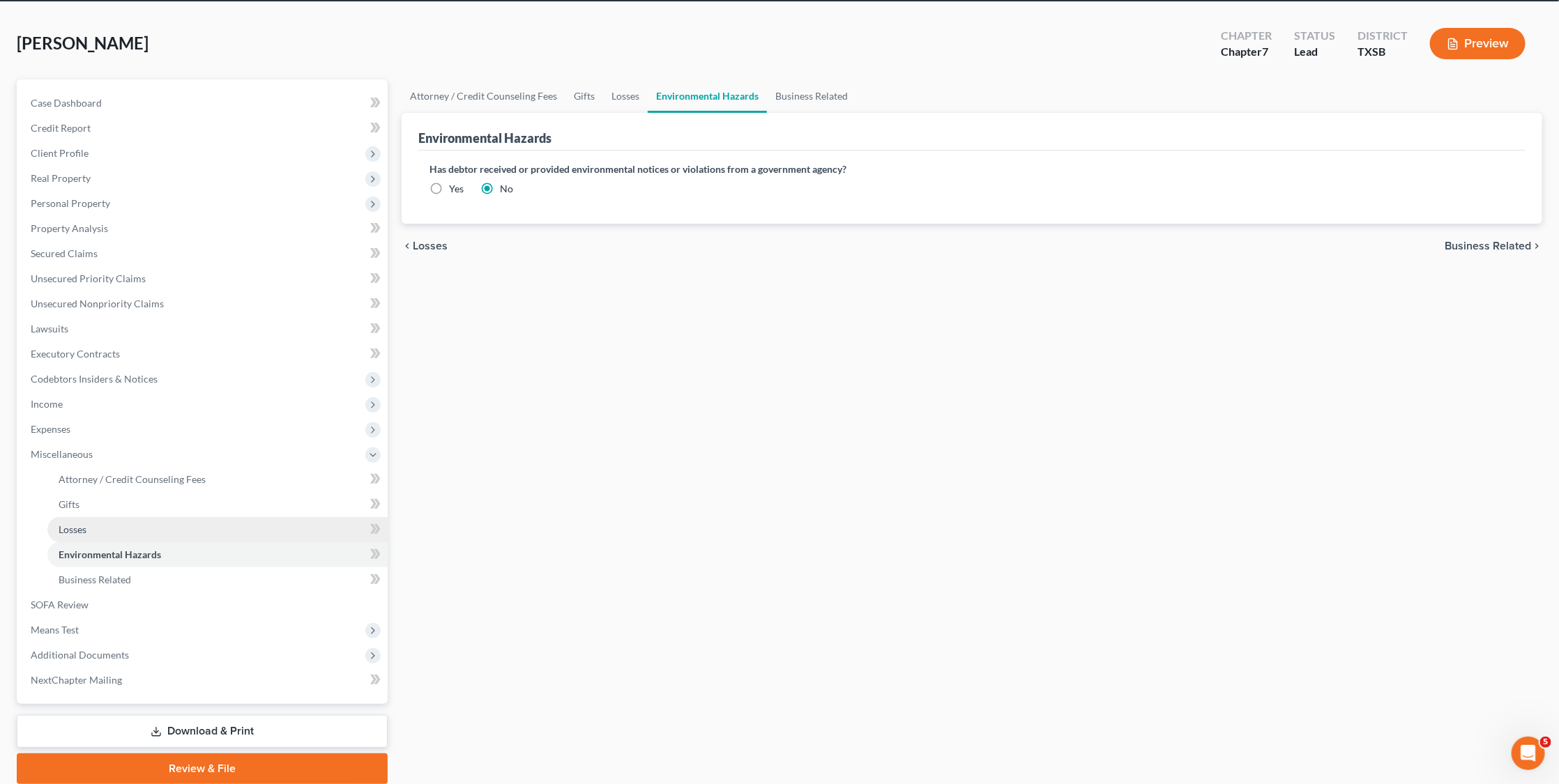
scroll to position [56, 0]
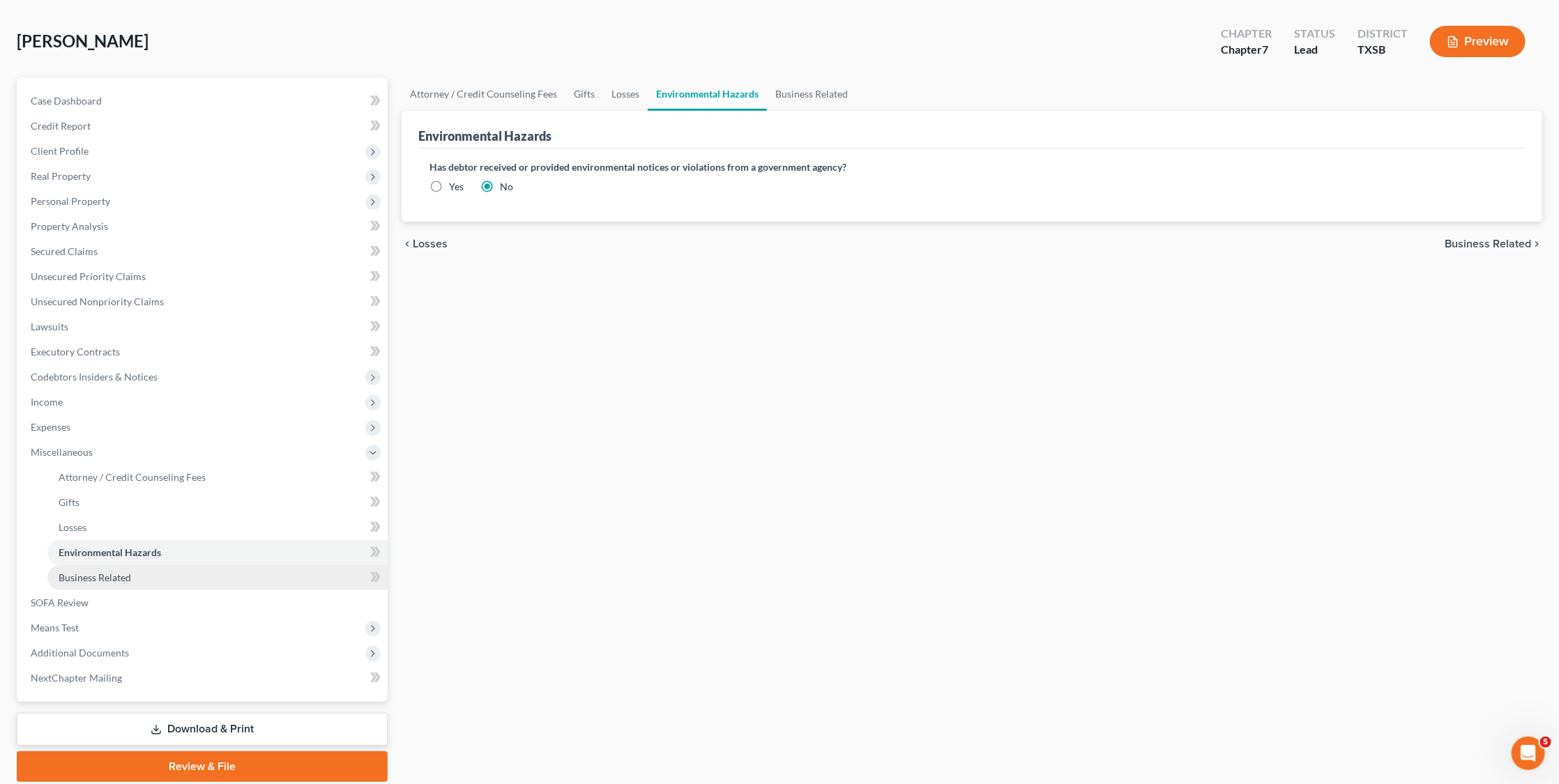
click at [131, 565] on link "Business Related" at bounding box center [217, 578] width 340 height 25
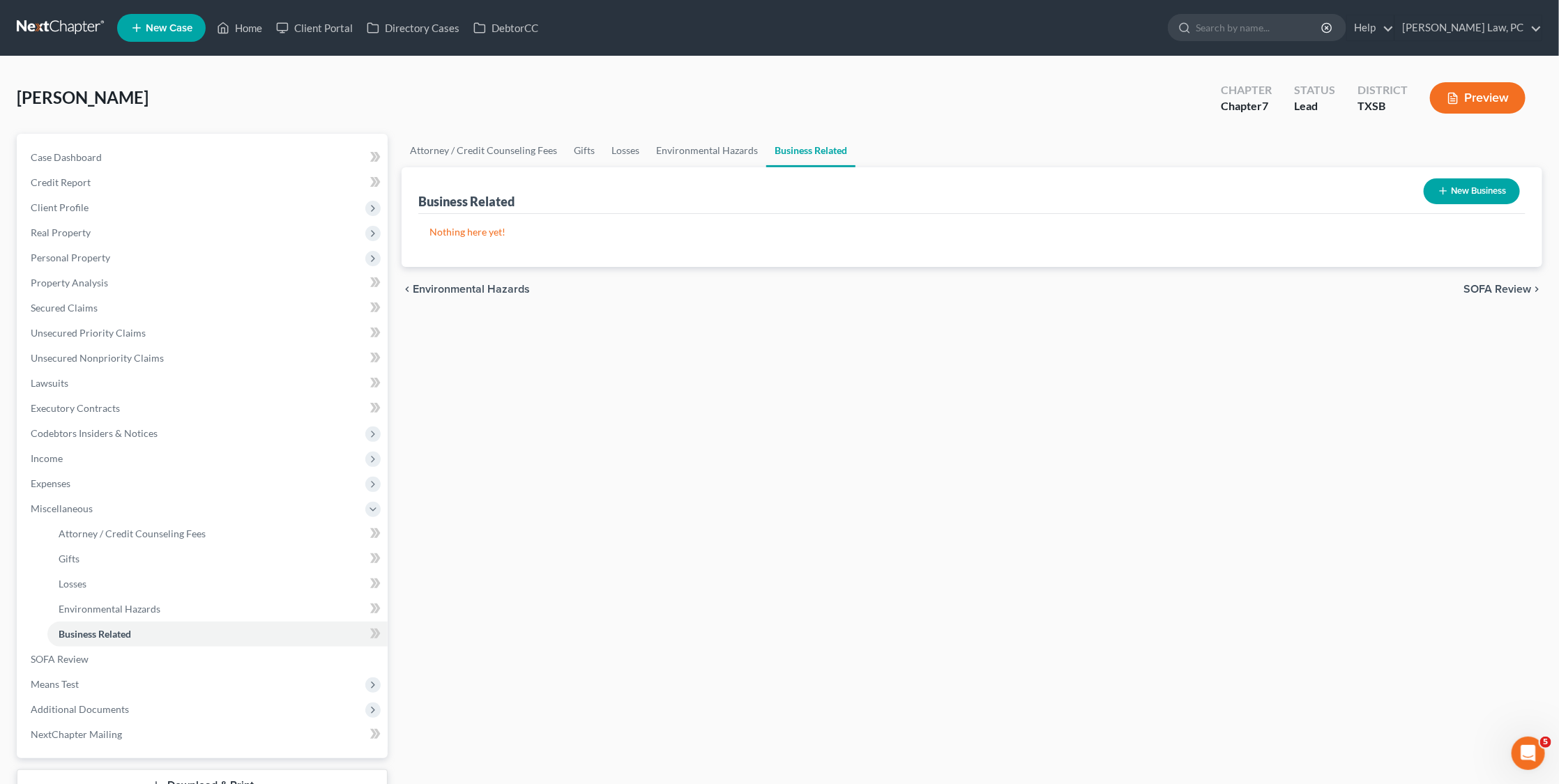
click at [53, 29] on link at bounding box center [61, 28] width 89 height 25
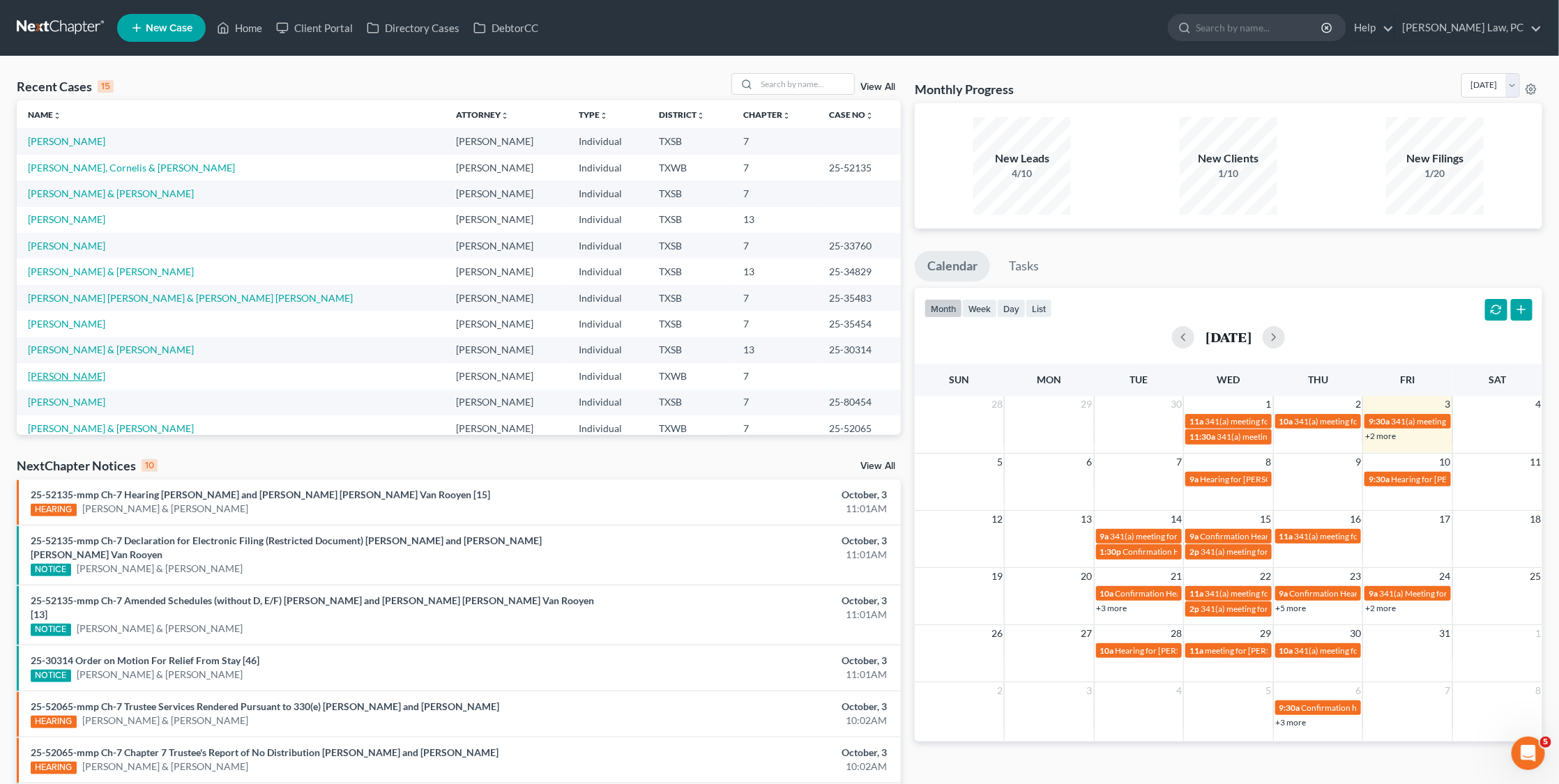
click at [52, 371] on link "[PERSON_NAME]" at bounding box center [66, 376] width 77 height 12
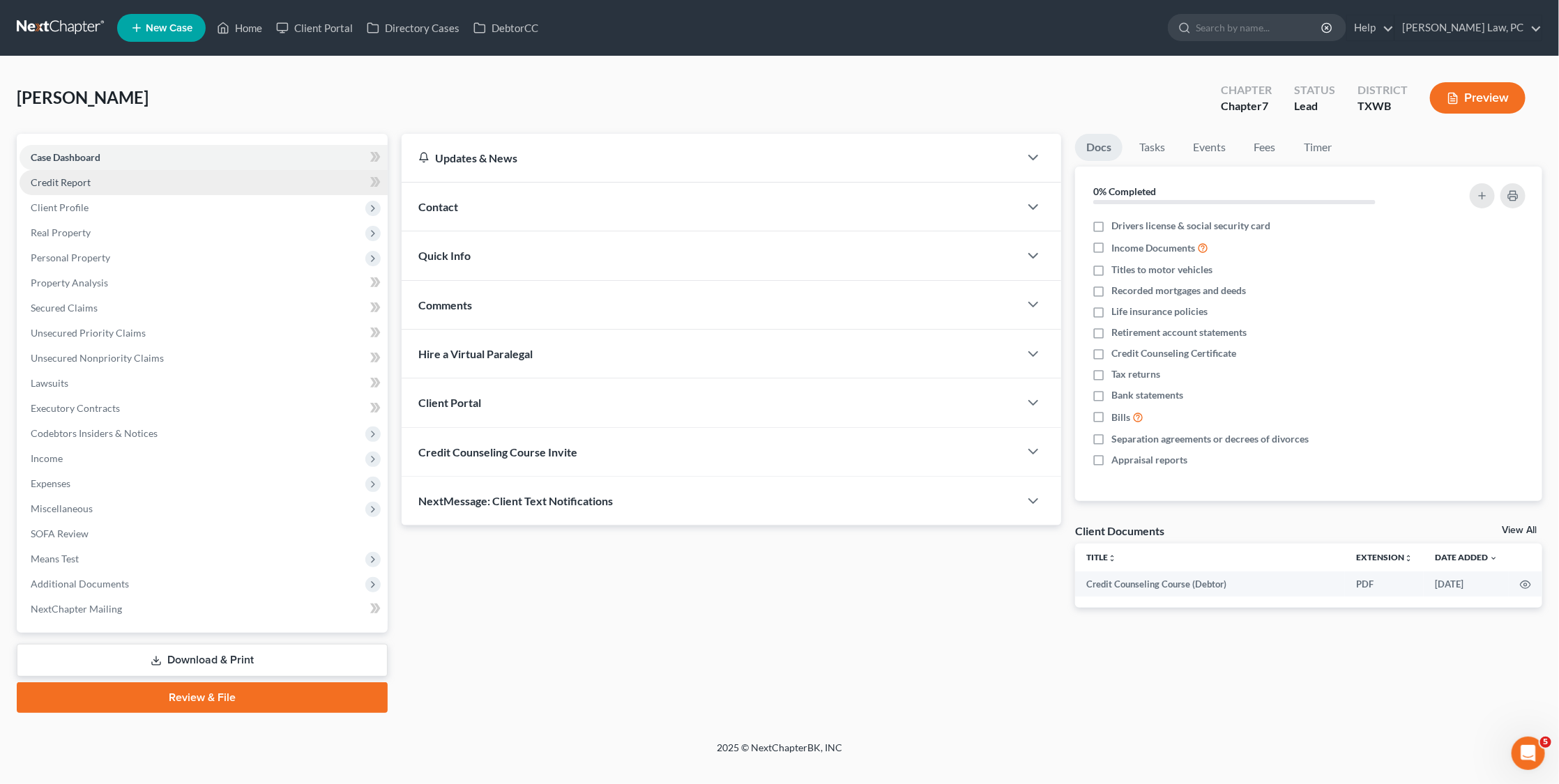
click at [151, 174] on link "Credit Report" at bounding box center [203, 183] width 368 height 25
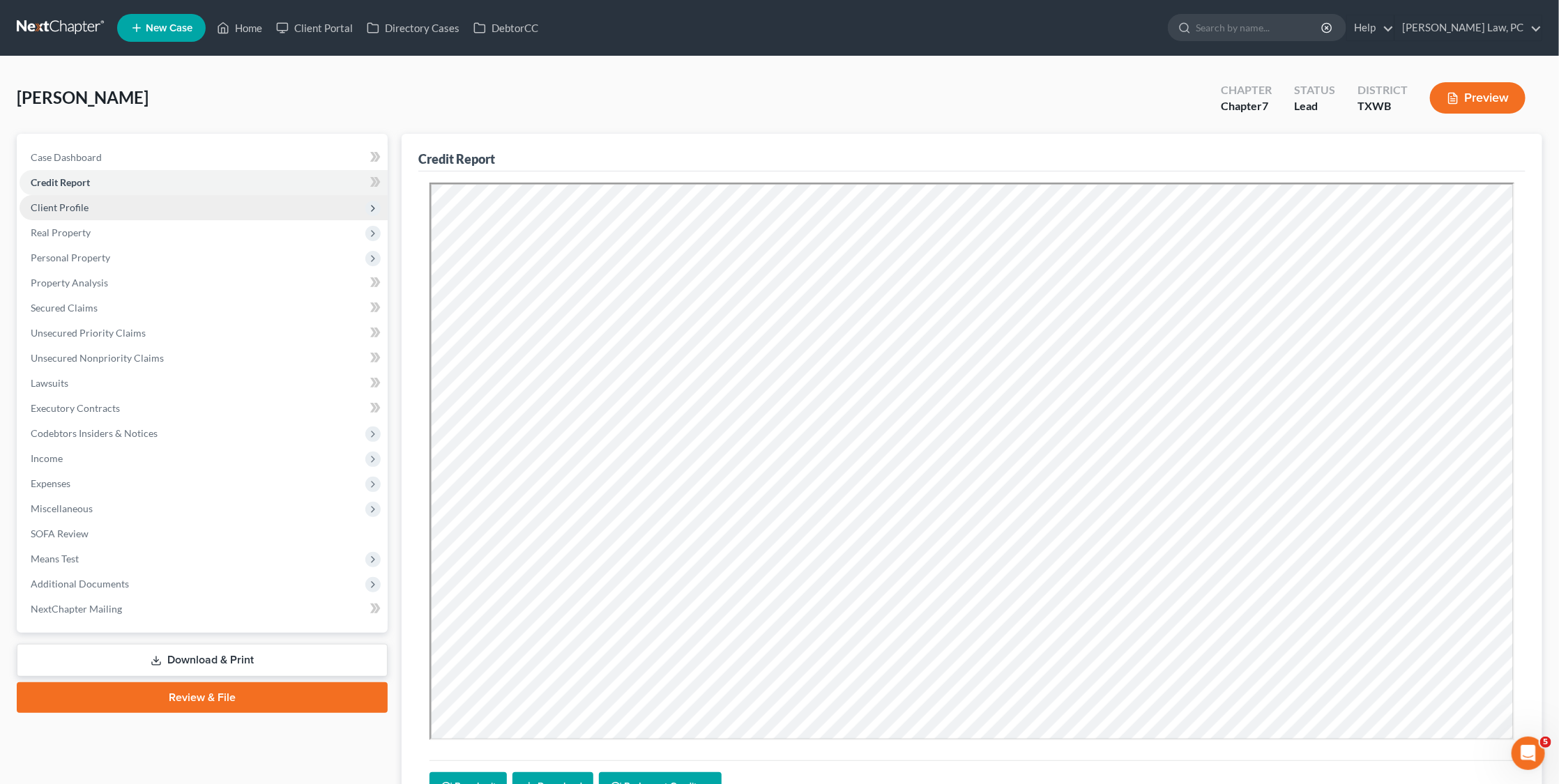
click at [142, 206] on span "Client Profile" at bounding box center [203, 208] width 368 height 25
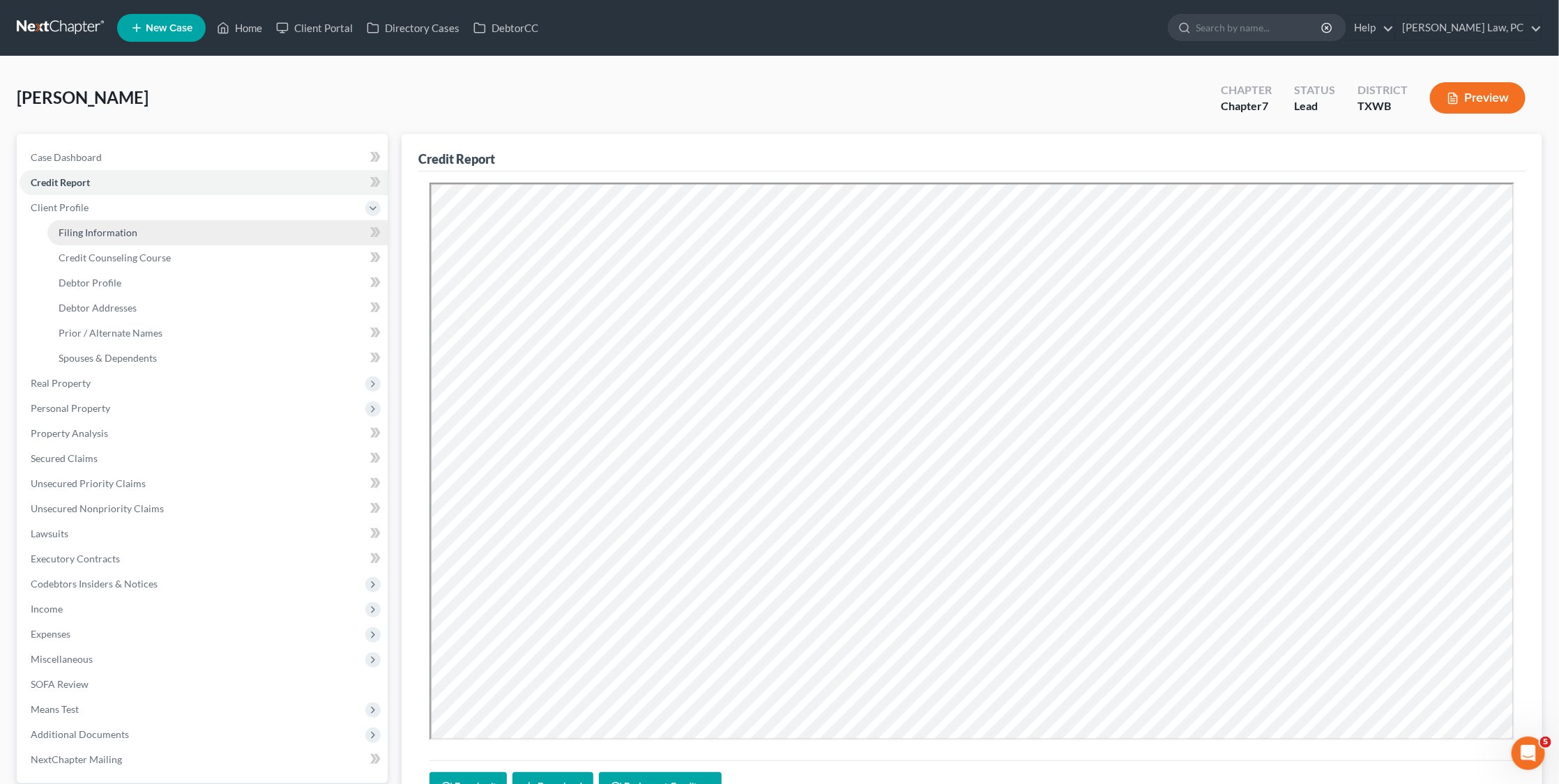
click at [131, 231] on span "Filing Information" at bounding box center [98, 232] width 79 height 12
select select "1"
select select "0"
select select "80"
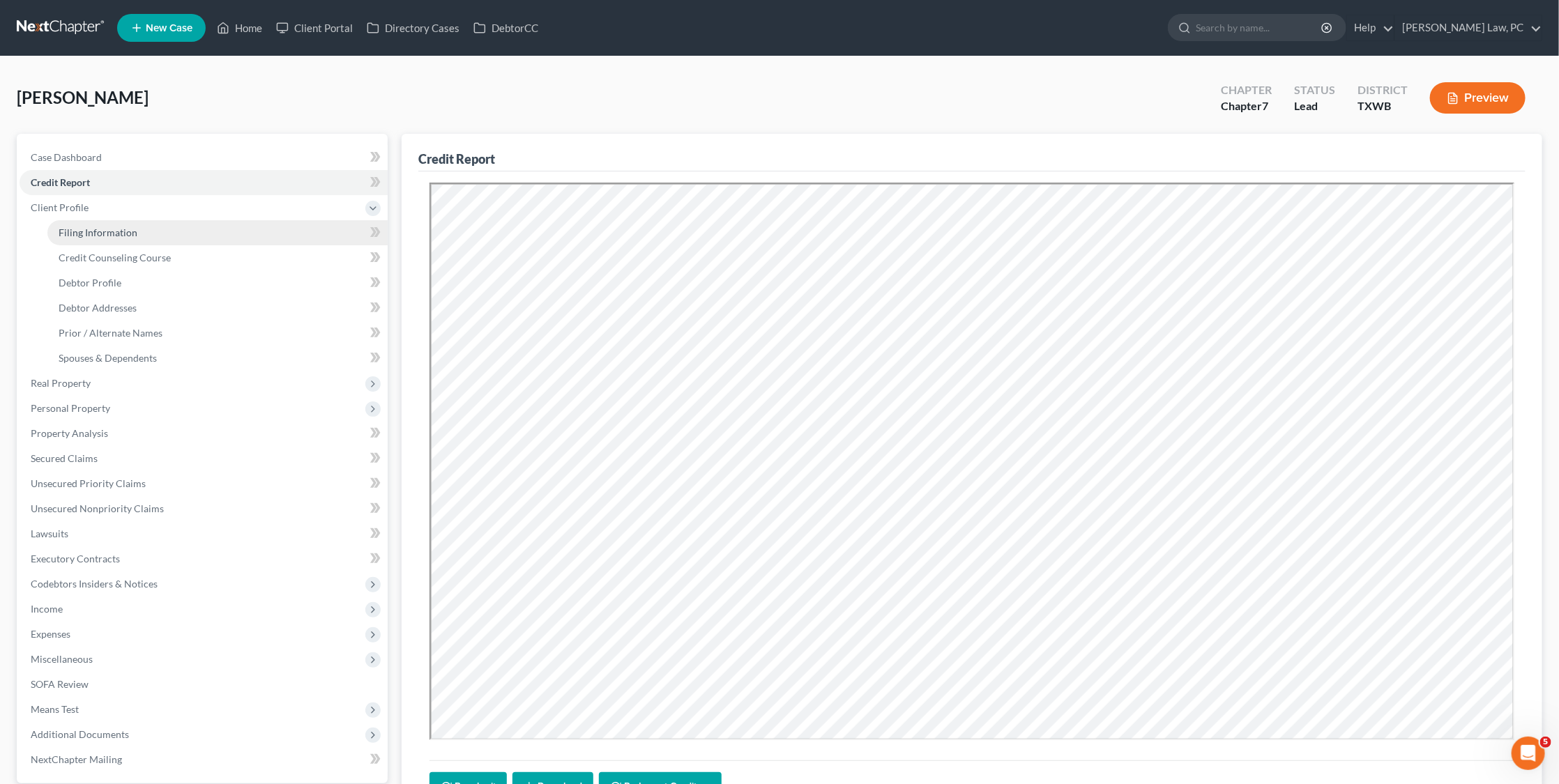
select select "0"
select select "45"
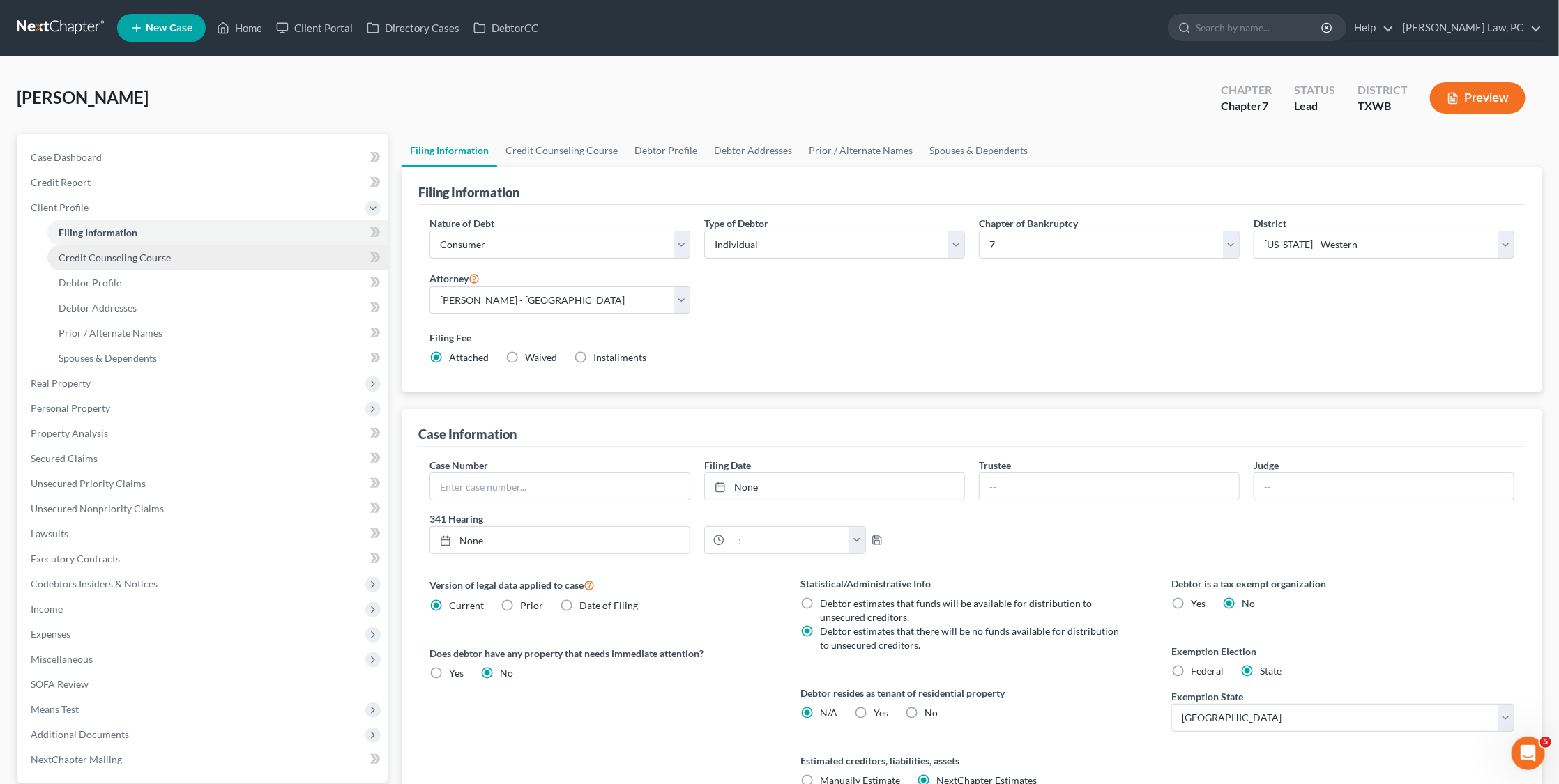
click at [124, 259] on span "Credit Counseling Course" at bounding box center [115, 257] width 113 height 12
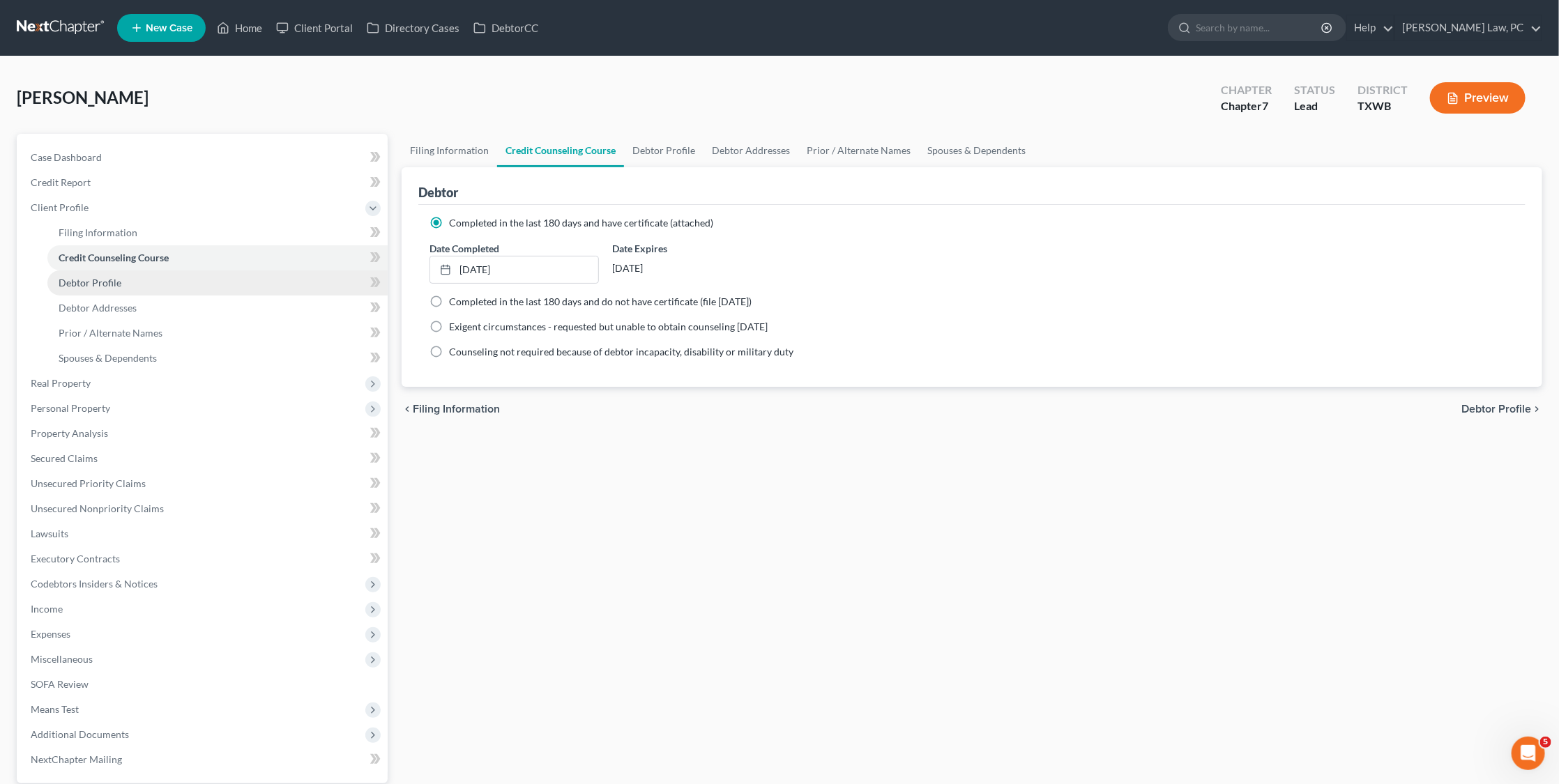
click at [122, 284] on link "Debtor Profile" at bounding box center [217, 283] width 340 height 25
select select "3"
select select "0"
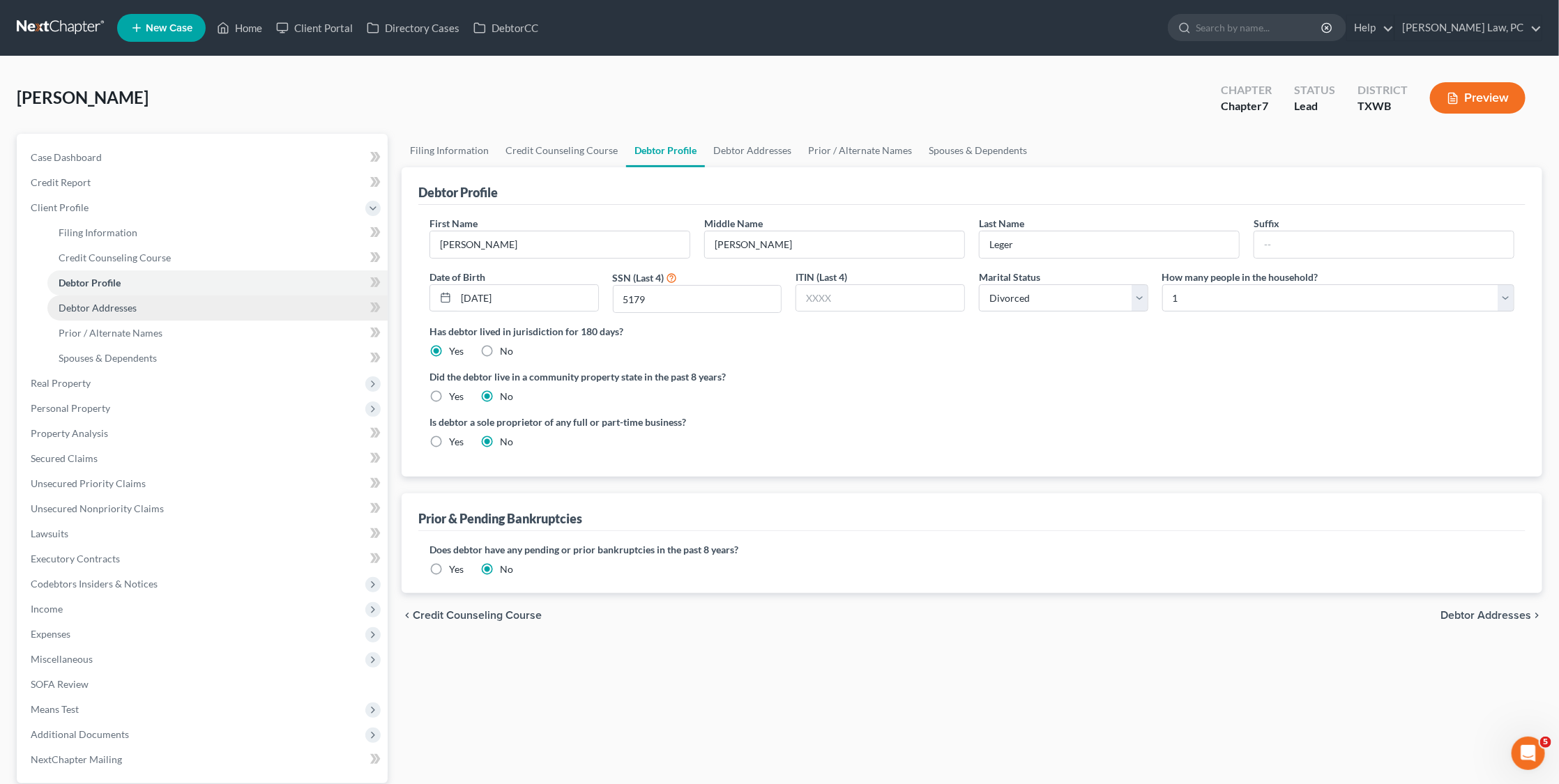
click at [114, 303] on span "Debtor Addresses" at bounding box center [98, 307] width 78 height 12
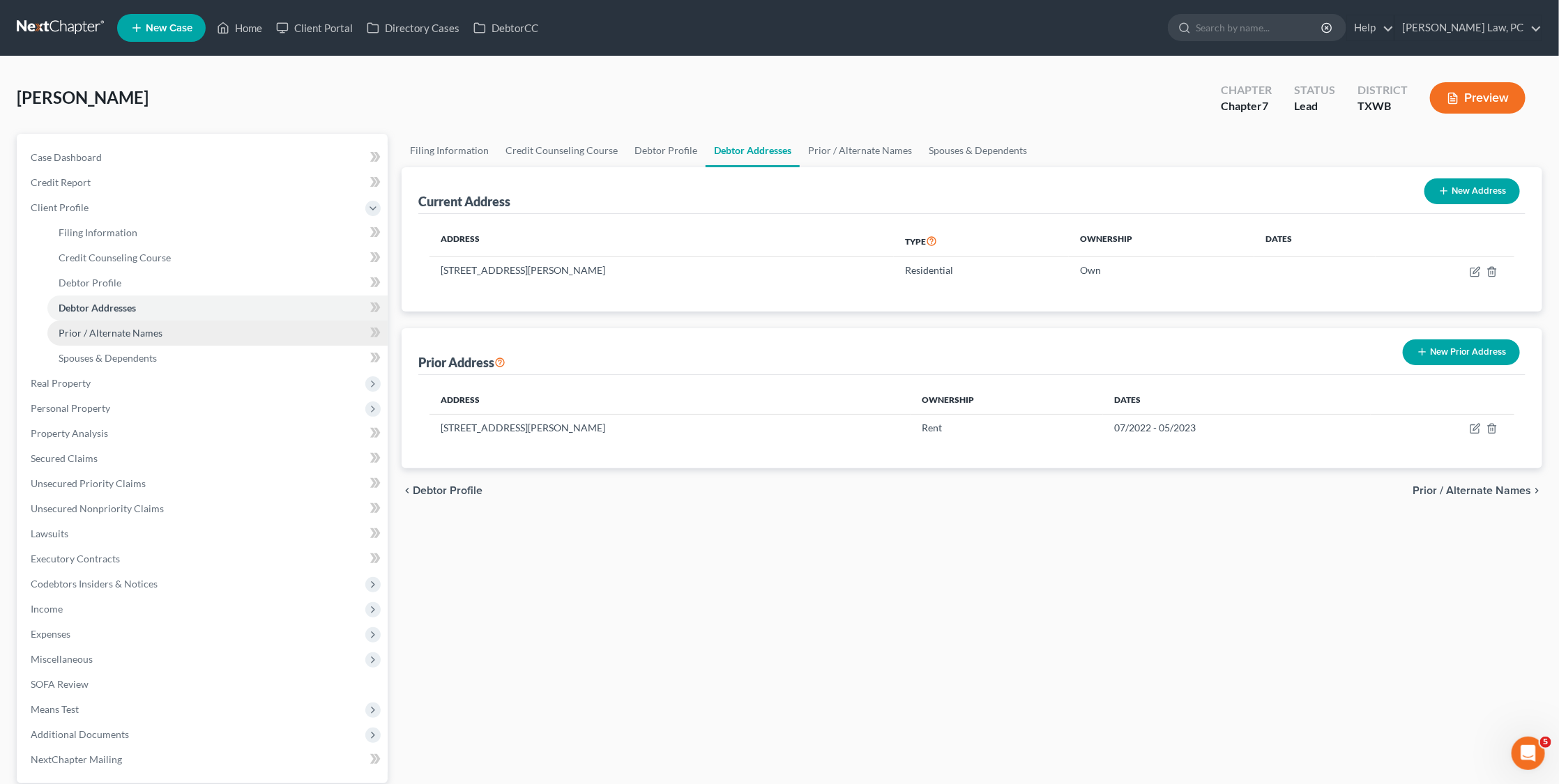
click at [101, 327] on span "Prior / Alternate Names" at bounding box center [110, 332] width 104 height 12
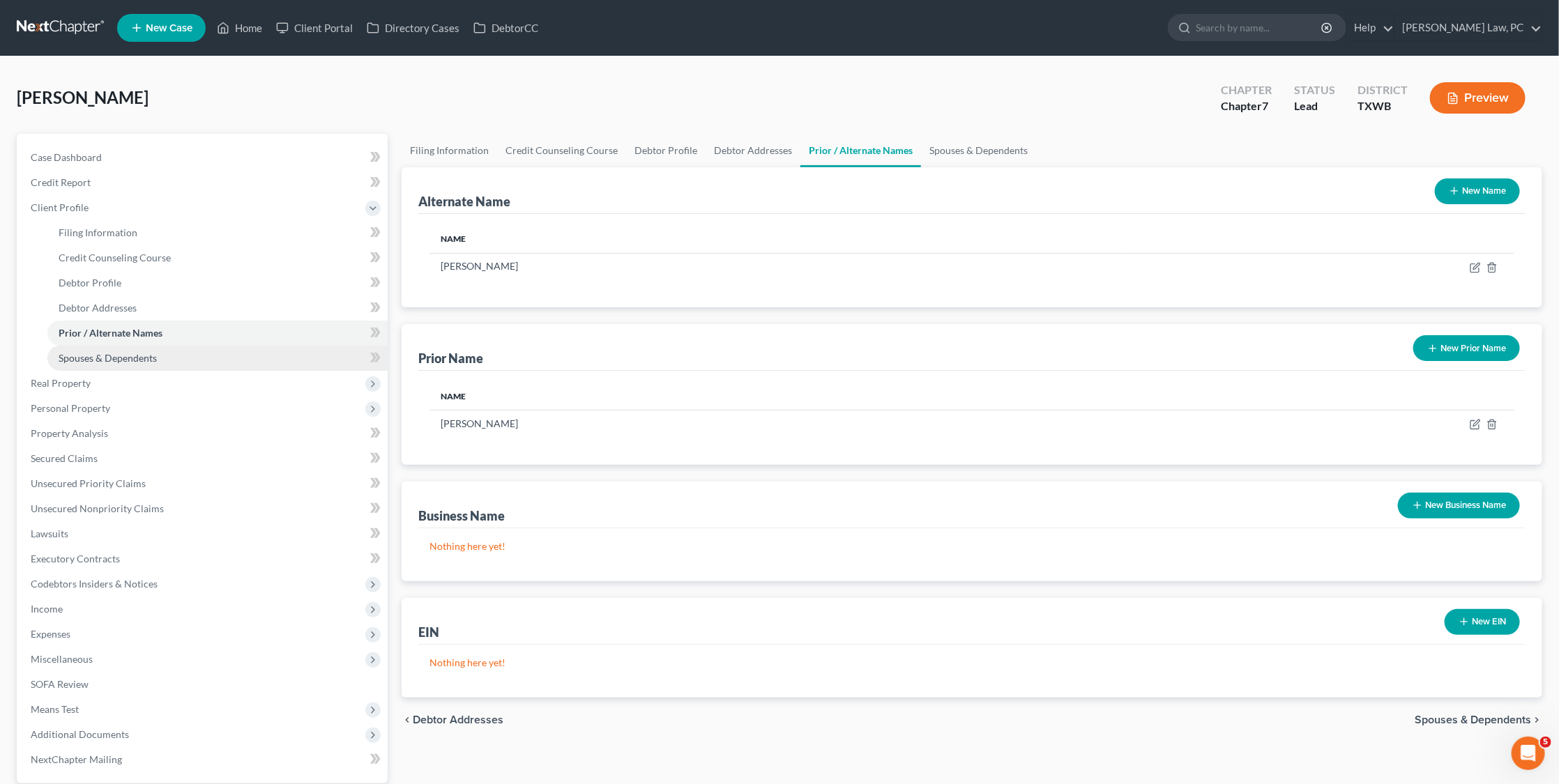
click at [197, 354] on link "Spouses & Dependents" at bounding box center [217, 358] width 340 height 25
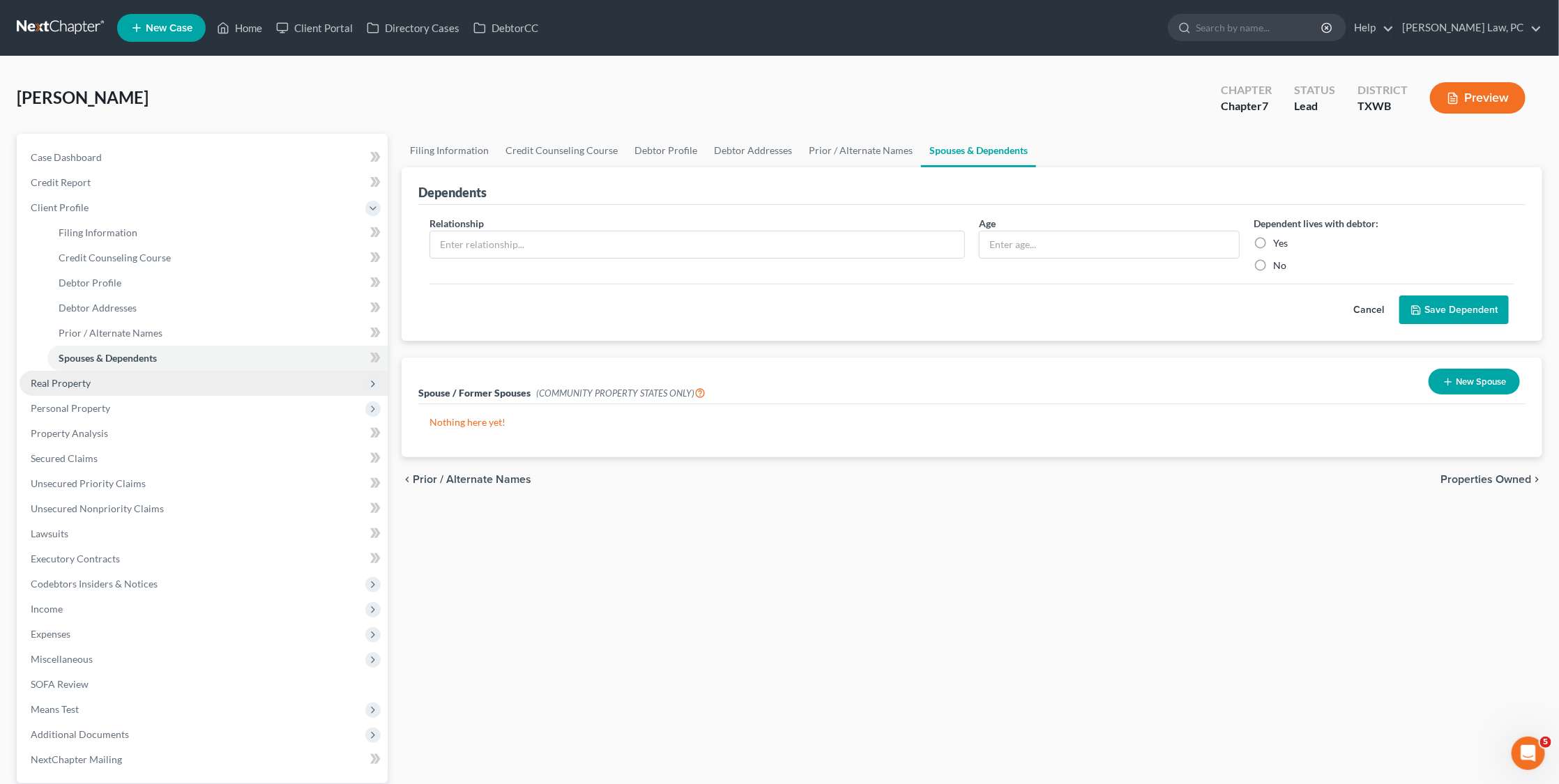
click at [141, 371] on span "Real Property" at bounding box center [203, 383] width 368 height 25
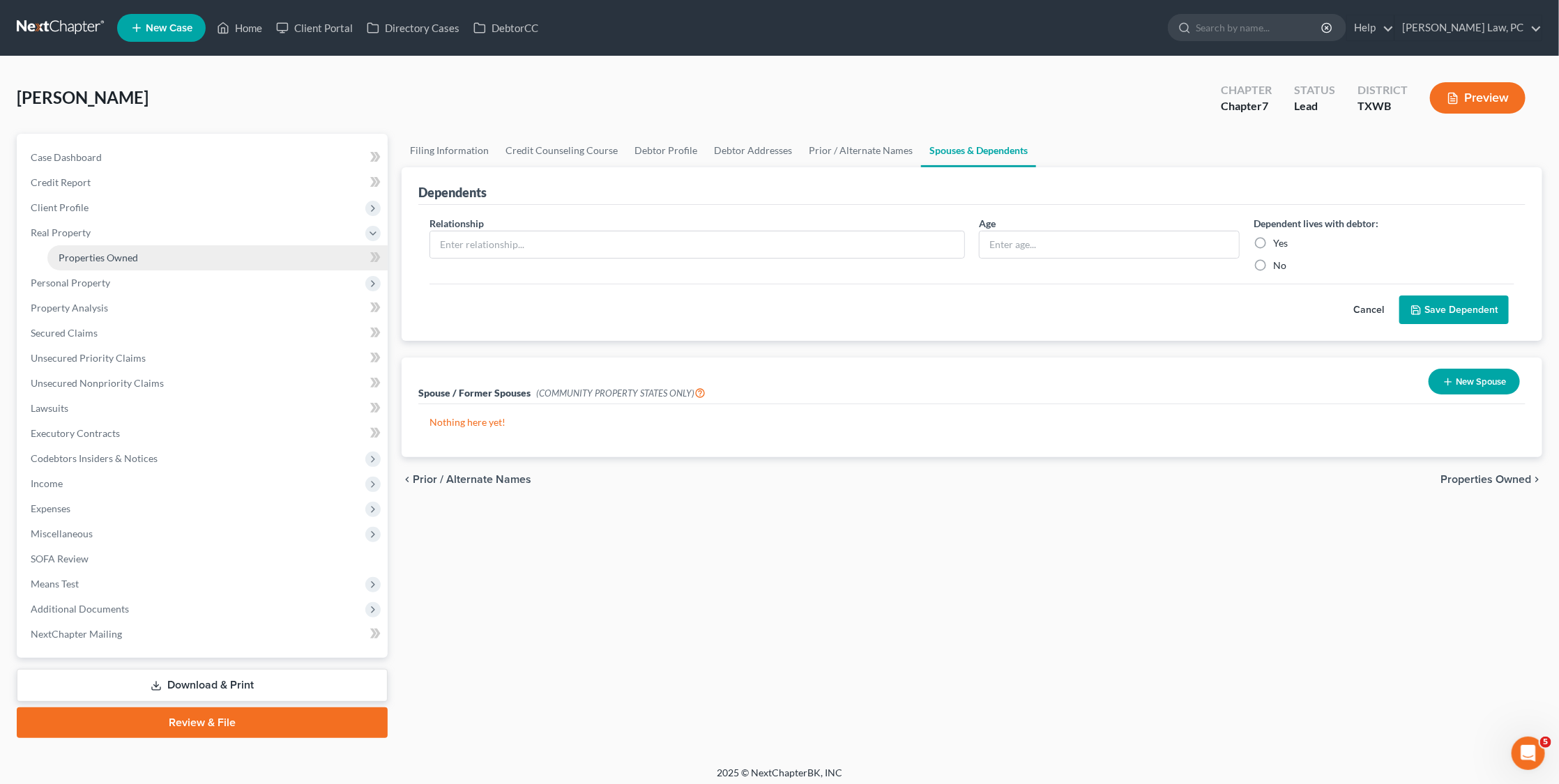
click at [143, 252] on link "Properties Owned" at bounding box center [217, 258] width 340 height 25
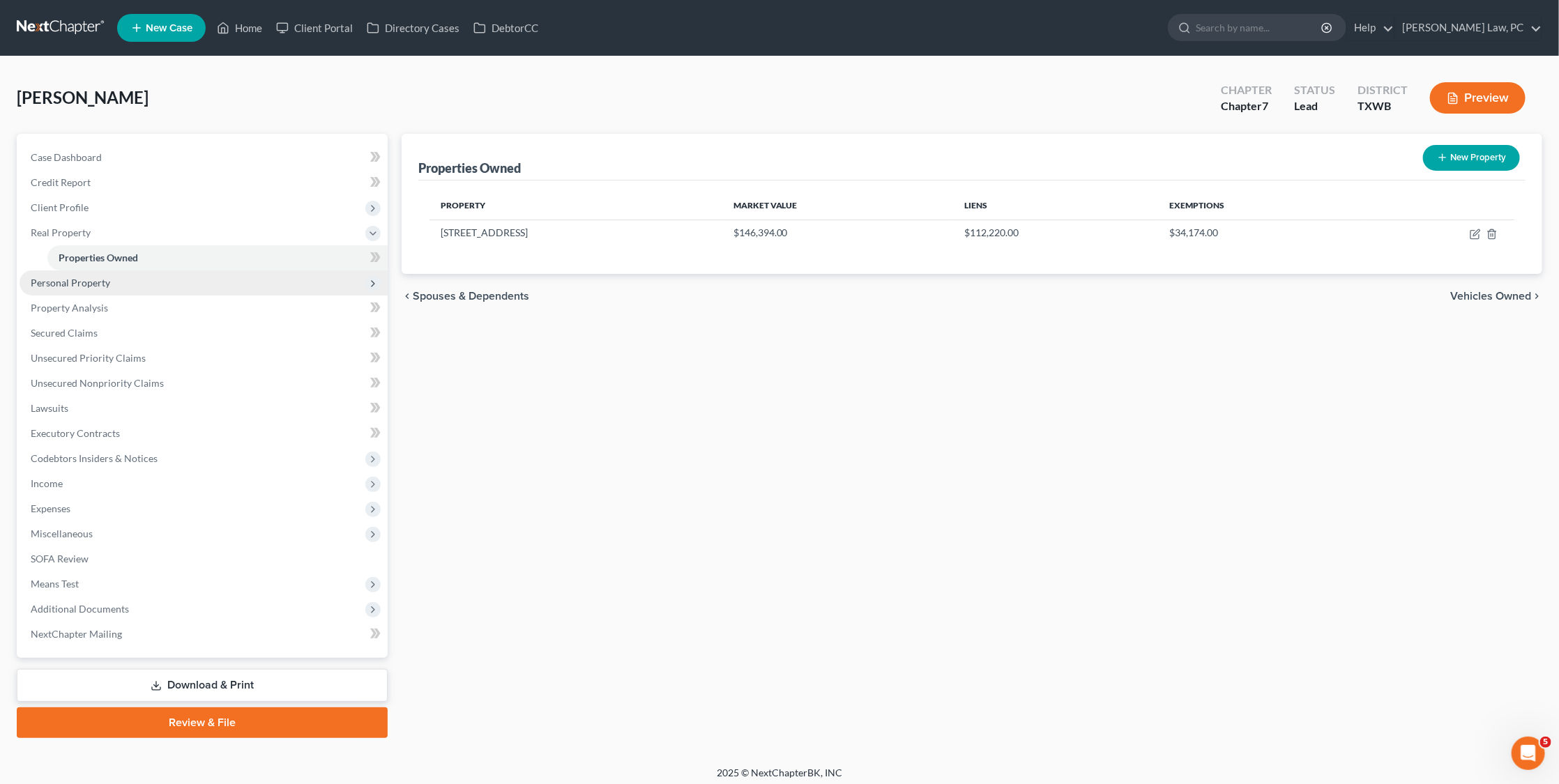
click at [100, 277] on span "Personal Property" at bounding box center [70, 282] width 80 height 12
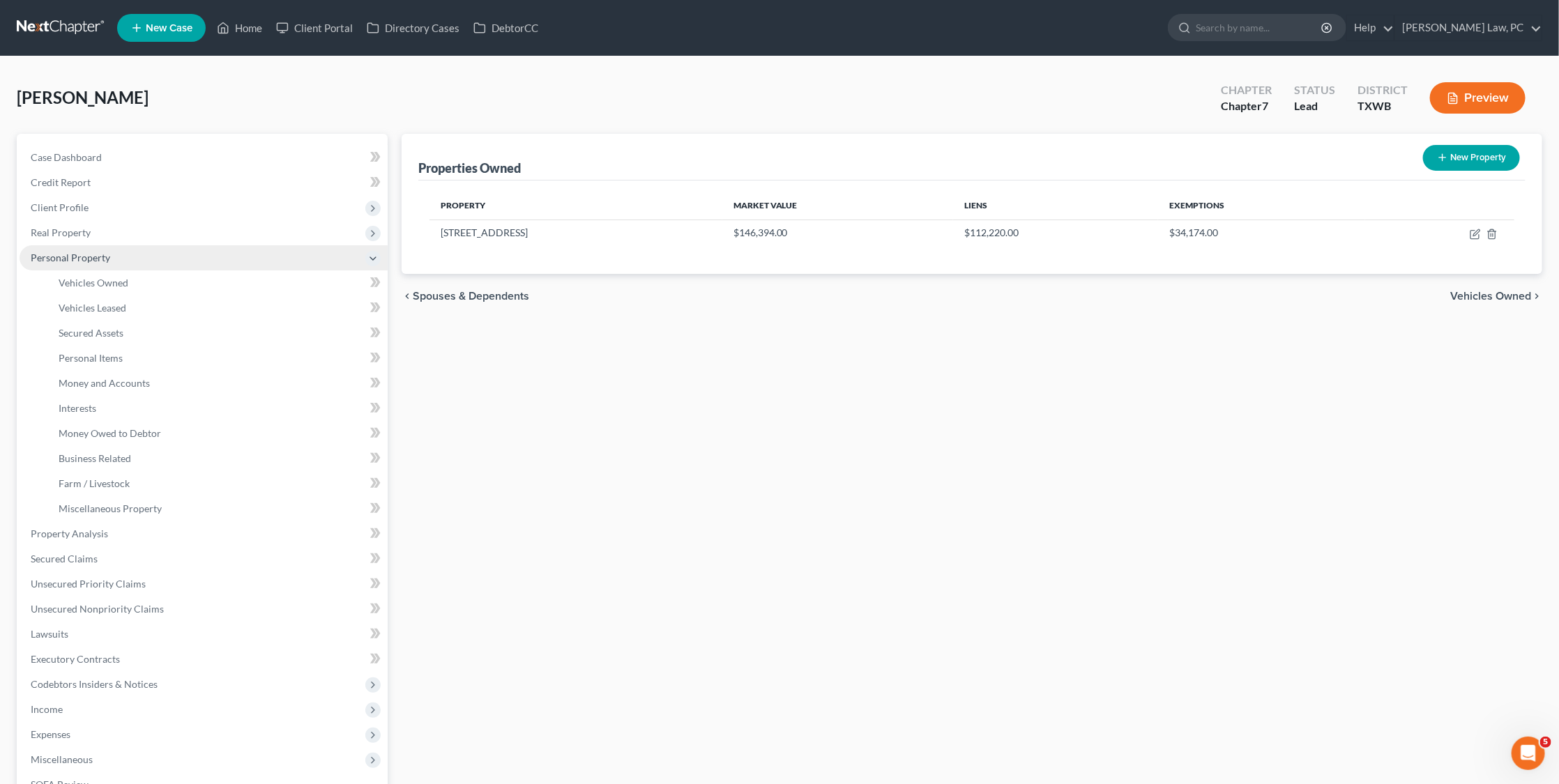
click at [100, 277] on span "Vehicles Owned" at bounding box center [93, 282] width 70 height 12
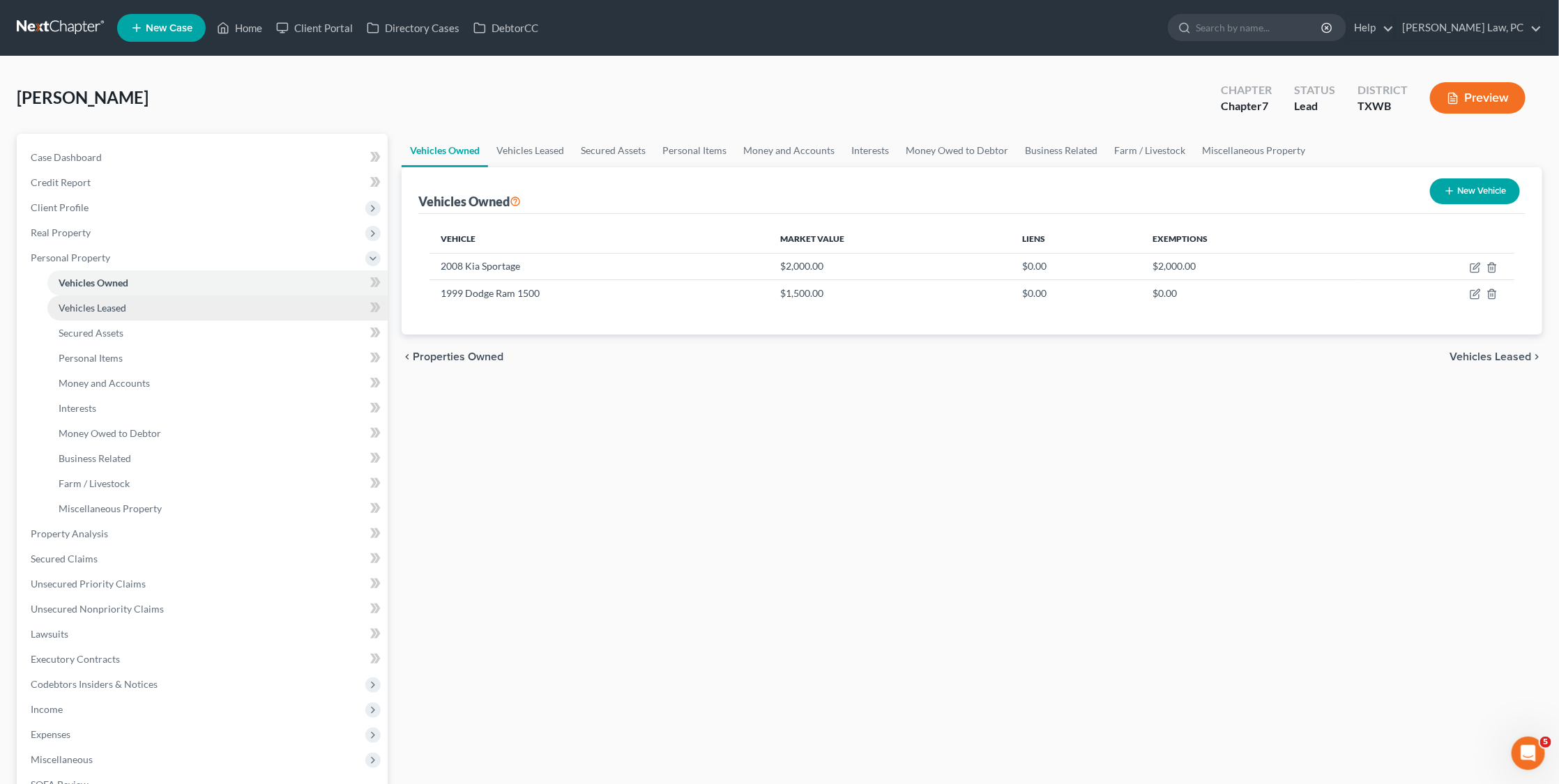
click at [90, 307] on span "Vehicles Leased" at bounding box center [92, 307] width 68 height 12
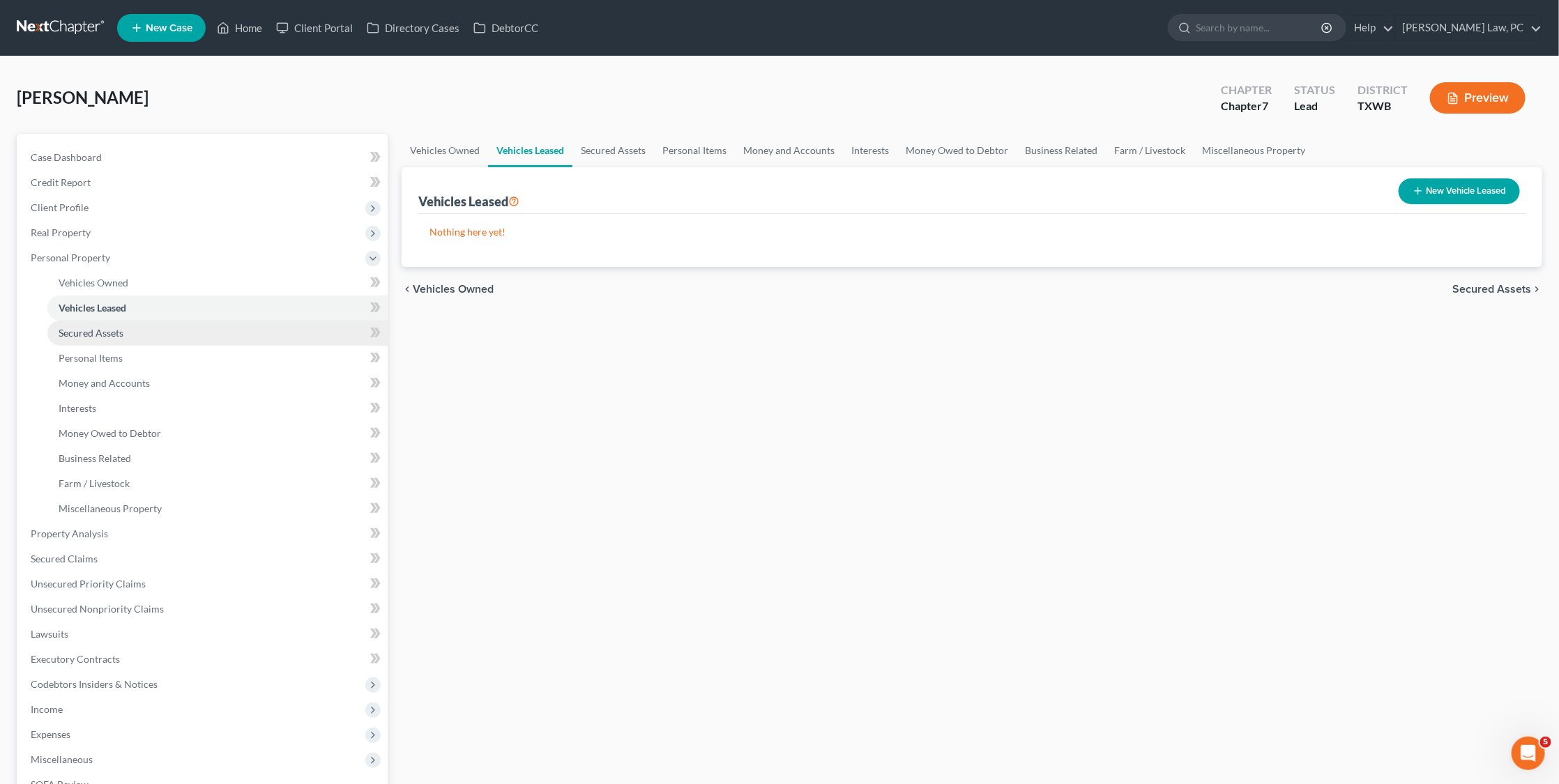
click at [87, 331] on span "Secured Assets" at bounding box center [91, 332] width 65 height 12
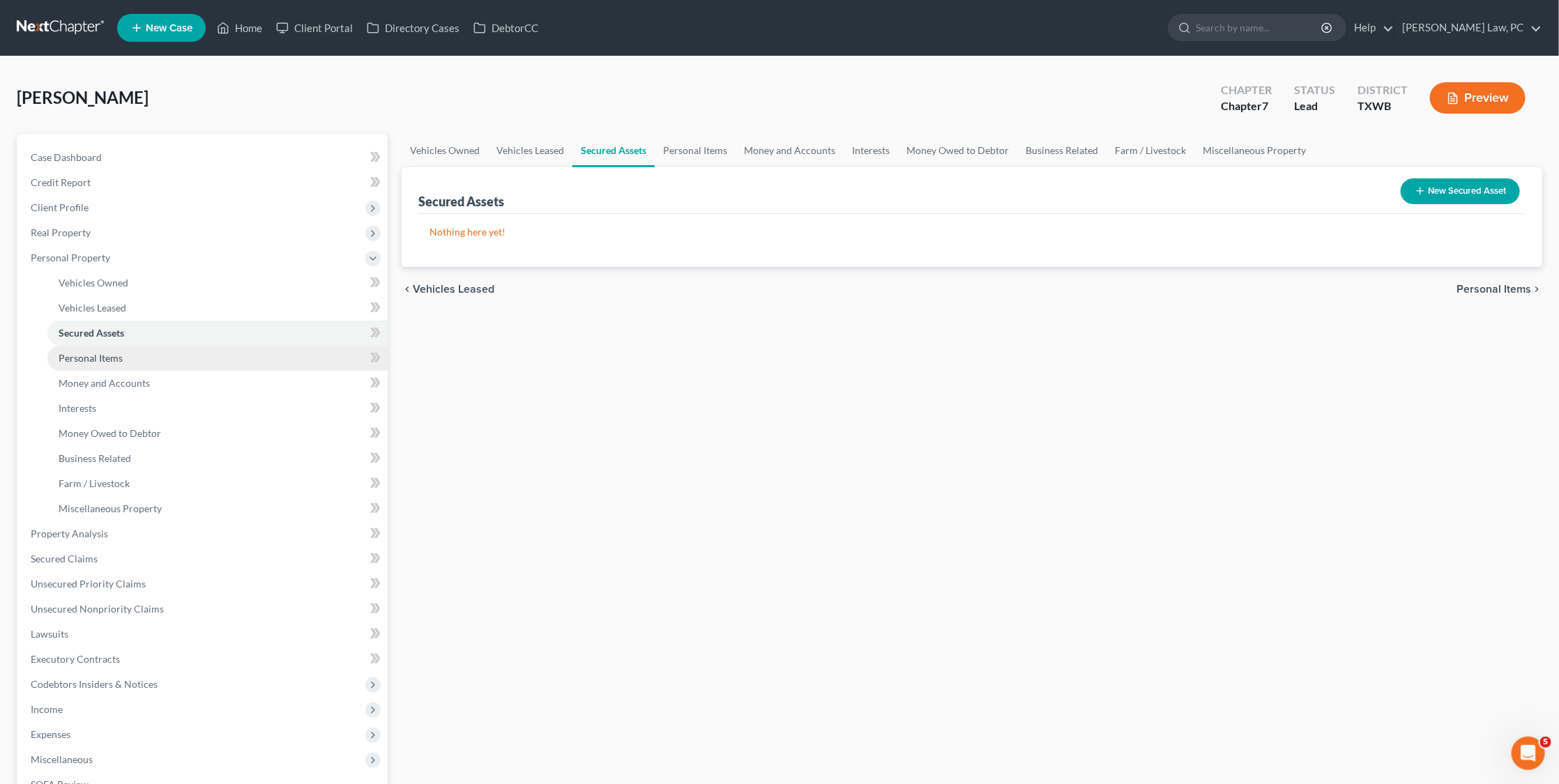
click at [84, 359] on link "Personal Items" at bounding box center [217, 358] width 340 height 25
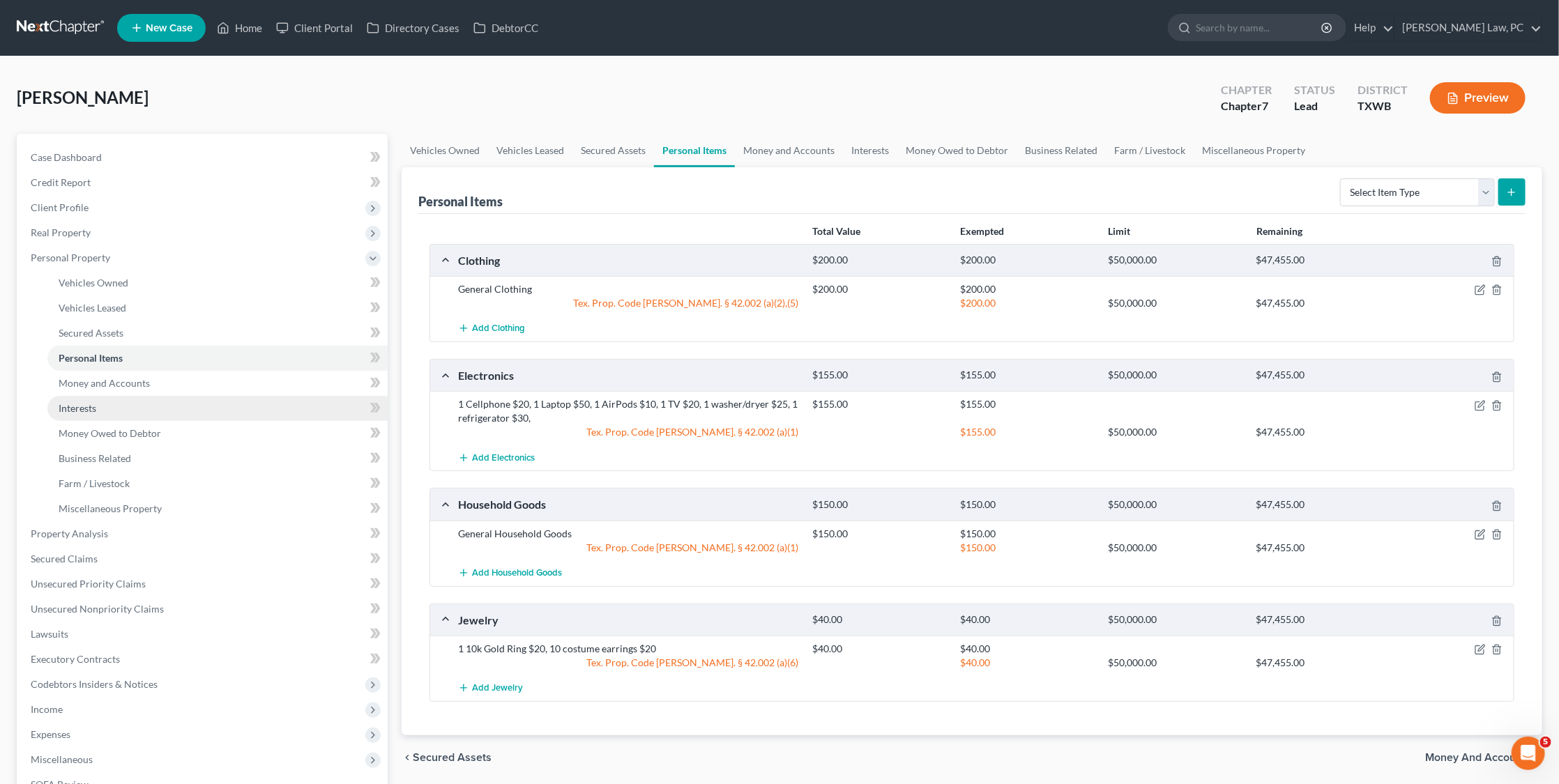
click at [138, 400] on link "Interests" at bounding box center [217, 409] width 340 height 25
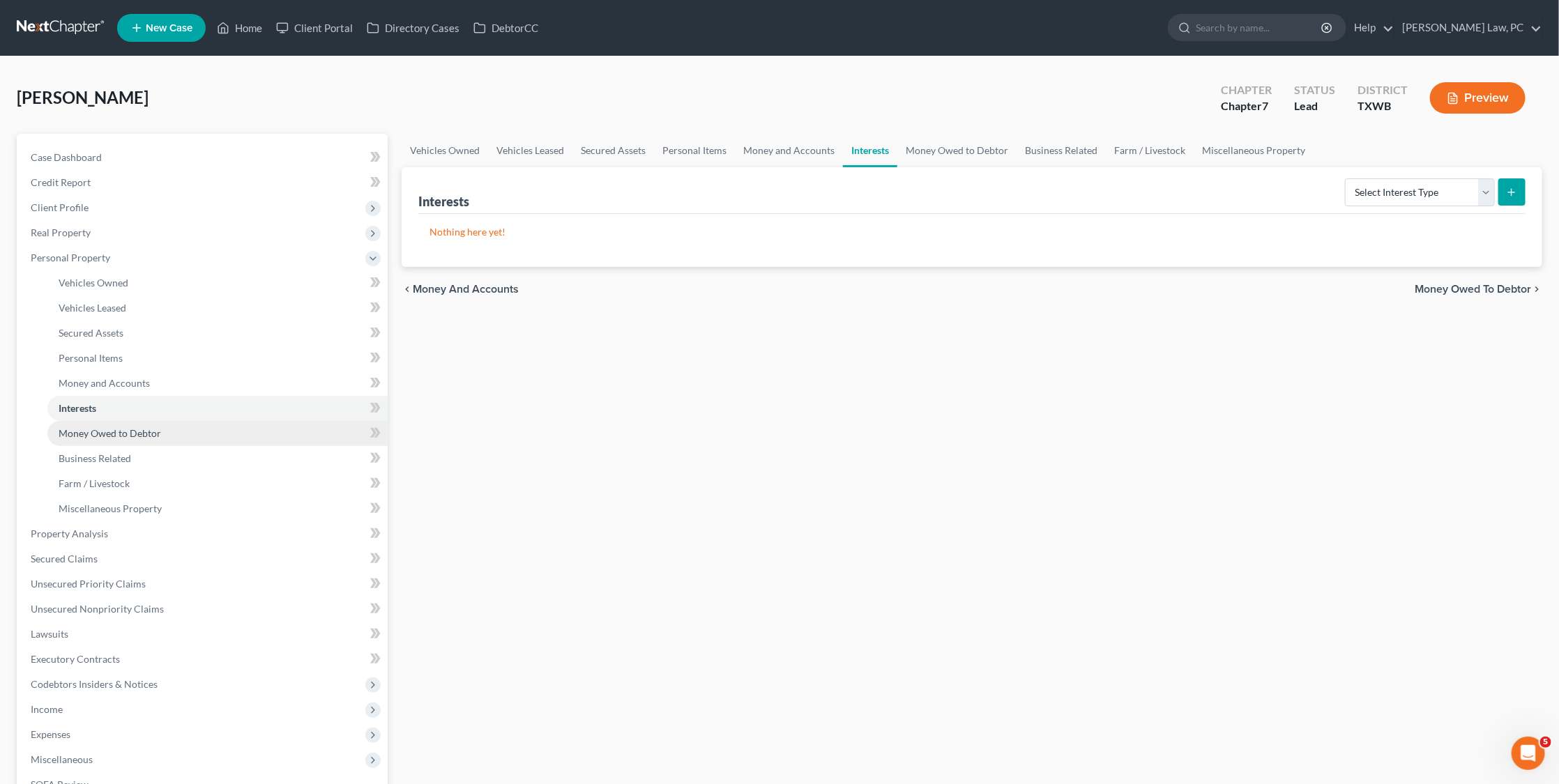
click at [113, 428] on span "Money Owed to Debtor" at bounding box center [109, 433] width 102 height 12
